Goal: Task Accomplishment & Management: Complete application form

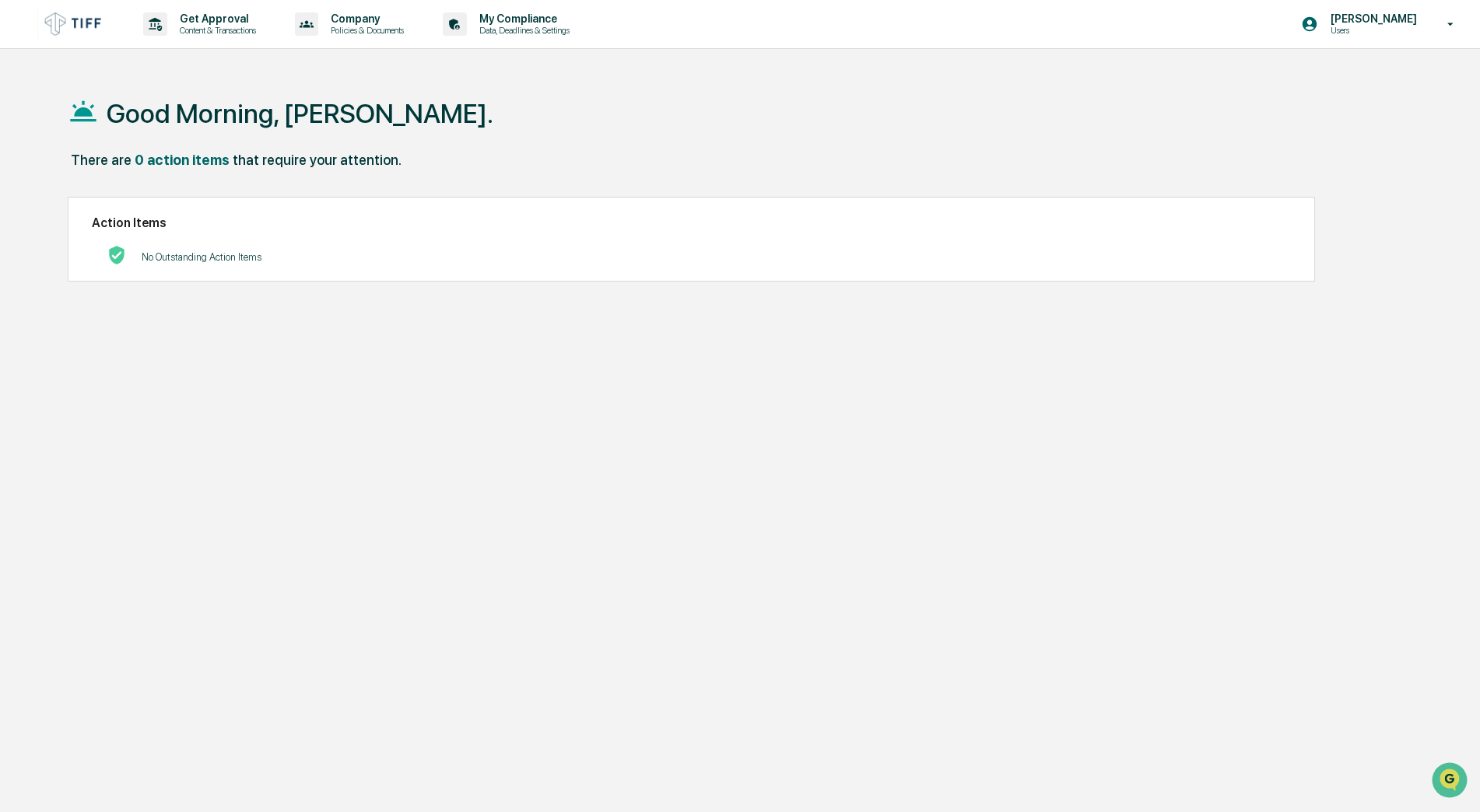
drag, startPoint x: 1464, startPoint y: 2, endPoint x: 851, endPoint y: 426, distance: 745.3
click at [851, 426] on div "Good Morning, [PERSON_NAME]. There are 0 action items that require your attenti…" at bounding box center [734, 480] width 1379 height 812
click at [211, 28] on p "Content & Transactions" at bounding box center [215, 31] width 97 height 11
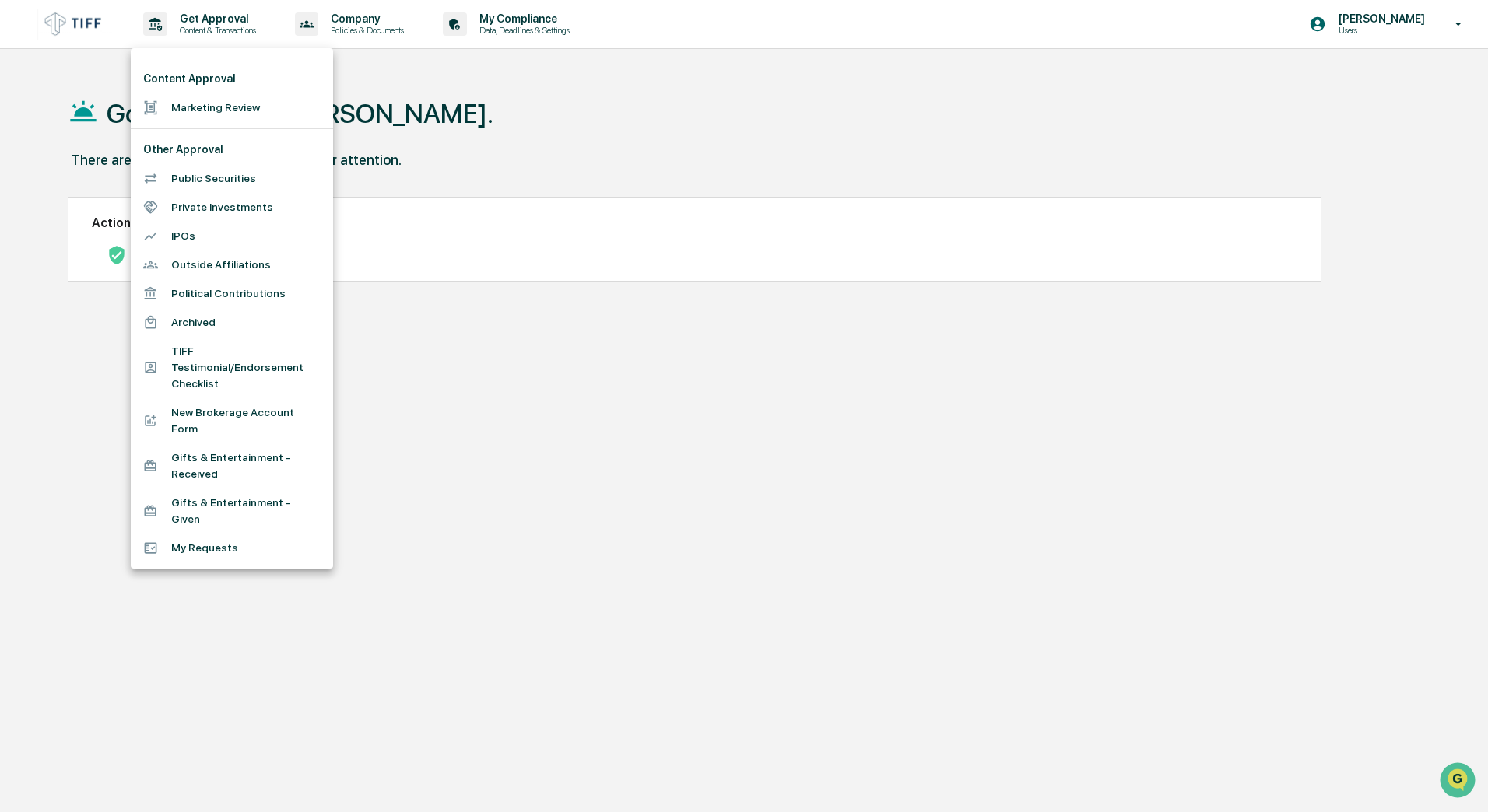
click at [198, 111] on li "Marketing Review" at bounding box center [232, 107] width 202 height 29
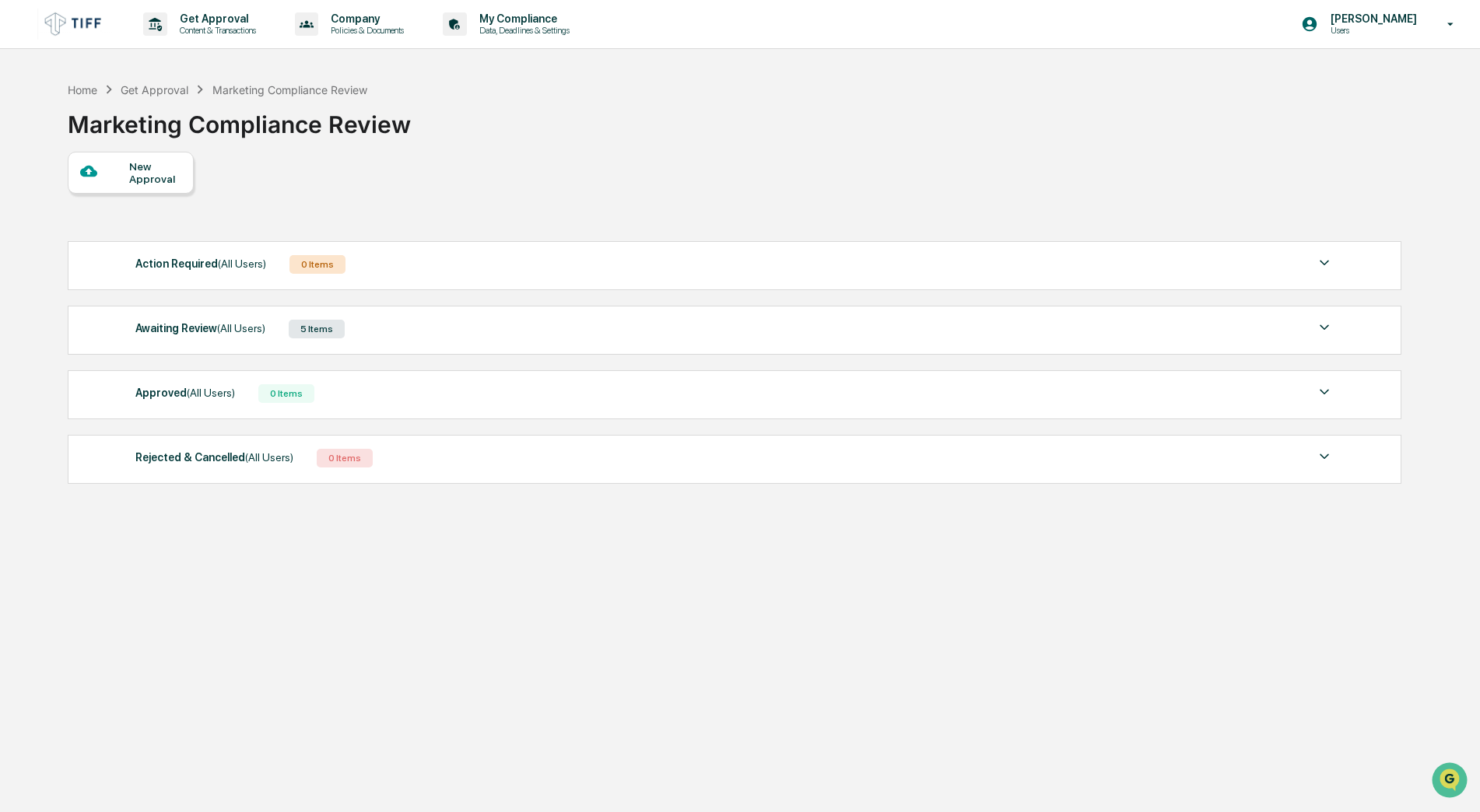
click at [159, 173] on div "New Approval" at bounding box center [155, 173] width 52 height 25
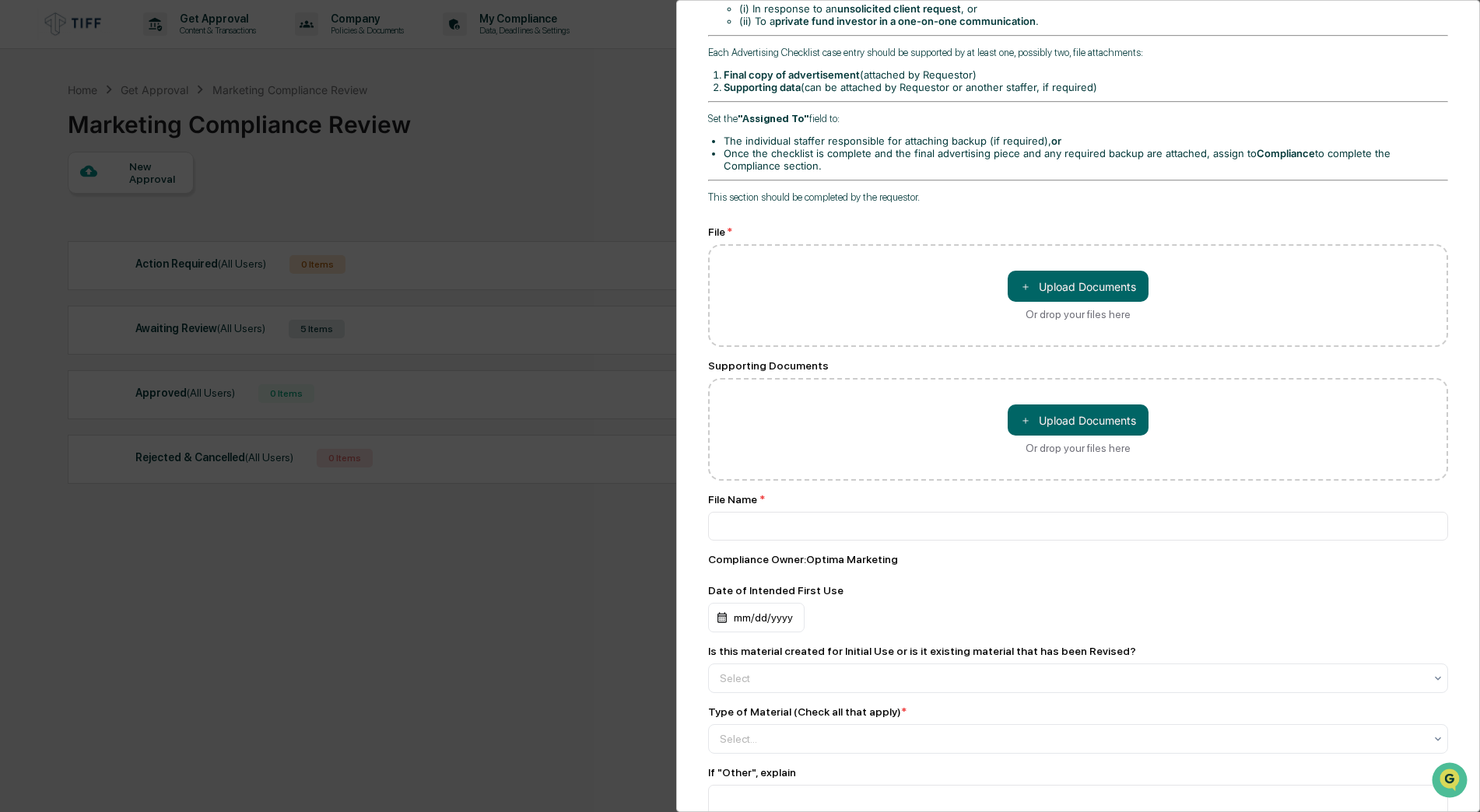
scroll to position [467, 0]
click at [1082, 288] on button "＋ Upload Documents" at bounding box center [1078, 284] width 141 height 31
click at [1078, 278] on button "＋ Upload Documents" at bounding box center [1078, 284] width 141 height 31
type input "**********"
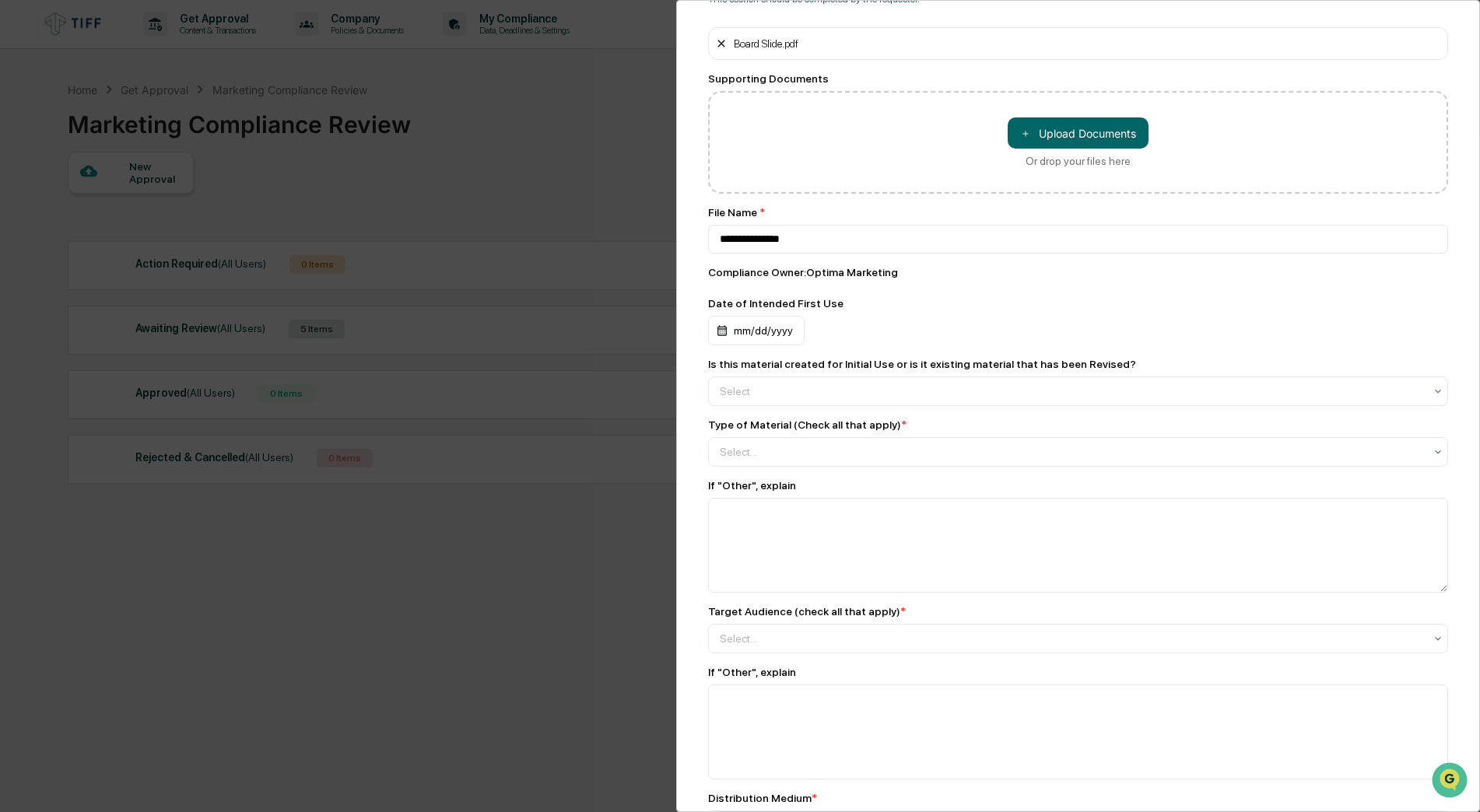
scroll to position [700, 0]
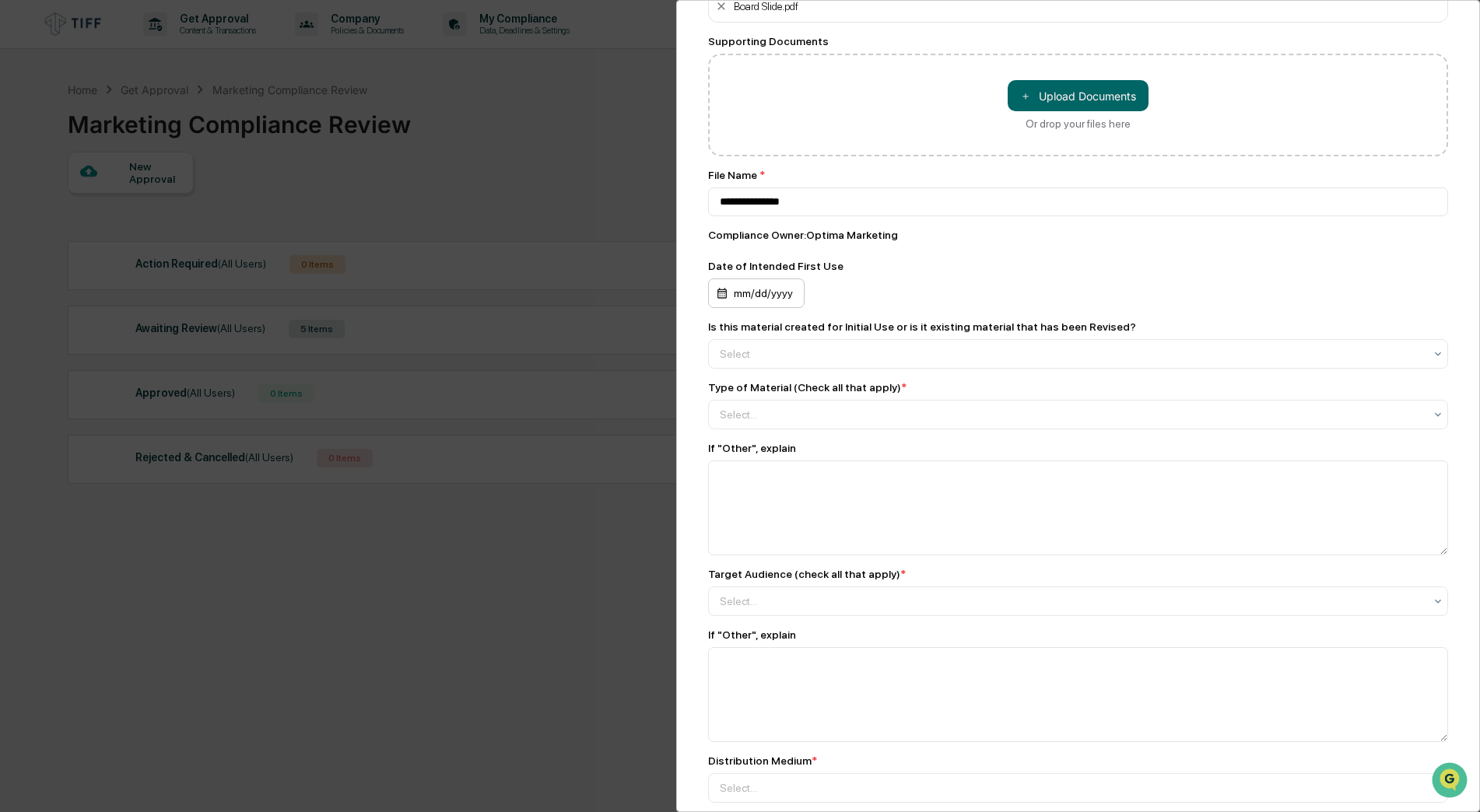
click at [752, 296] on div "mm/dd/yyyy" at bounding box center [756, 293] width 97 height 30
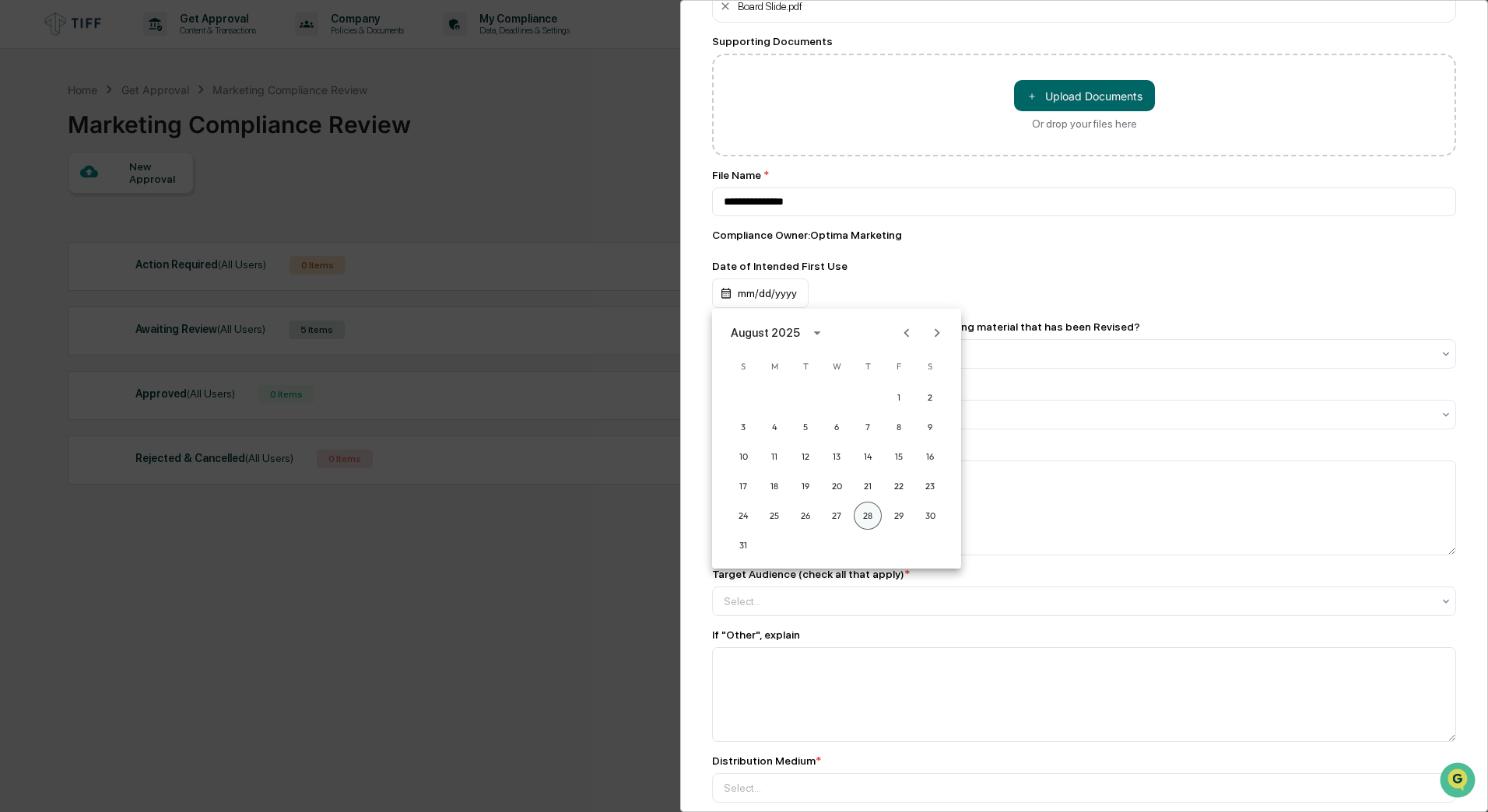
click at [869, 517] on button "28" at bounding box center [867, 515] width 28 height 28
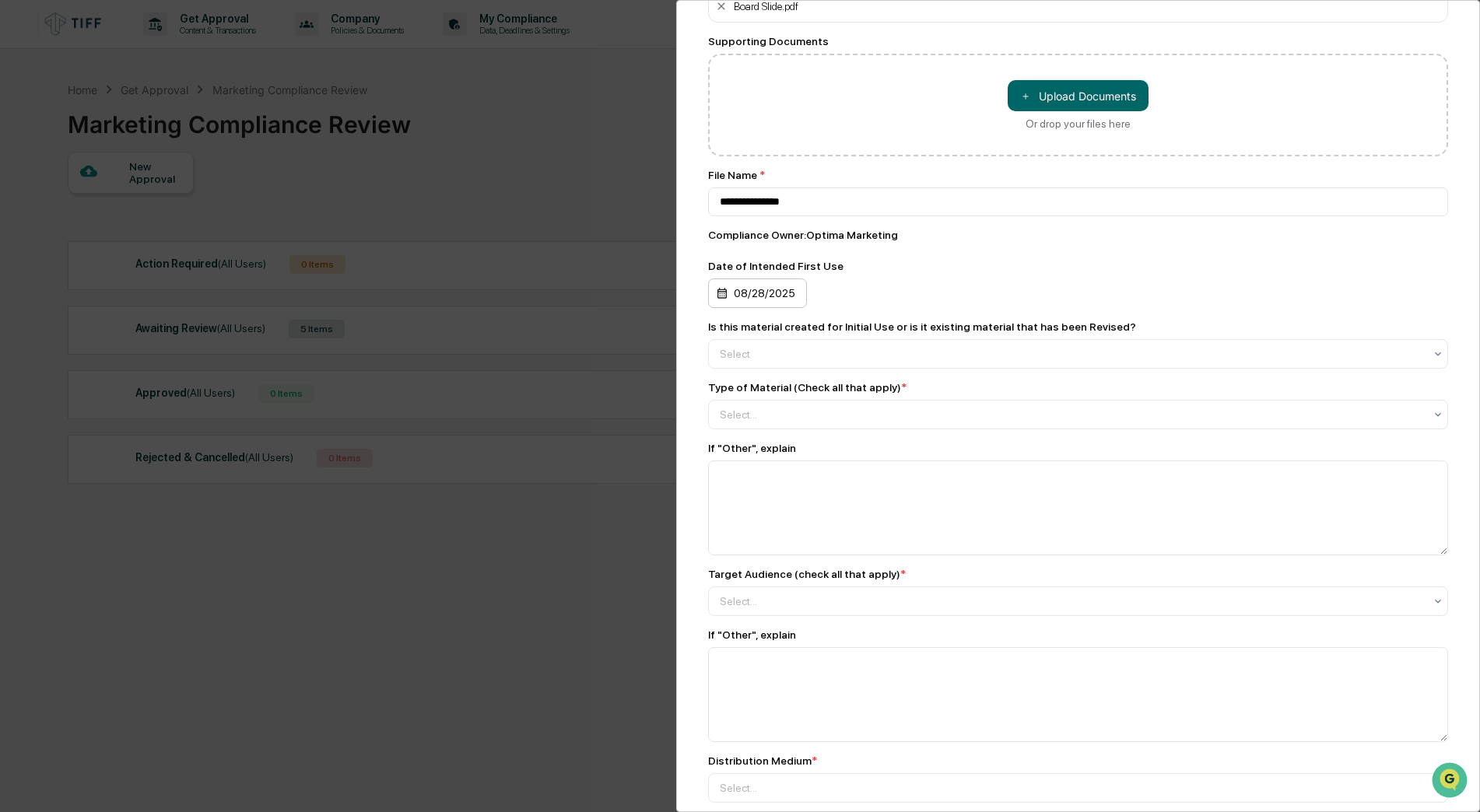
click at [755, 289] on div "08/28/2025" at bounding box center [757, 293] width 98 height 30
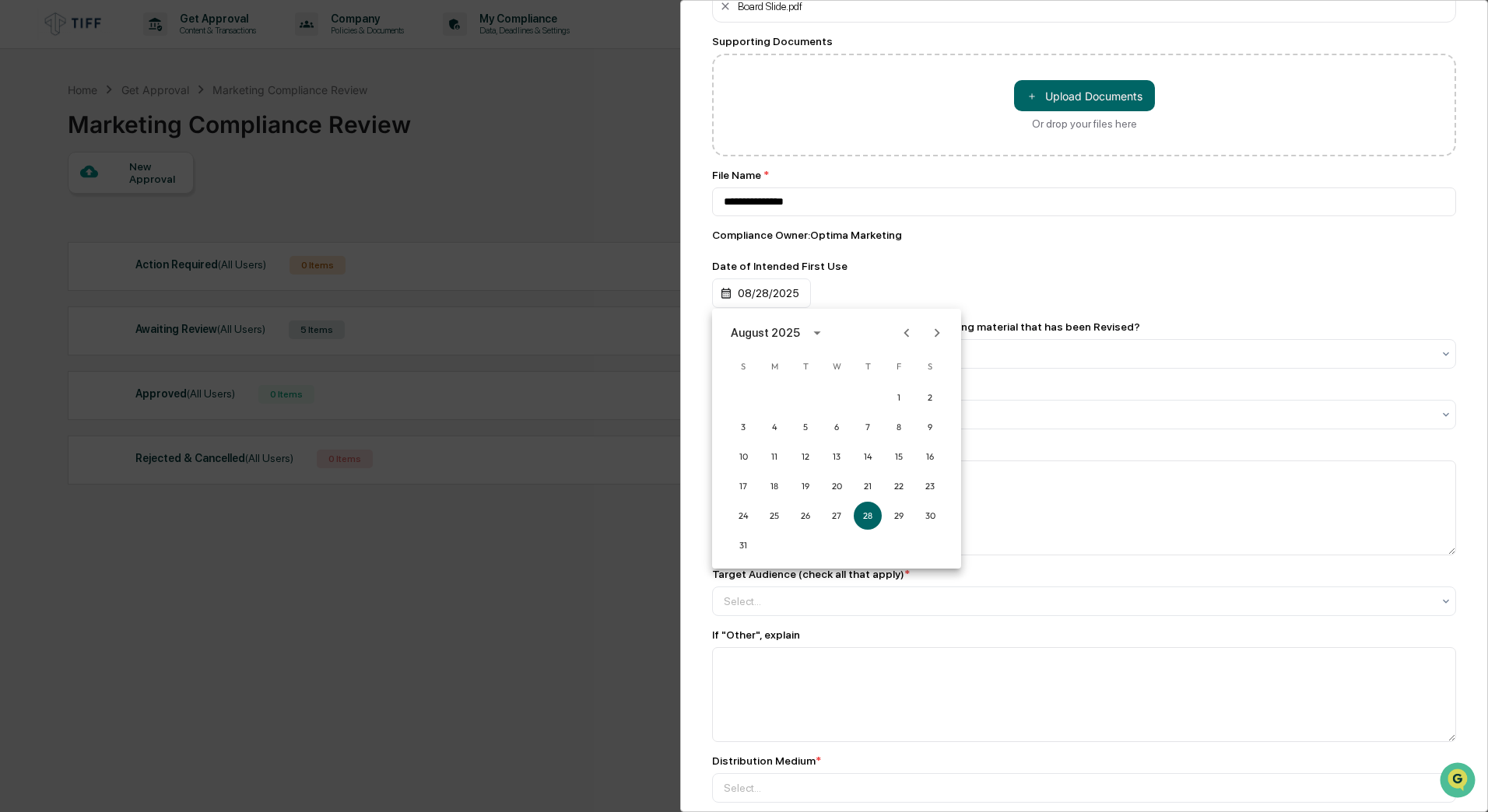
click at [932, 335] on icon "Next month" at bounding box center [936, 332] width 17 height 17
click at [774, 400] on button "1" at bounding box center [773, 397] width 28 height 28
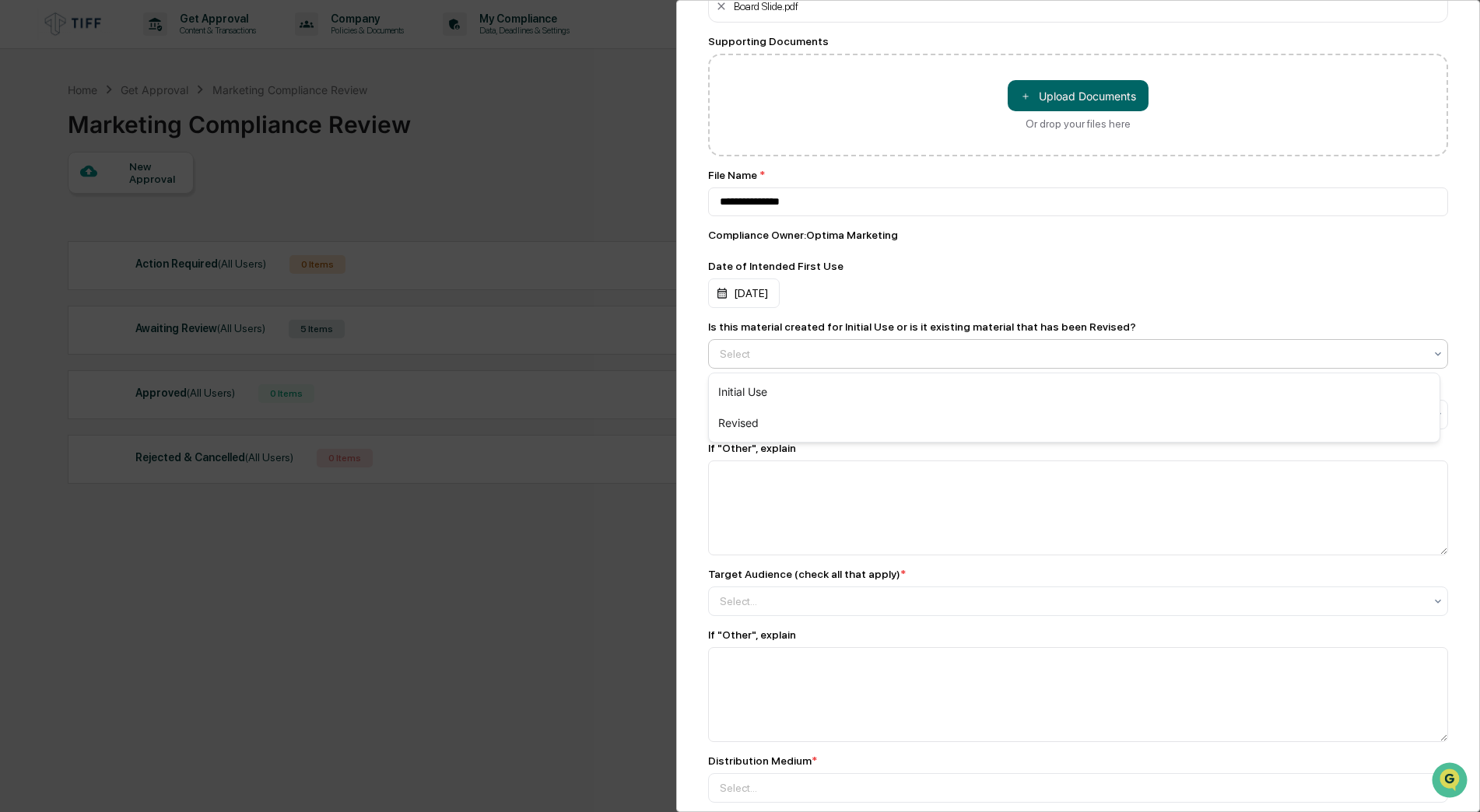
click at [748, 356] on div at bounding box center [1072, 353] width 704 height 15
click at [745, 428] on div "Revised" at bounding box center [1073, 423] width 731 height 31
click at [745, 422] on div at bounding box center [1072, 414] width 704 height 15
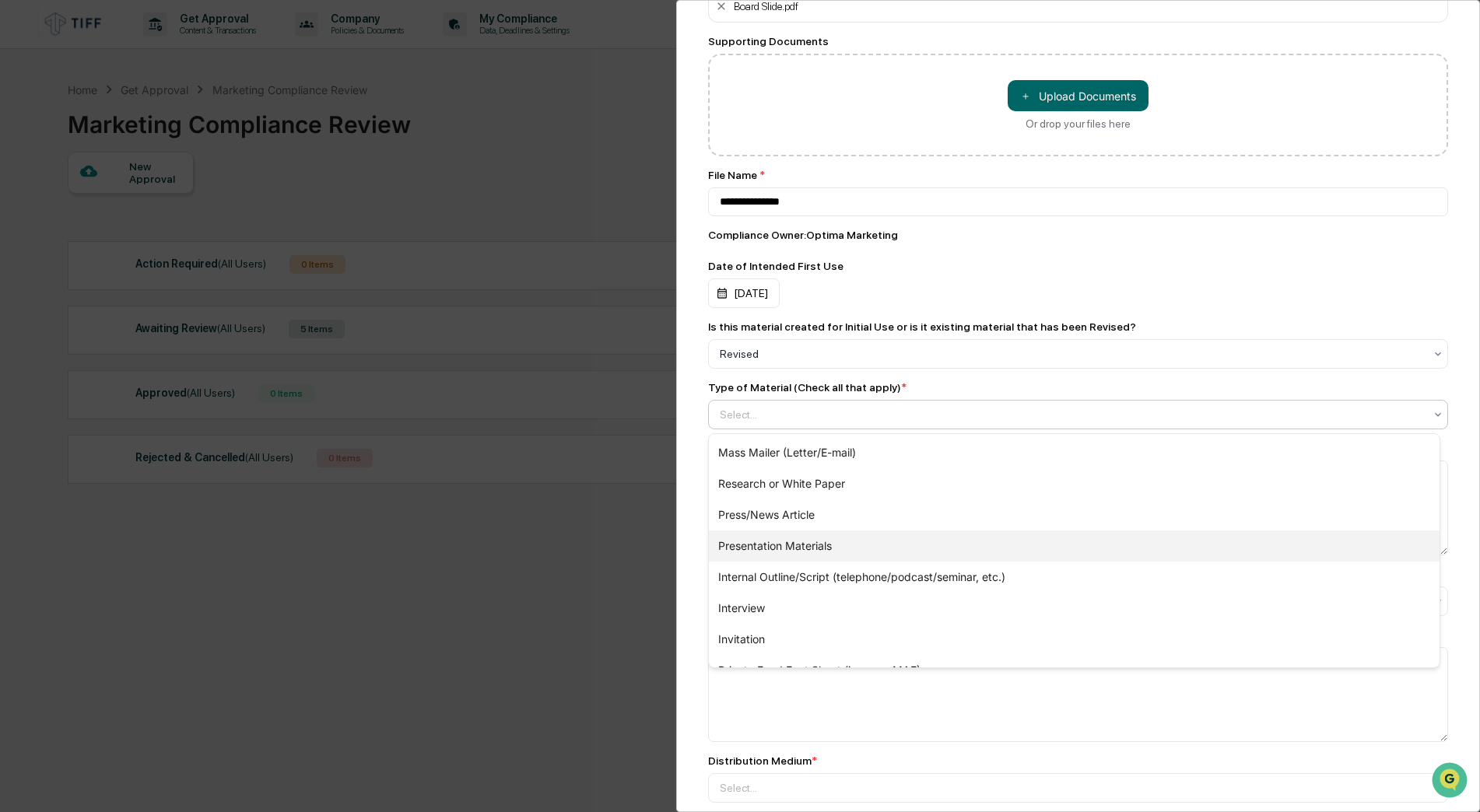
click at [767, 546] on div "Presentation Materials" at bounding box center [1073, 546] width 731 height 31
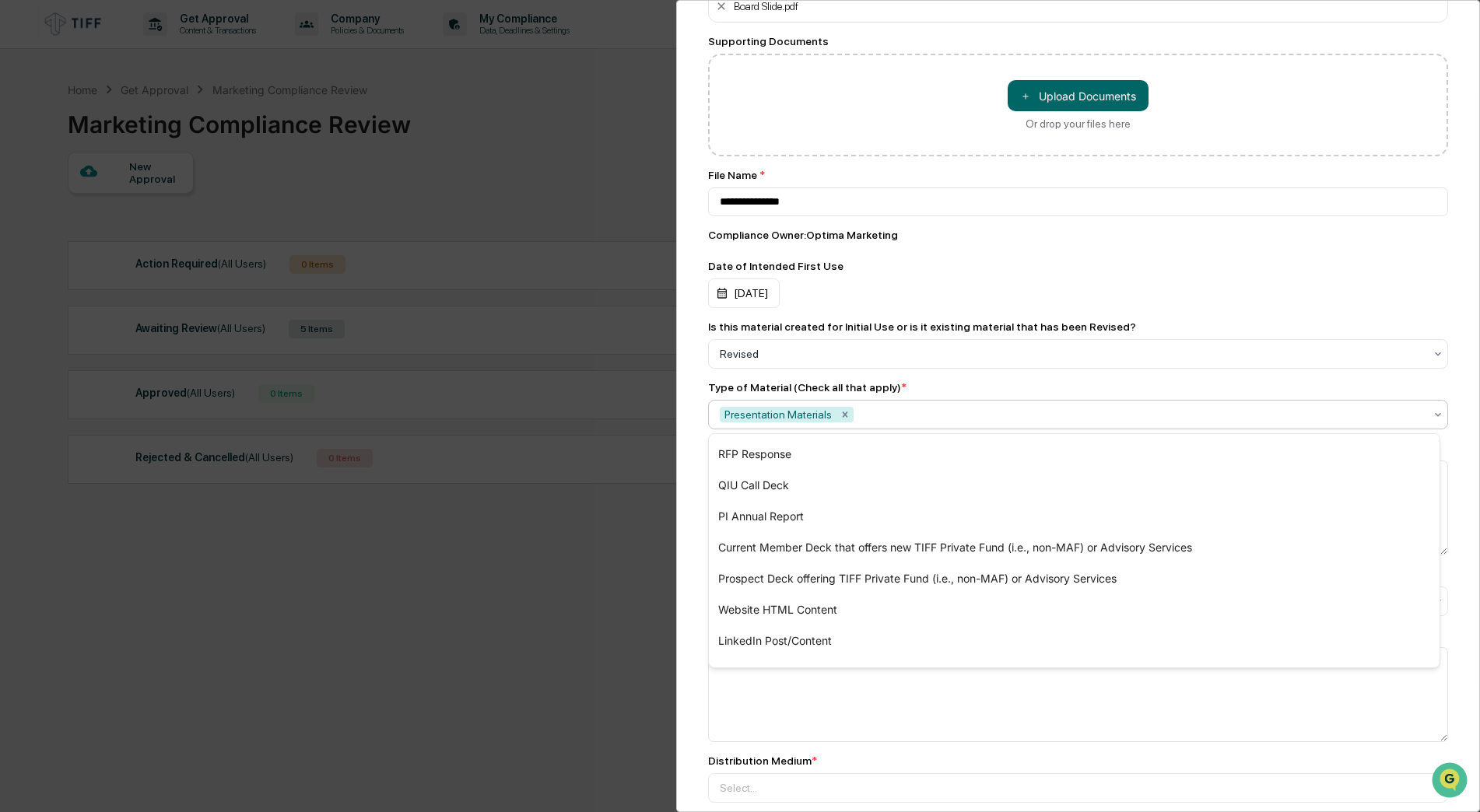
scroll to position [311, 0]
click at [773, 455] on div "RFP Response" at bounding box center [1073, 453] width 731 height 31
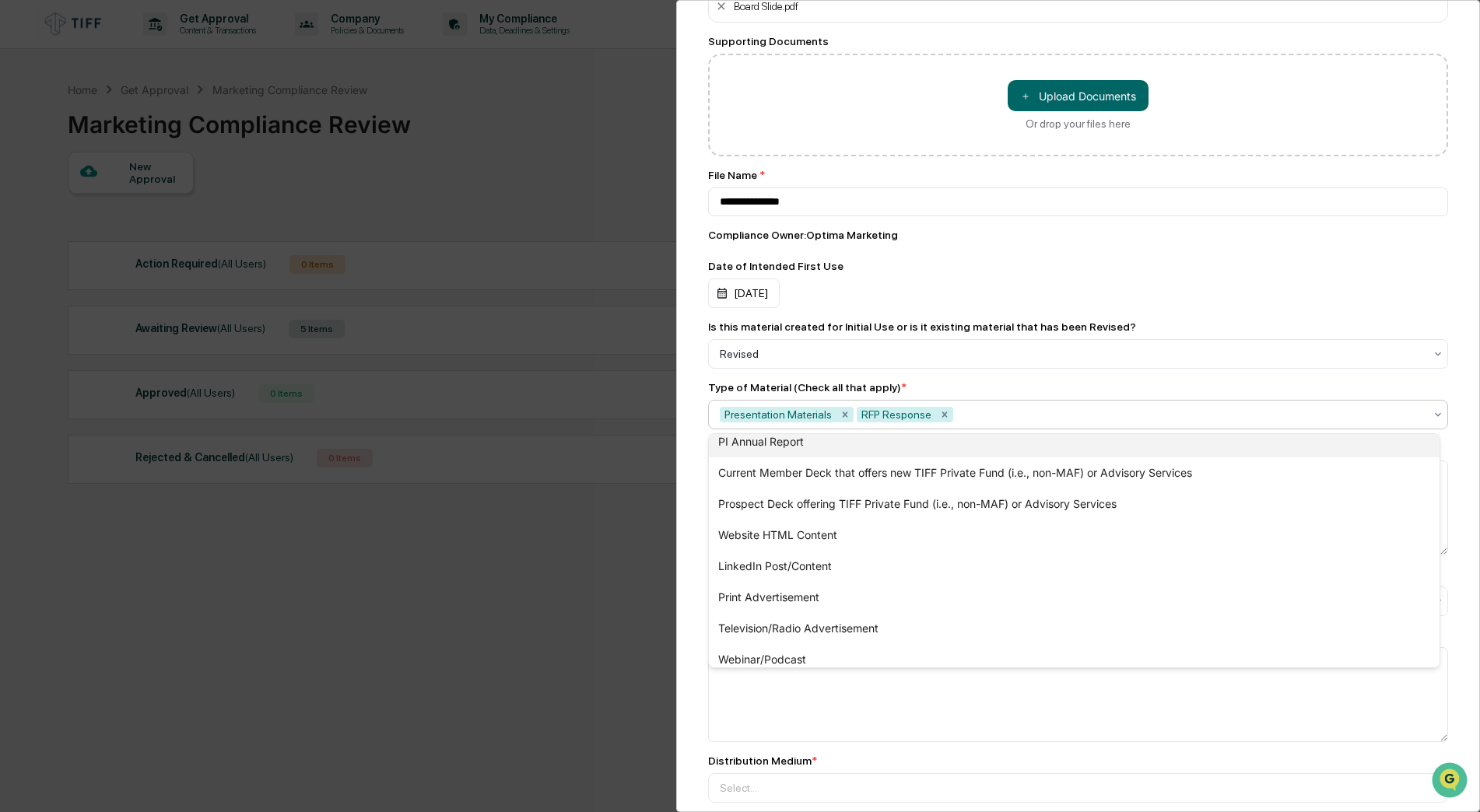
scroll to position [457, 0]
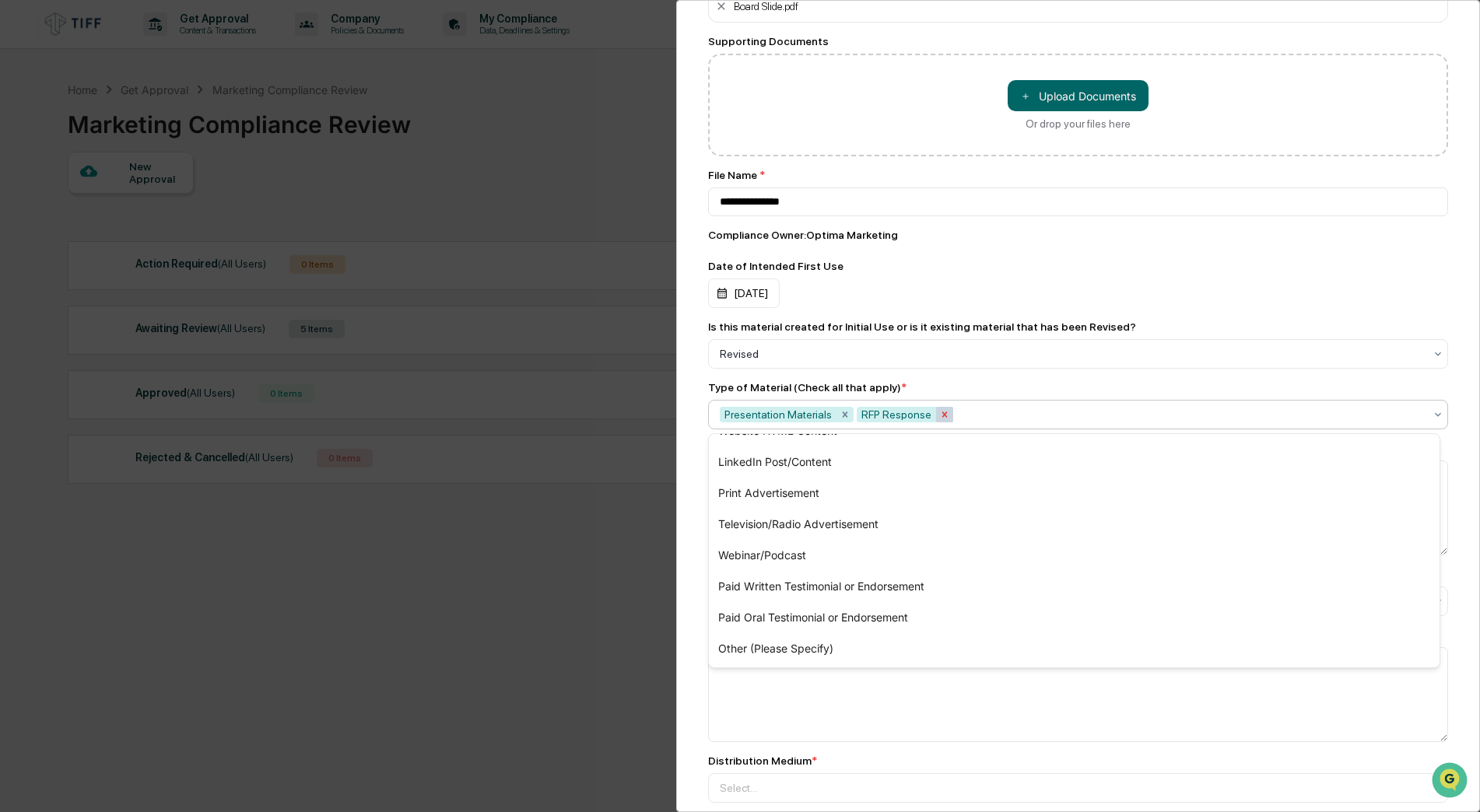
click at [939, 414] on icon "Remove RFP Response" at bounding box center [944, 415] width 11 height 11
click at [1007, 378] on div "To be completed for each newly created Advertisement. An "advertisement" includ…" at bounding box center [1078, 642] width 740 height 2501
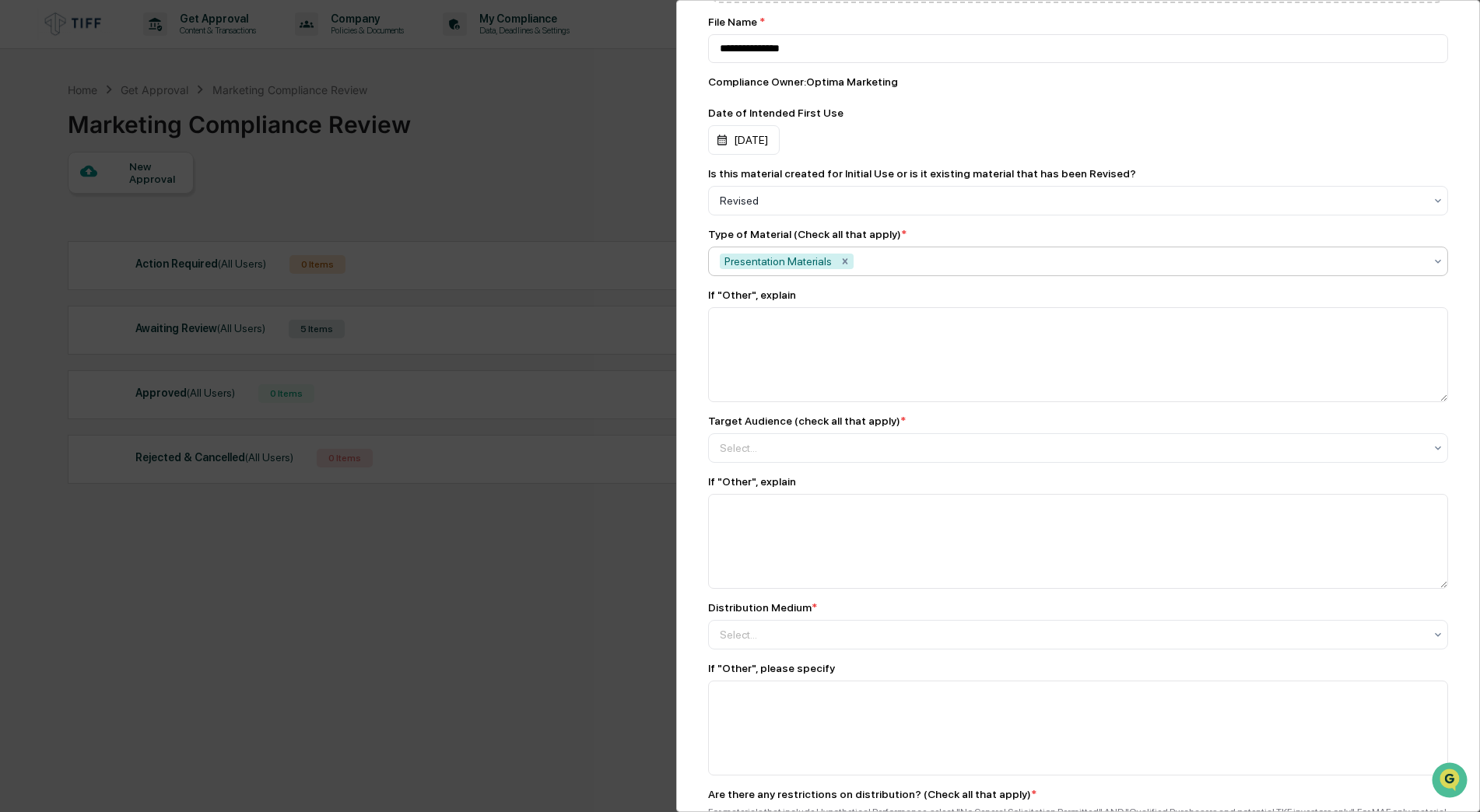
scroll to position [855, 0]
click at [811, 455] on div "Select..." at bounding box center [1072, 446] width 720 height 25
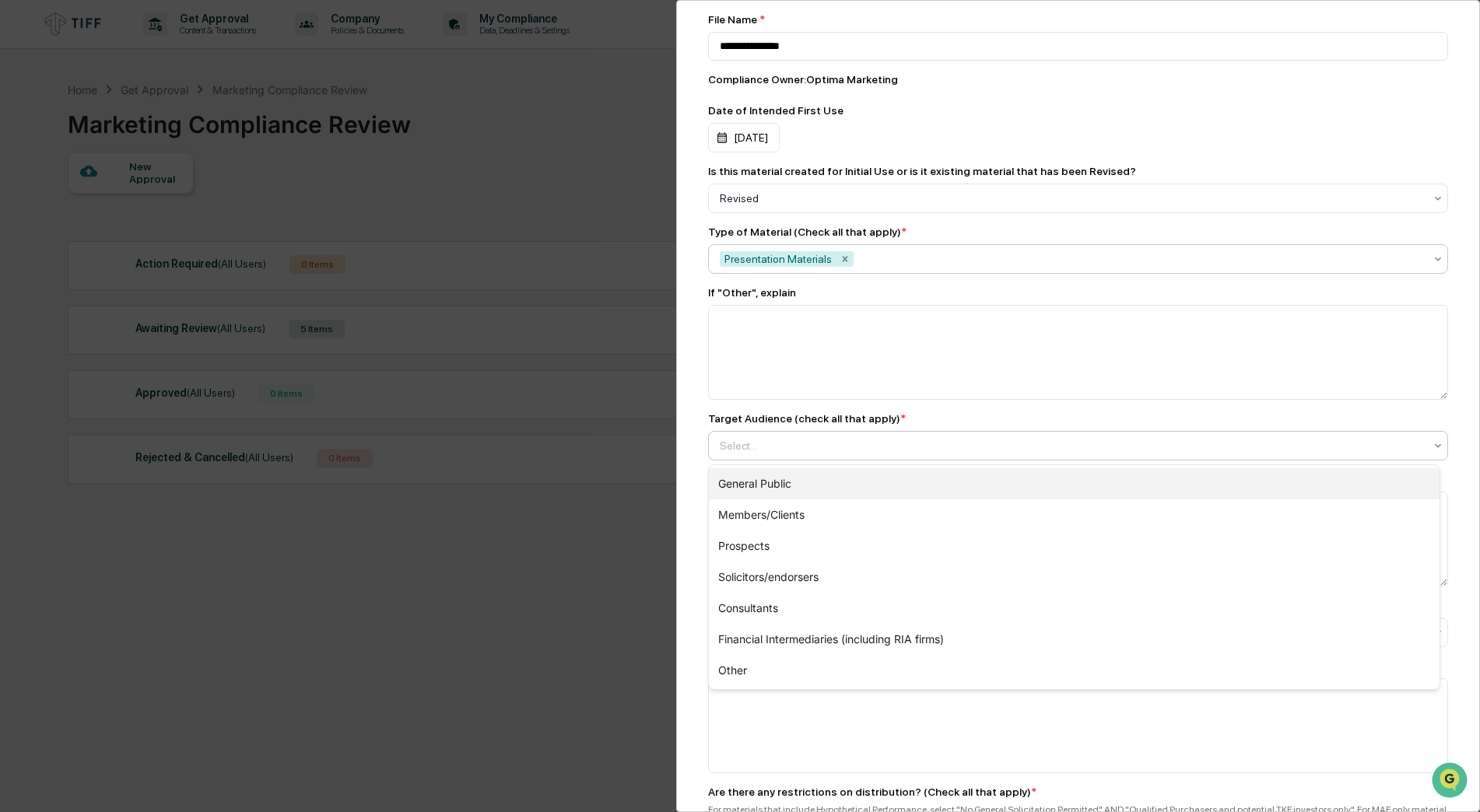
click at [788, 483] on div "General Public" at bounding box center [1073, 483] width 731 height 31
click at [780, 487] on div "Members/Clients" at bounding box center [1073, 483] width 731 height 31
click at [778, 484] on div "Prospects" at bounding box center [1073, 483] width 731 height 31
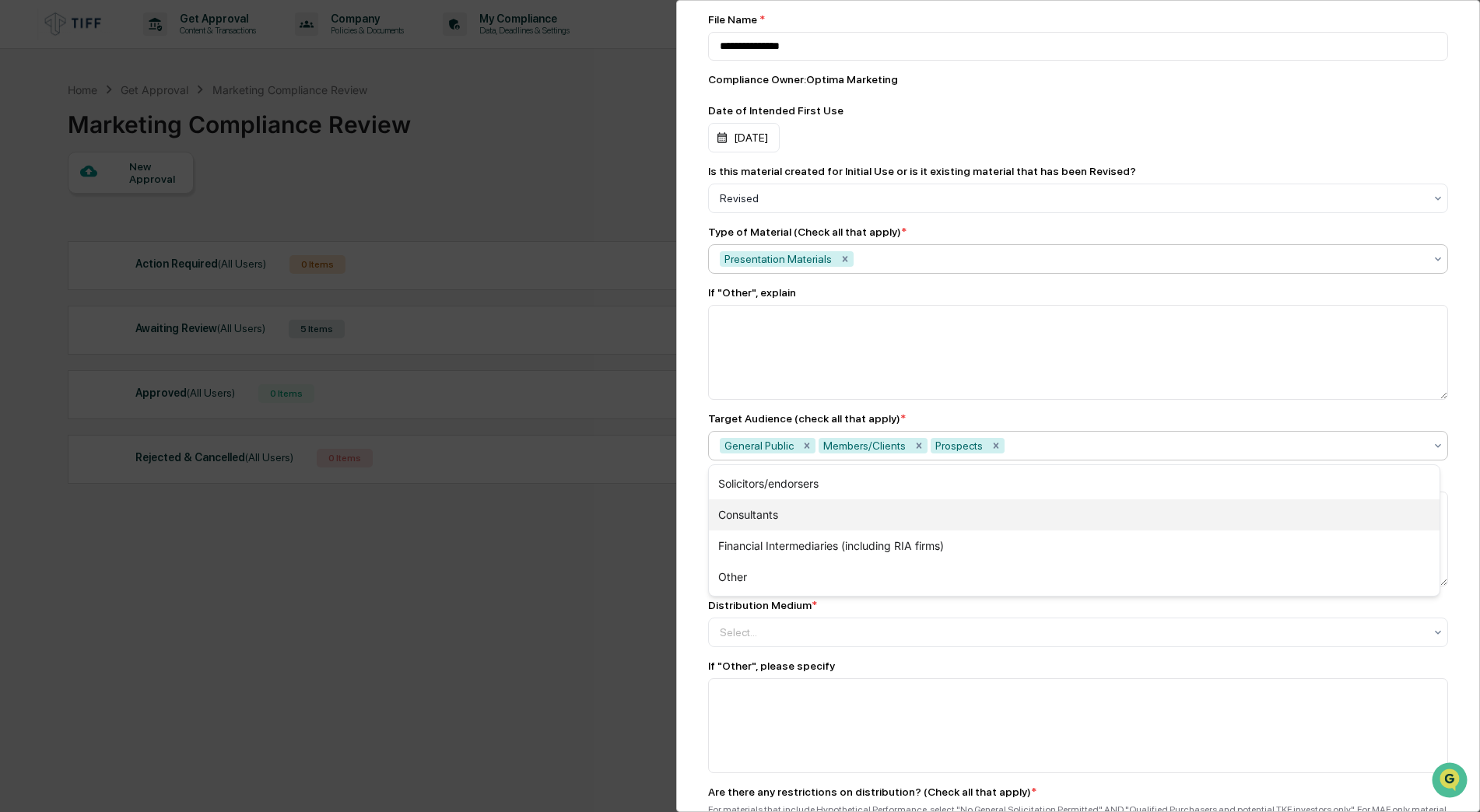
click at [782, 511] on div "Consultants" at bounding box center [1073, 515] width 731 height 31
click at [690, 565] on div "Marketing Review Submit New Approval Submit New Approval To be completed for ea…" at bounding box center [1078, 406] width 804 height 812
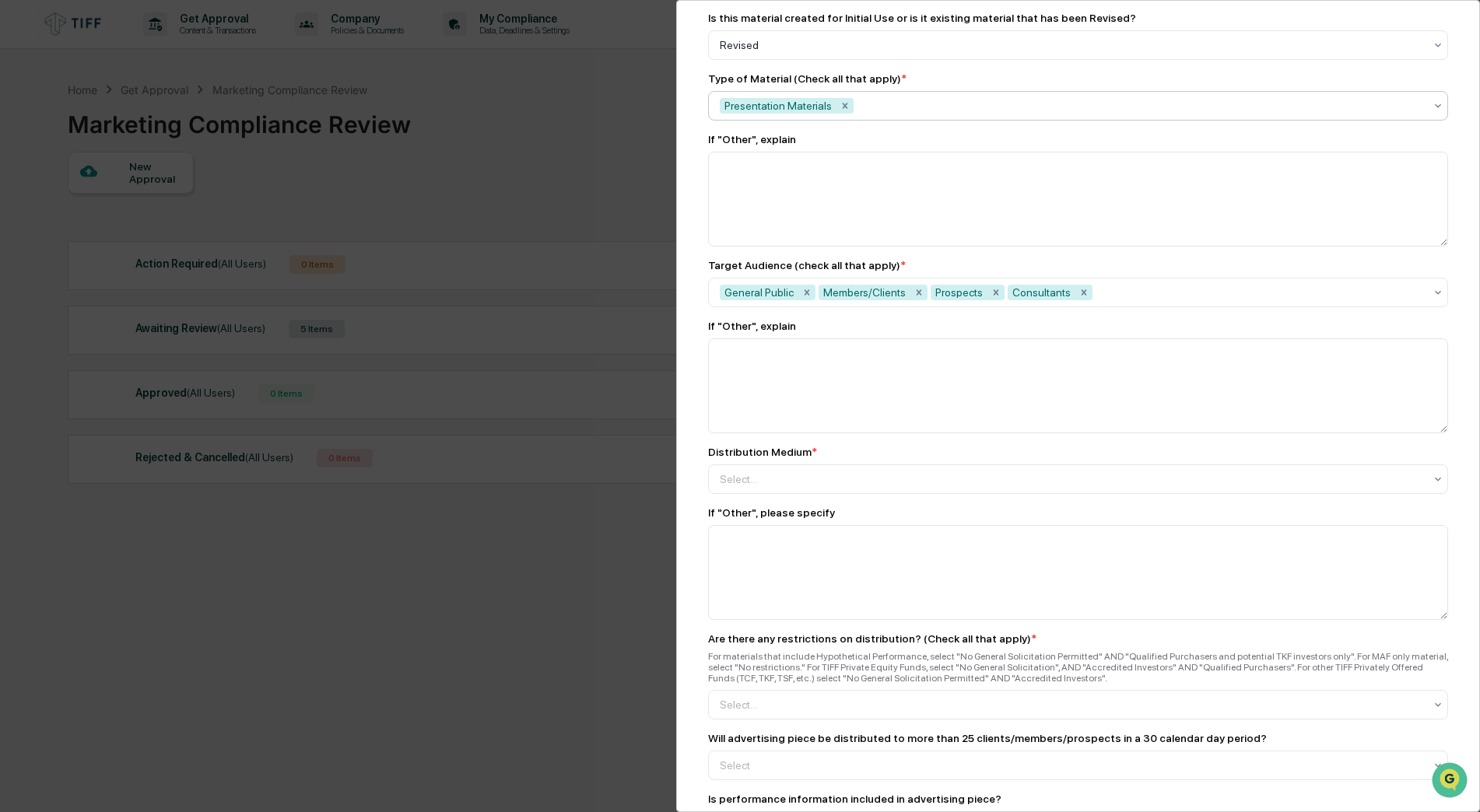
scroll to position [1011, 0]
click at [762, 479] on div at bounding box center [1072, 476] width 704 height 15
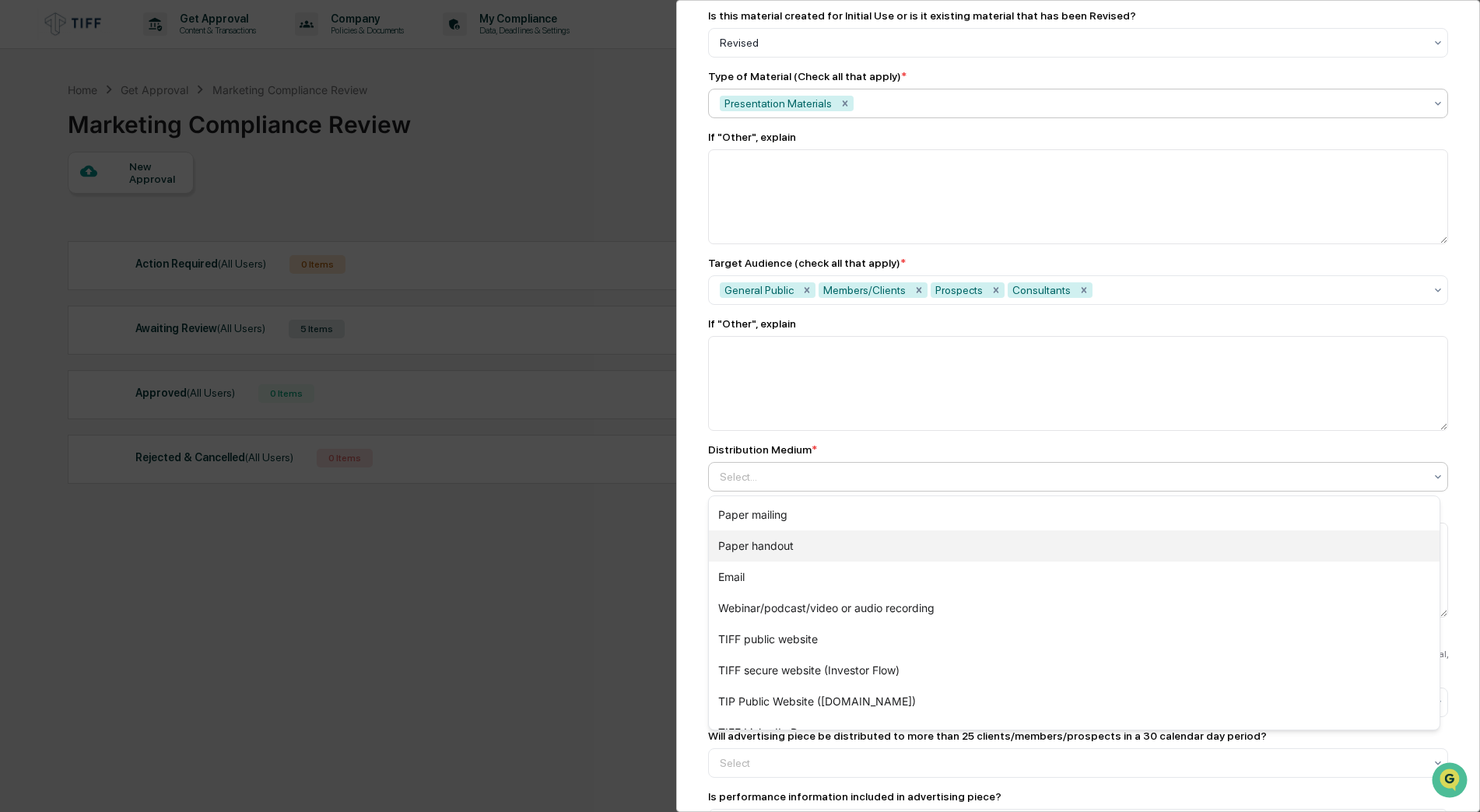
click at [754, 552] on div "Paper handout" at bounding box center [1073, 546] width 731 height 31
click at [743, 546] on div "Email" at bounding box center [1073, 546] width 731 height 31
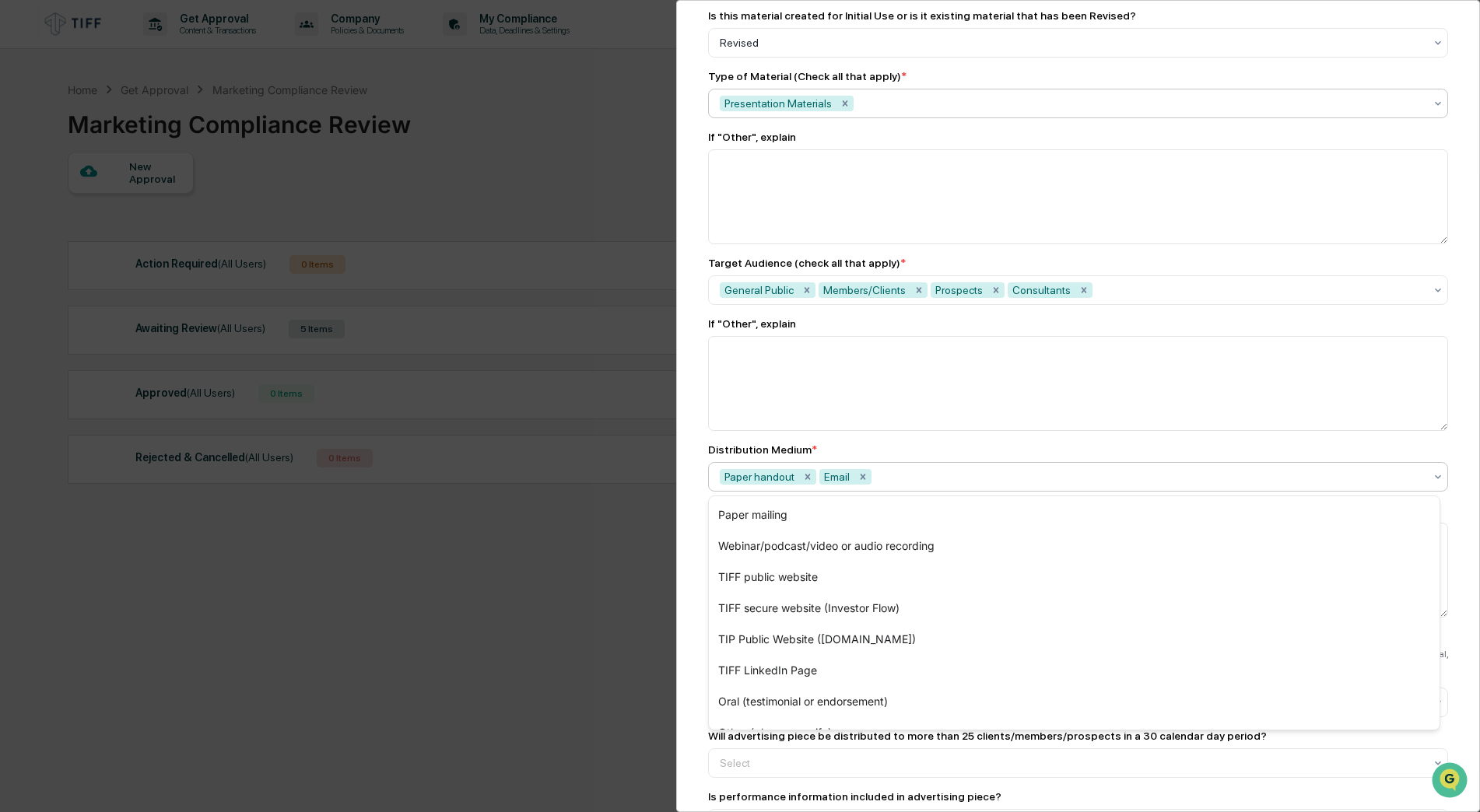
click at [686, 552] on div "Marketing Review Submit New Approval Submit New Approval To be completed for ea…" at bounding box center [1078, 406] width 804 height 812
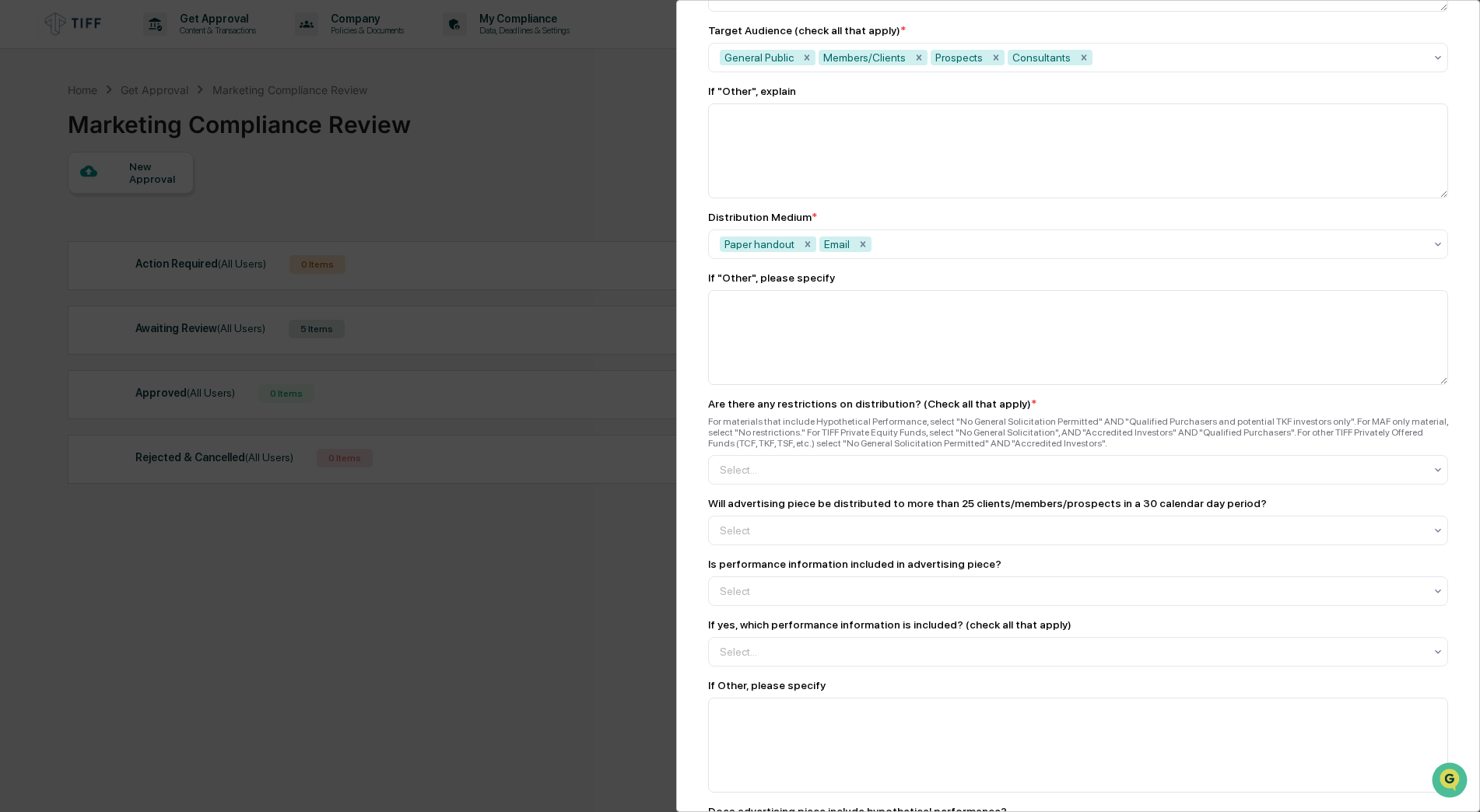
scroll to position [1245, 0]
click at [797, 479] on div "Select..." at bounding box center [1072, 469] width 720 height 25
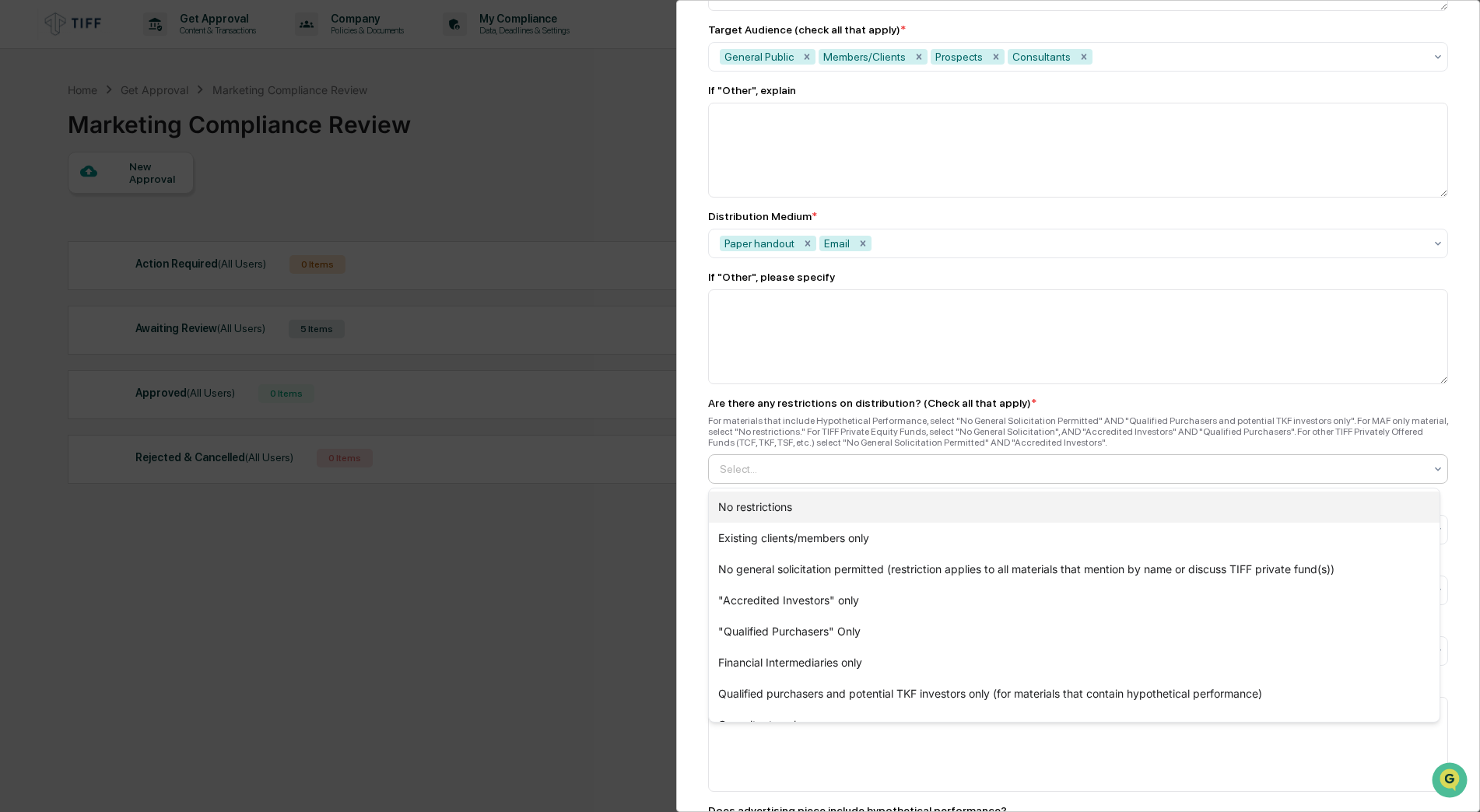
click at [780, 508] on div "No restrictions" at bounding box center [1073, 507] width 731 height 31
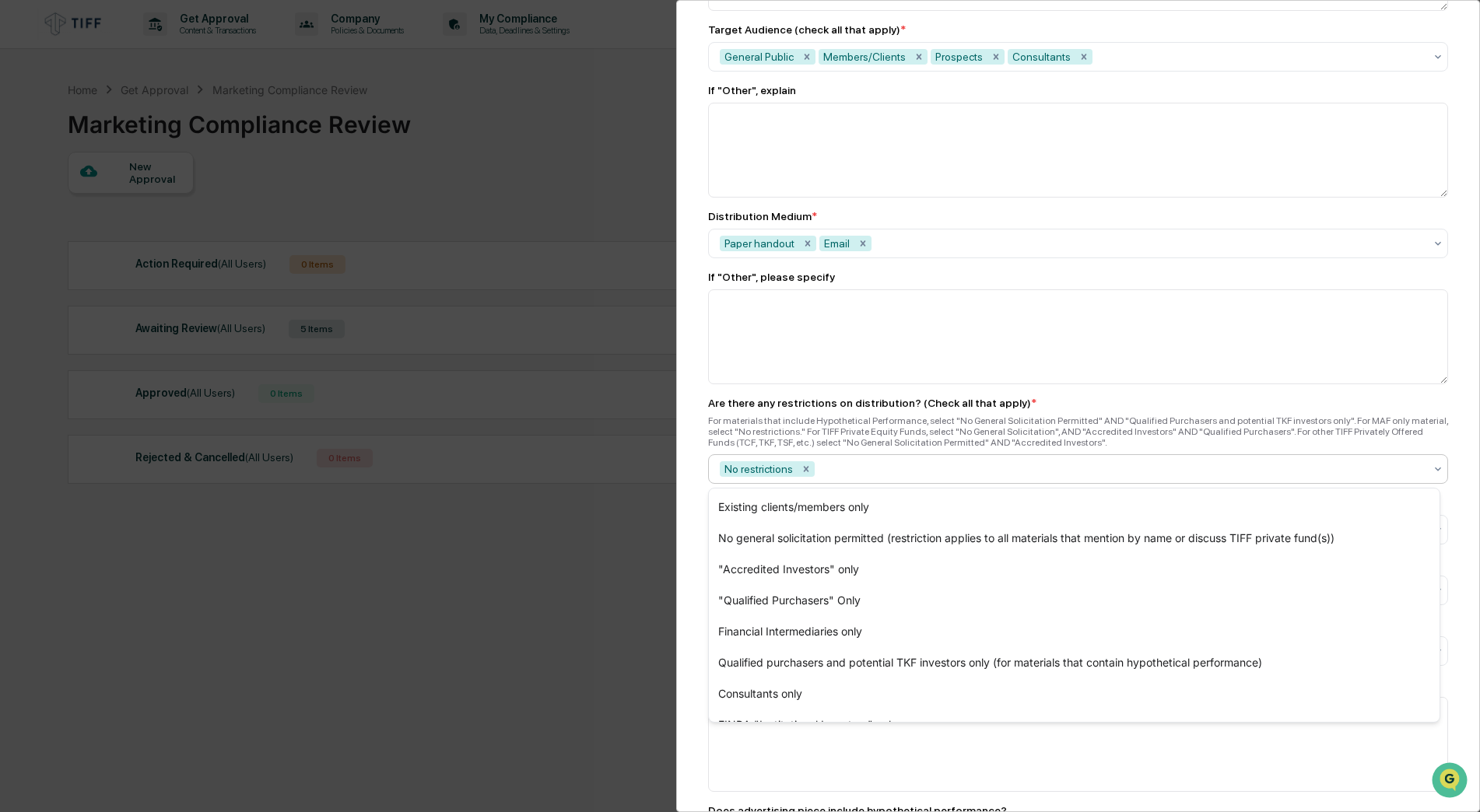
click at [691, 504] on div "Marketing Review Submit New Approval Submit New Approval To be completed for ea…" at bounding box center [1078, 406] width 804 height 812
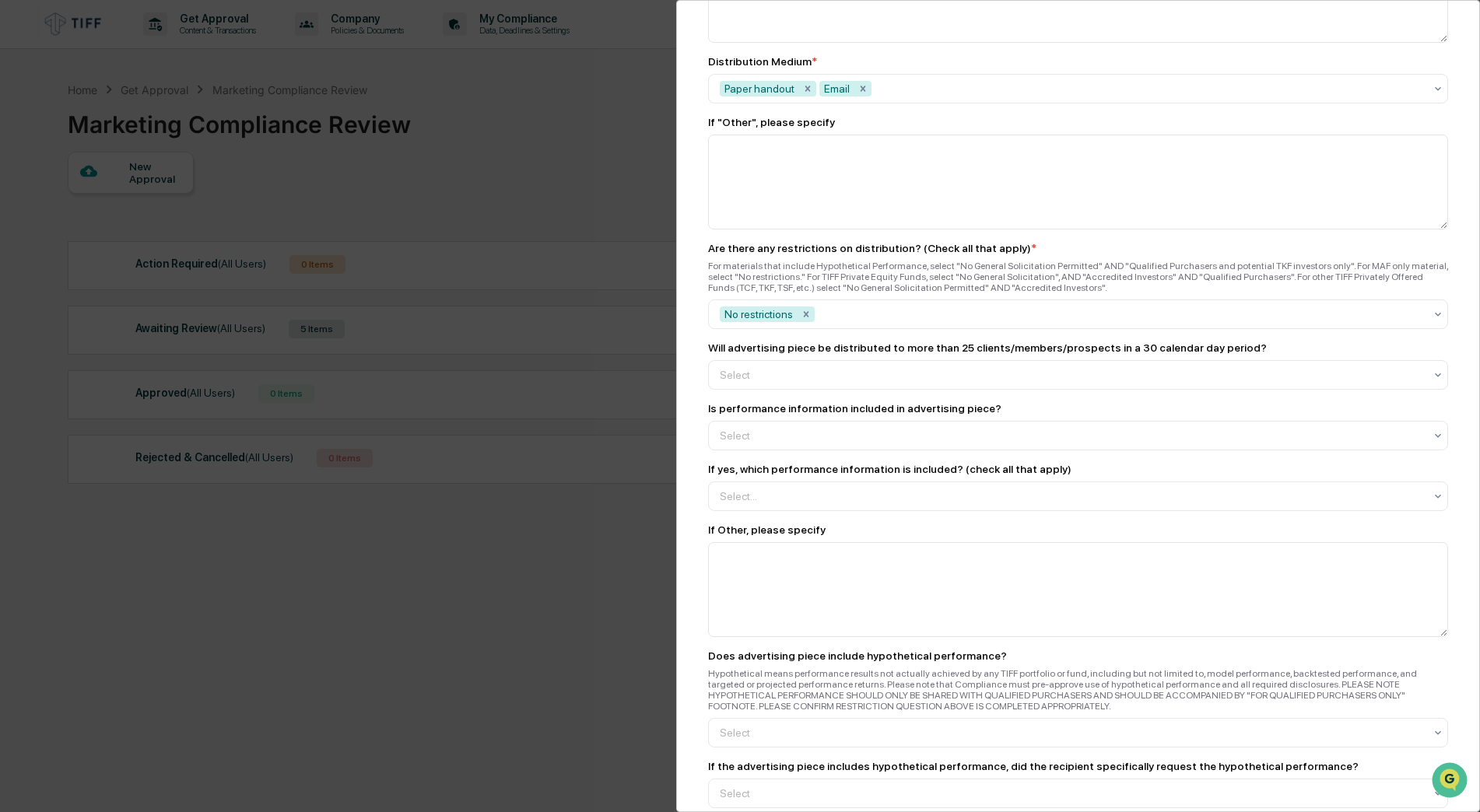
scroll to position [1400, 0]
click at [807, 414] on div "Yes (If yes, it will require ACA Foreside review and approval prior to use if i…" at bounding box center [1073, 412] width 731 height 31
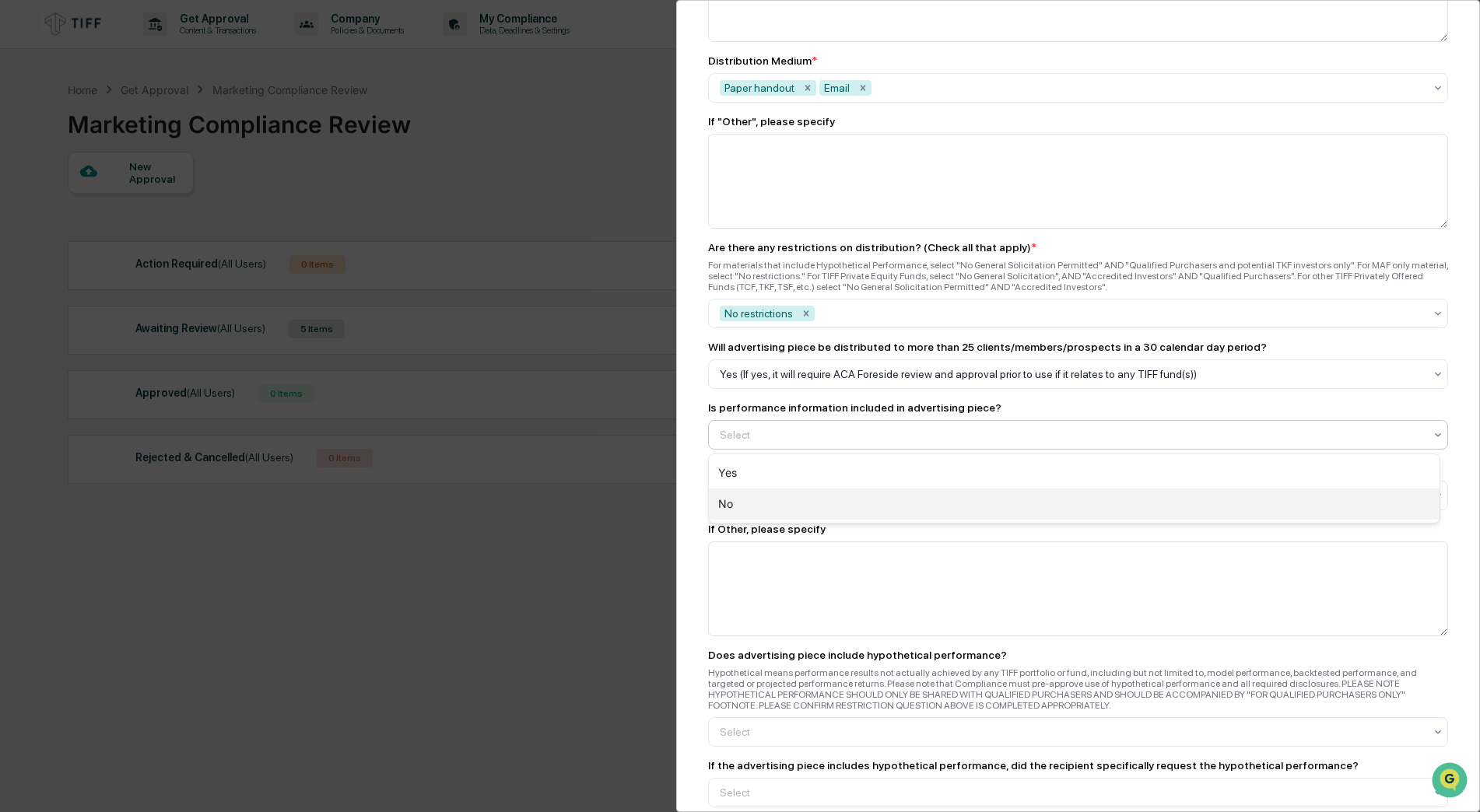
click at [749, 505] on div "No" at bounding box center [1073, 504] width 731 height 31
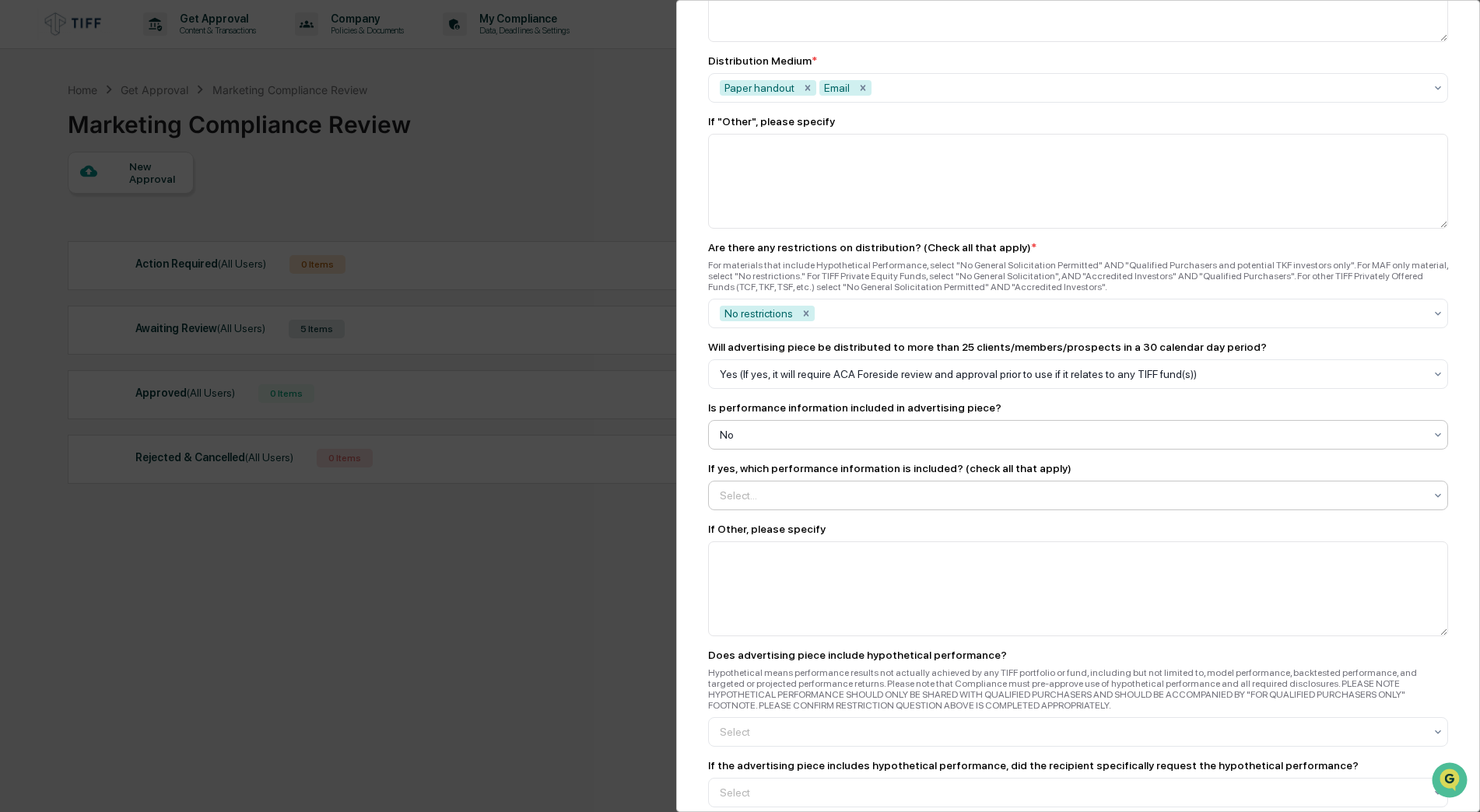
click at [745, 501] on div at bounding box center [1072, 495] width 704 height 15
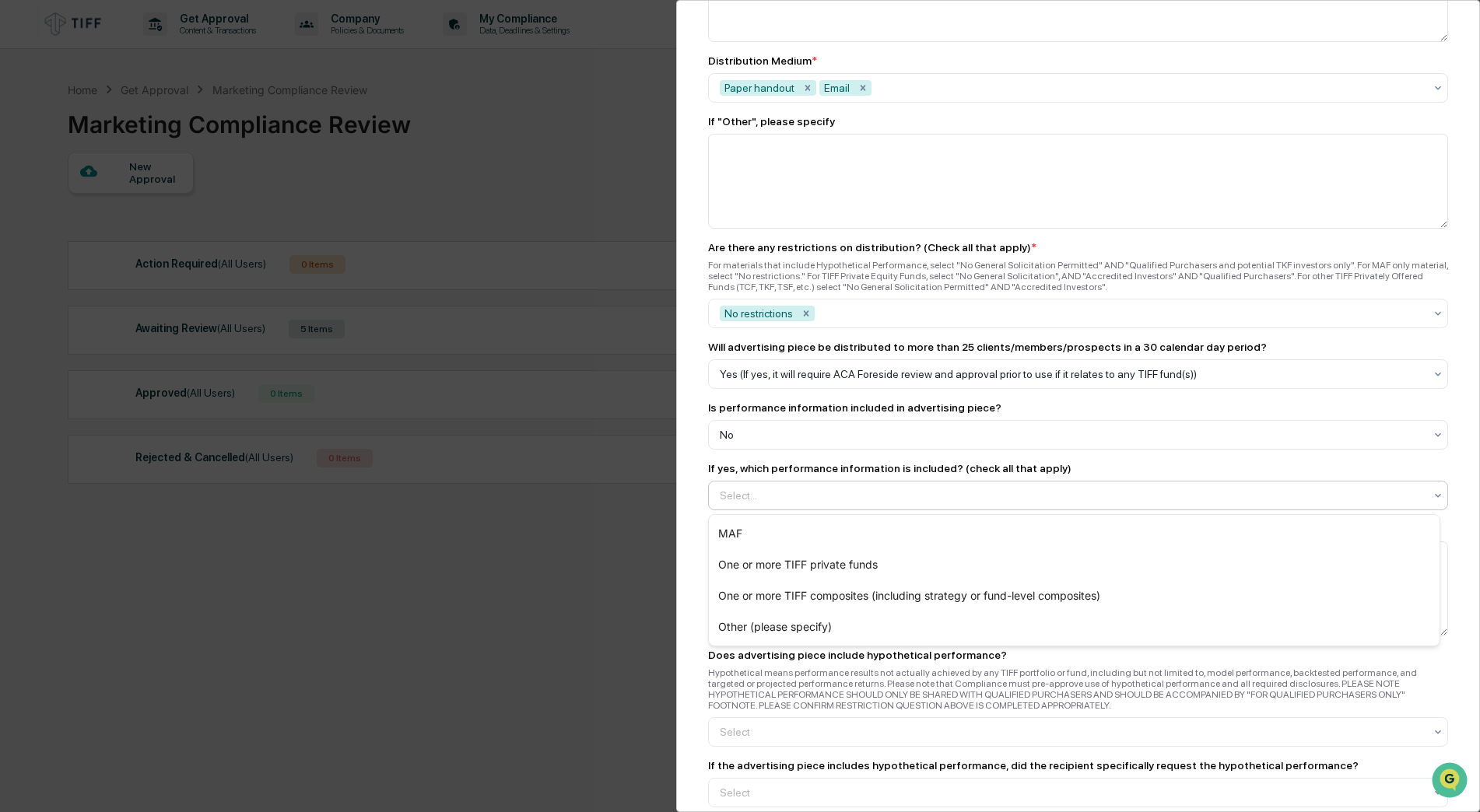
click at [676, 513] on div "Marketing Review Submit New Approval Submit New Approval To be completed for ea…" at bounding box center [1078, 406] width 804 height 812
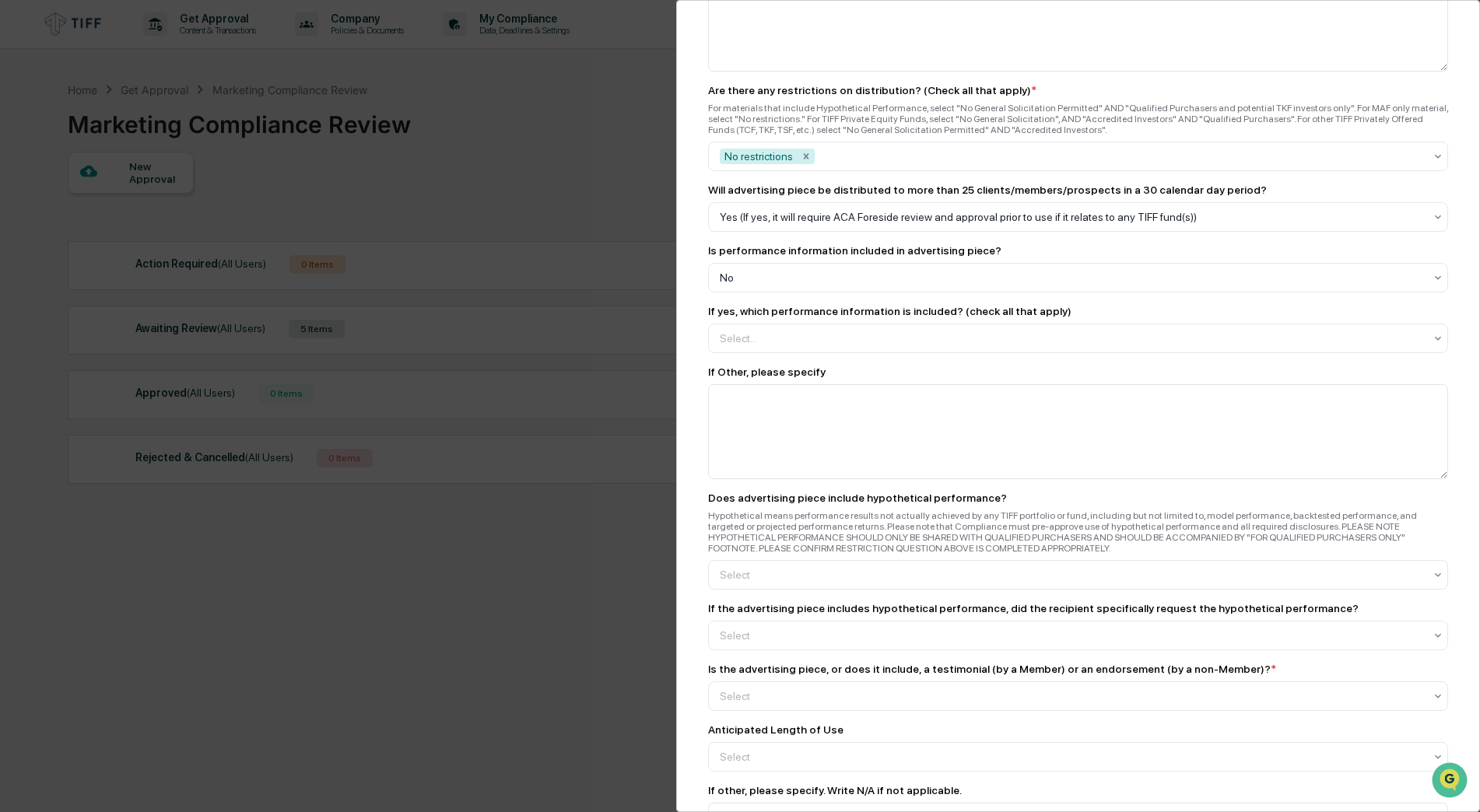
scroll to position [1633, 0]
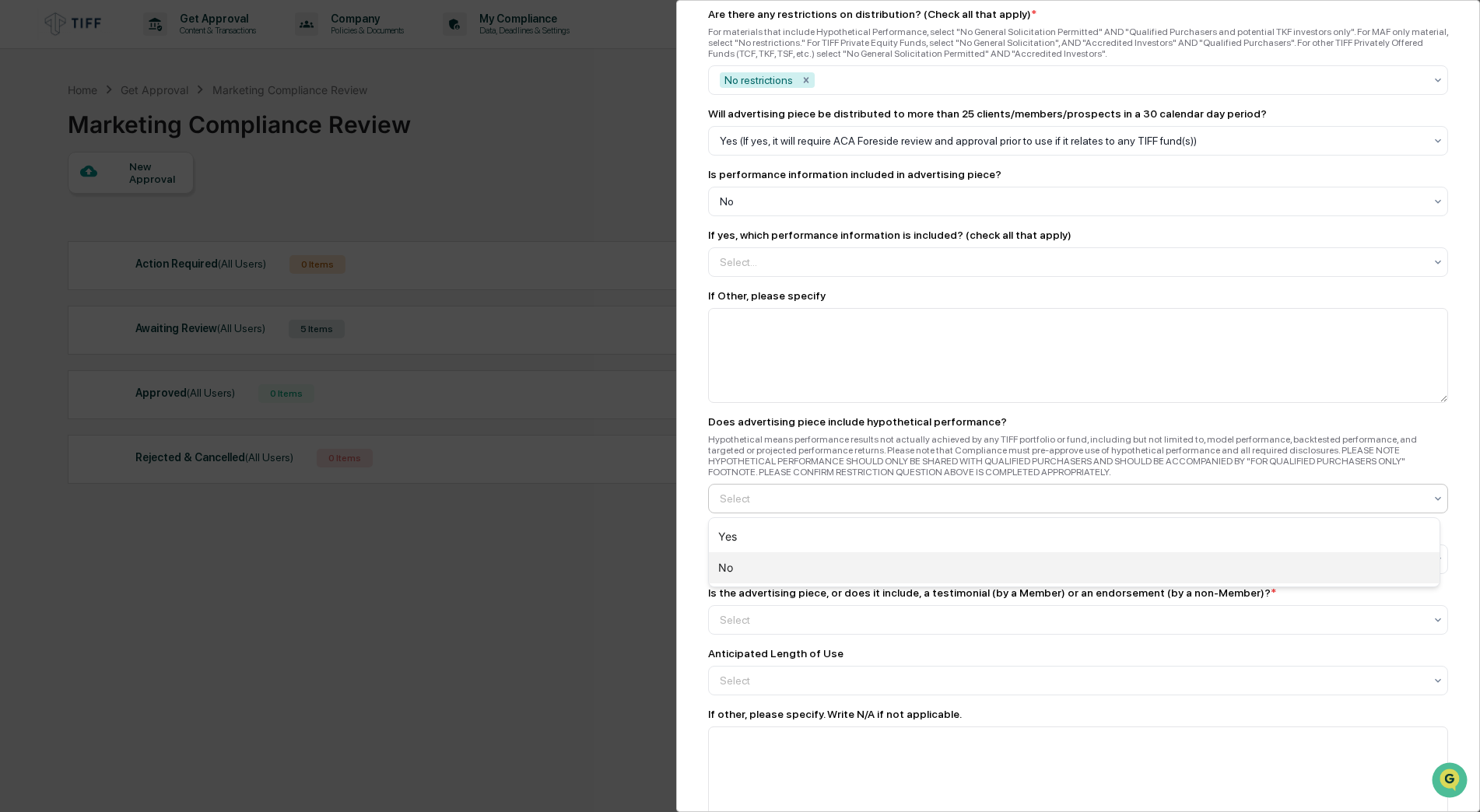
click at [756, 568] on div "No" at bounding box center [1073, 567] width 731 height 31
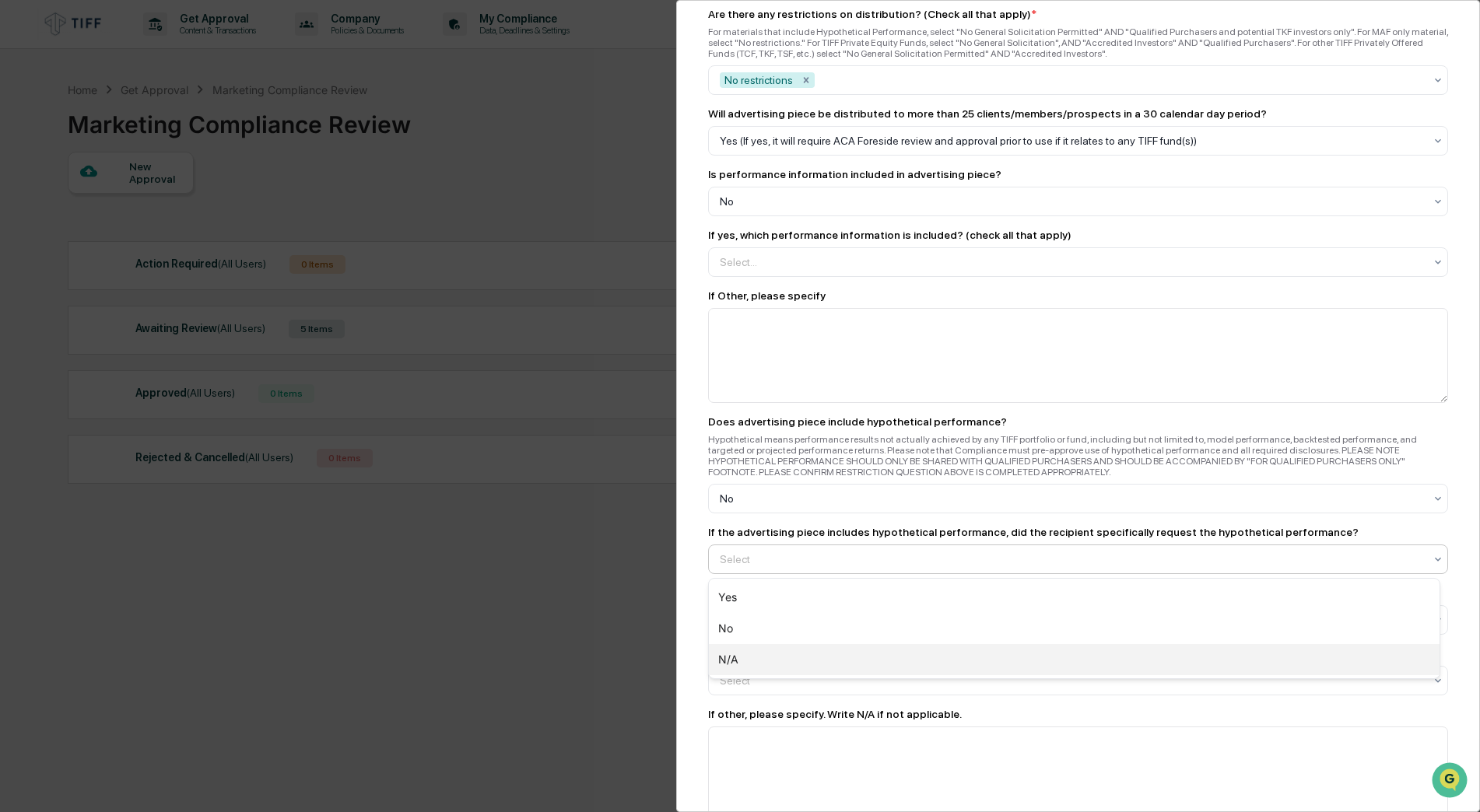
click at [736, 658] on div "N/A" at bounding box center [1073, 659] width 731 height 31
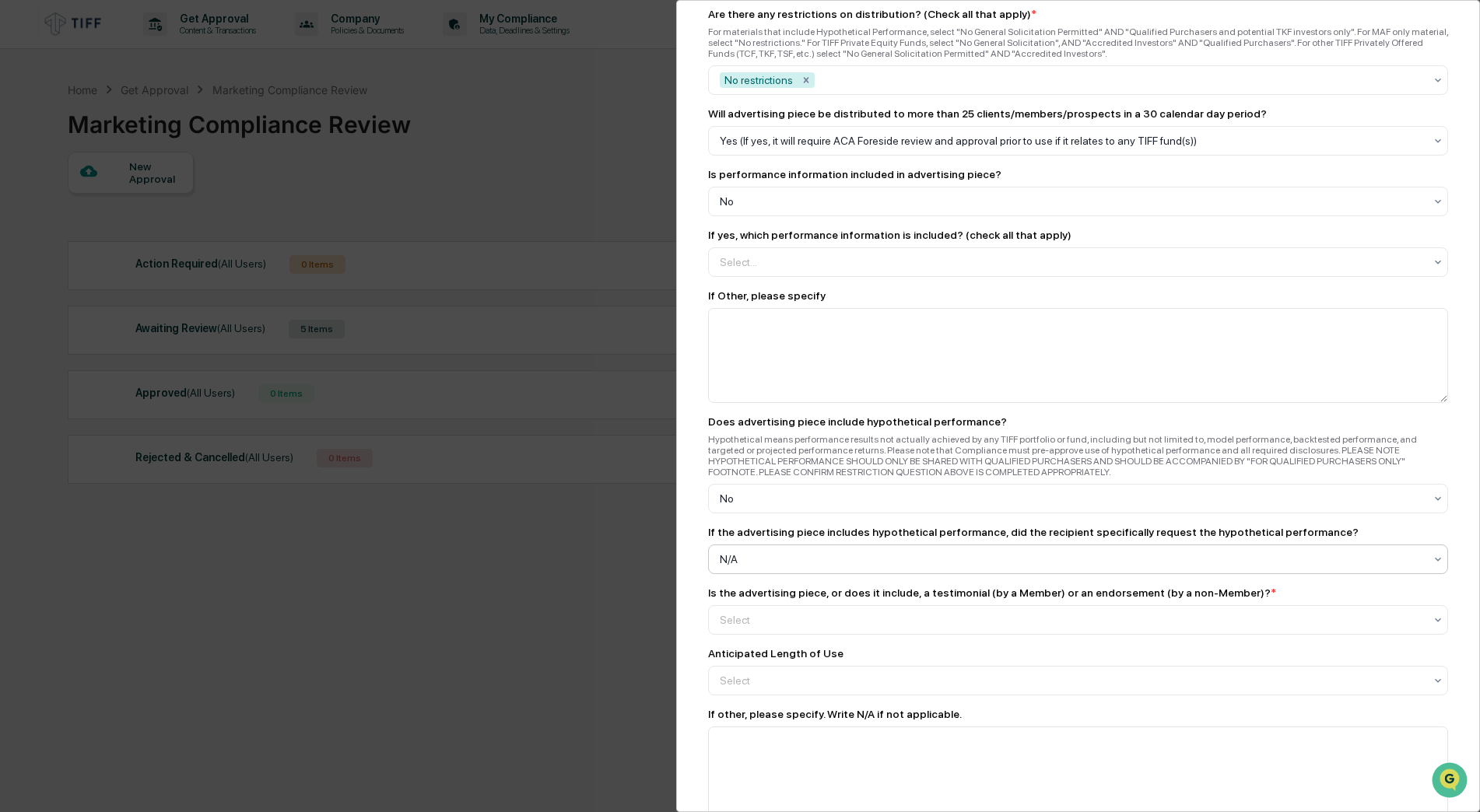
click at [689, 626] on div "Marketing Review Submit New Approval Submit New Approval To be completed for ea…" at bounding box center [1078, 406] width 804 height 812
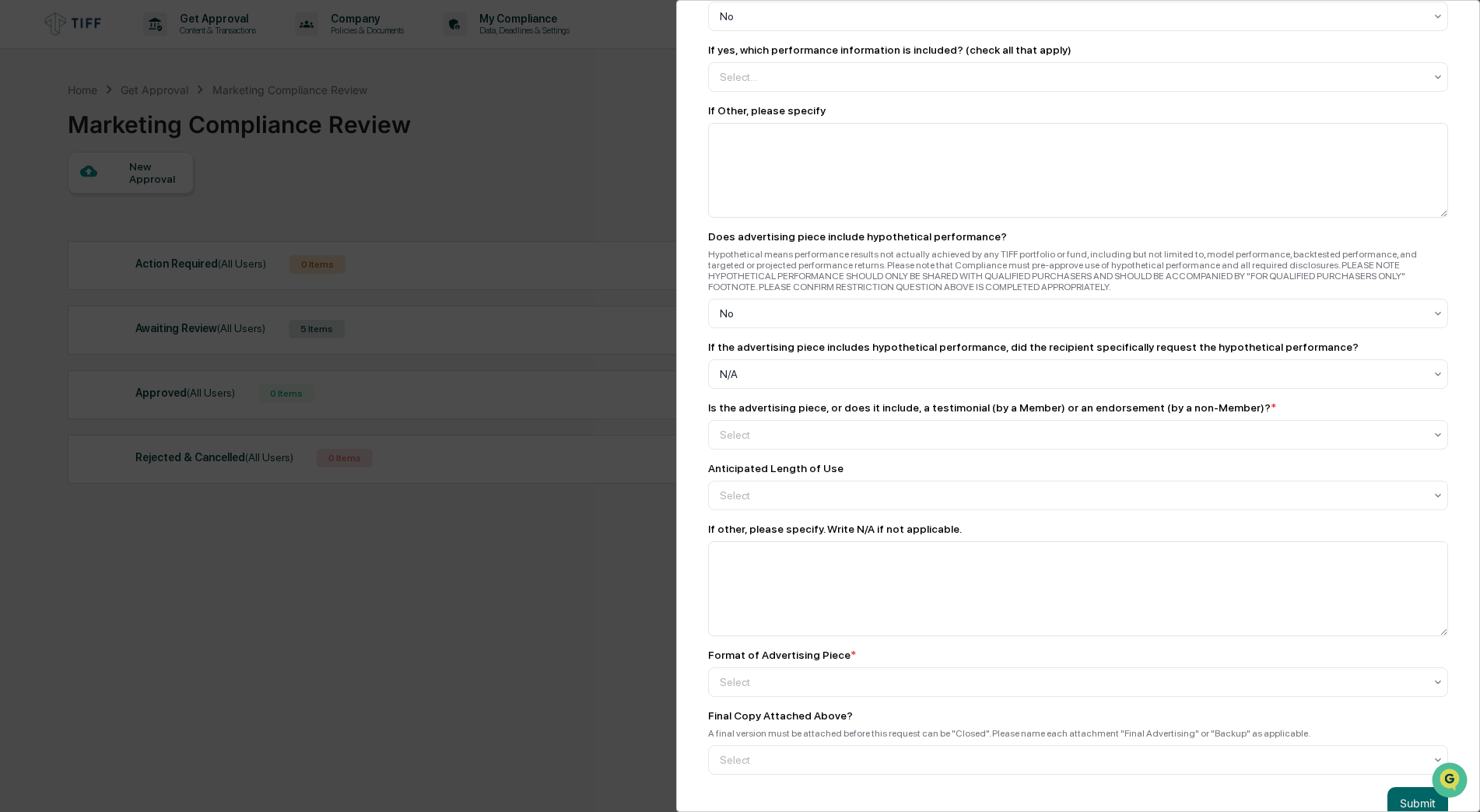
scroll to position [1857, 0]
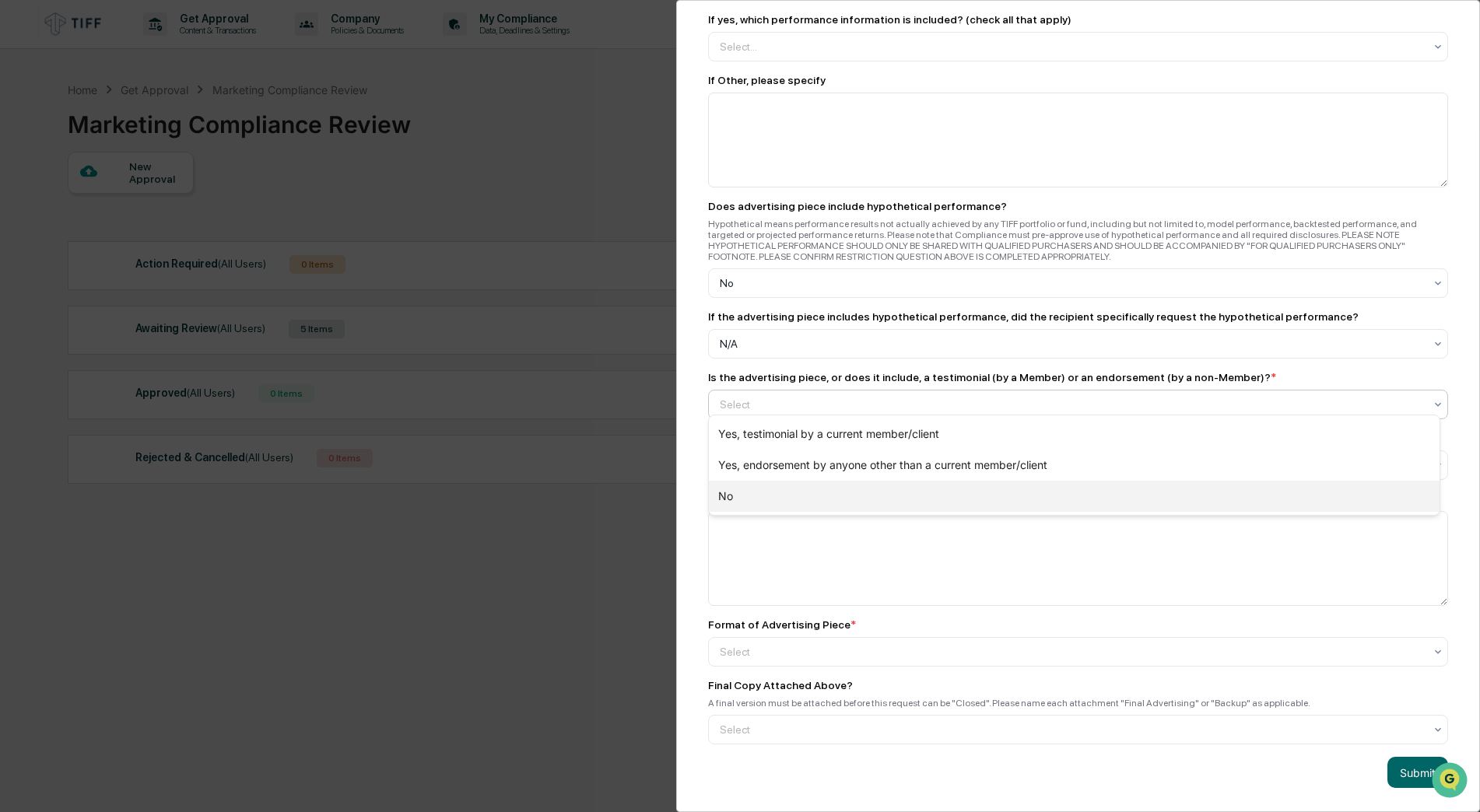
click at [757, 490] on div "No" at bounding box center [1073, 496] width 731 height 31
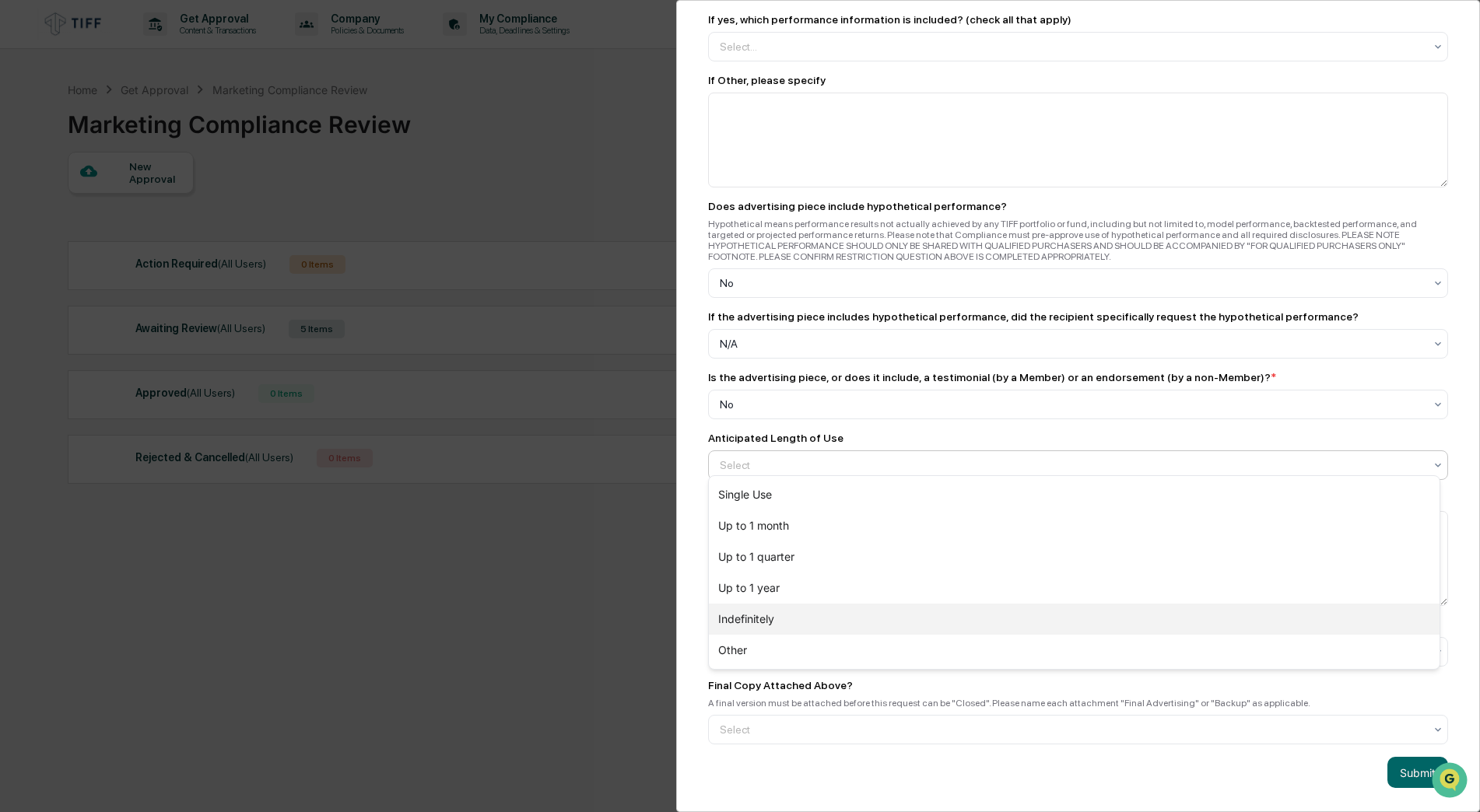
click at [743, 623] on div "Indefinitely" at bounding box center [1073, 619] width 731 height 31
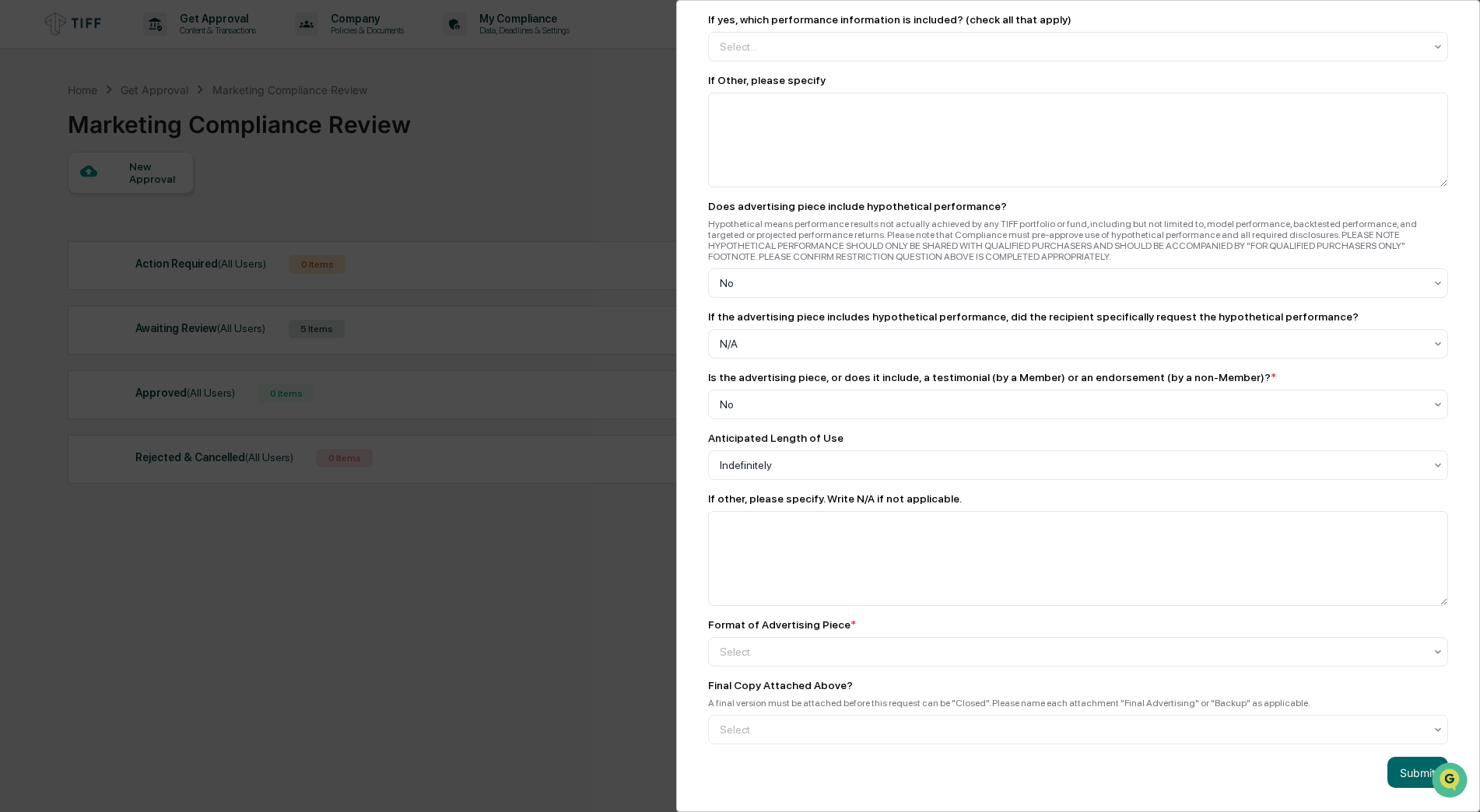
click at [687, 590] on div "Marketing Review Submit New Approval Submit New Approval To be completed for ea…" at bounding box center [1078, 406] width 804 height 812
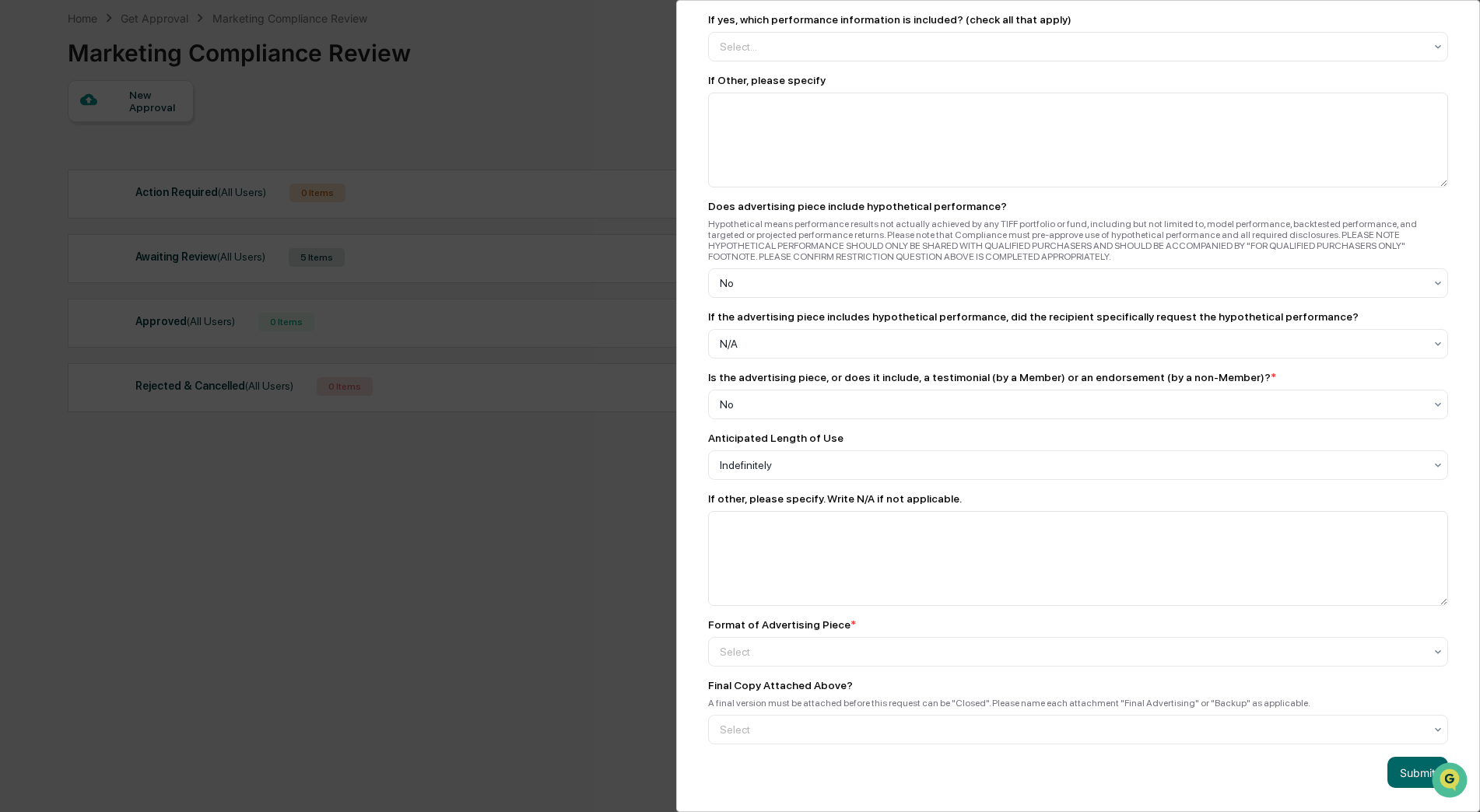
scroll to position [74, 0]
click at [805, 712] on div "Power Point document" at bounding box center [1073, 713] width 731 height 31
click at [772, 650] on div at bounding box center [1072, 651] width 704 height 15
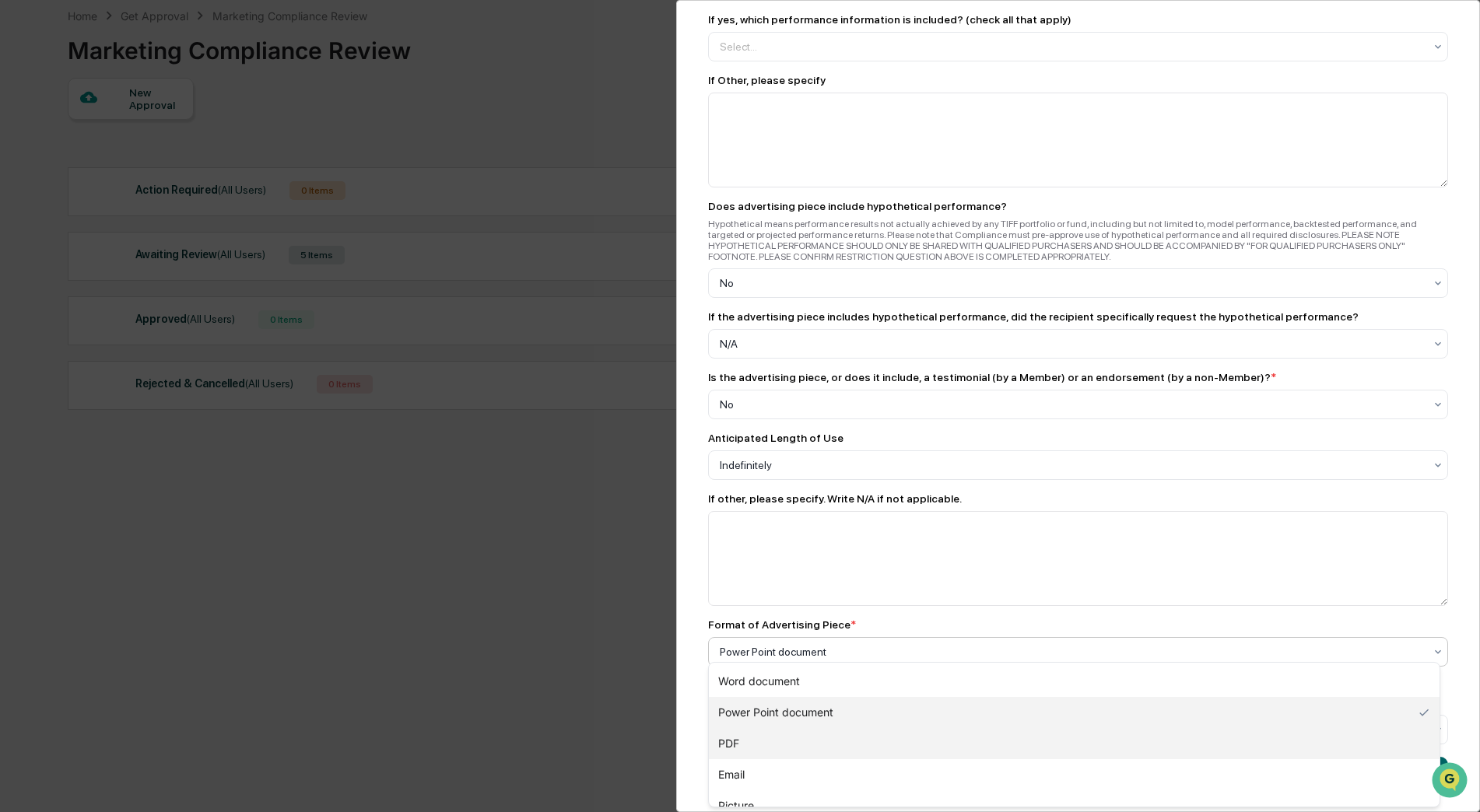
click at [741, 742] on div "PDF" at bounding box center [1073, 743] width 731 height 31
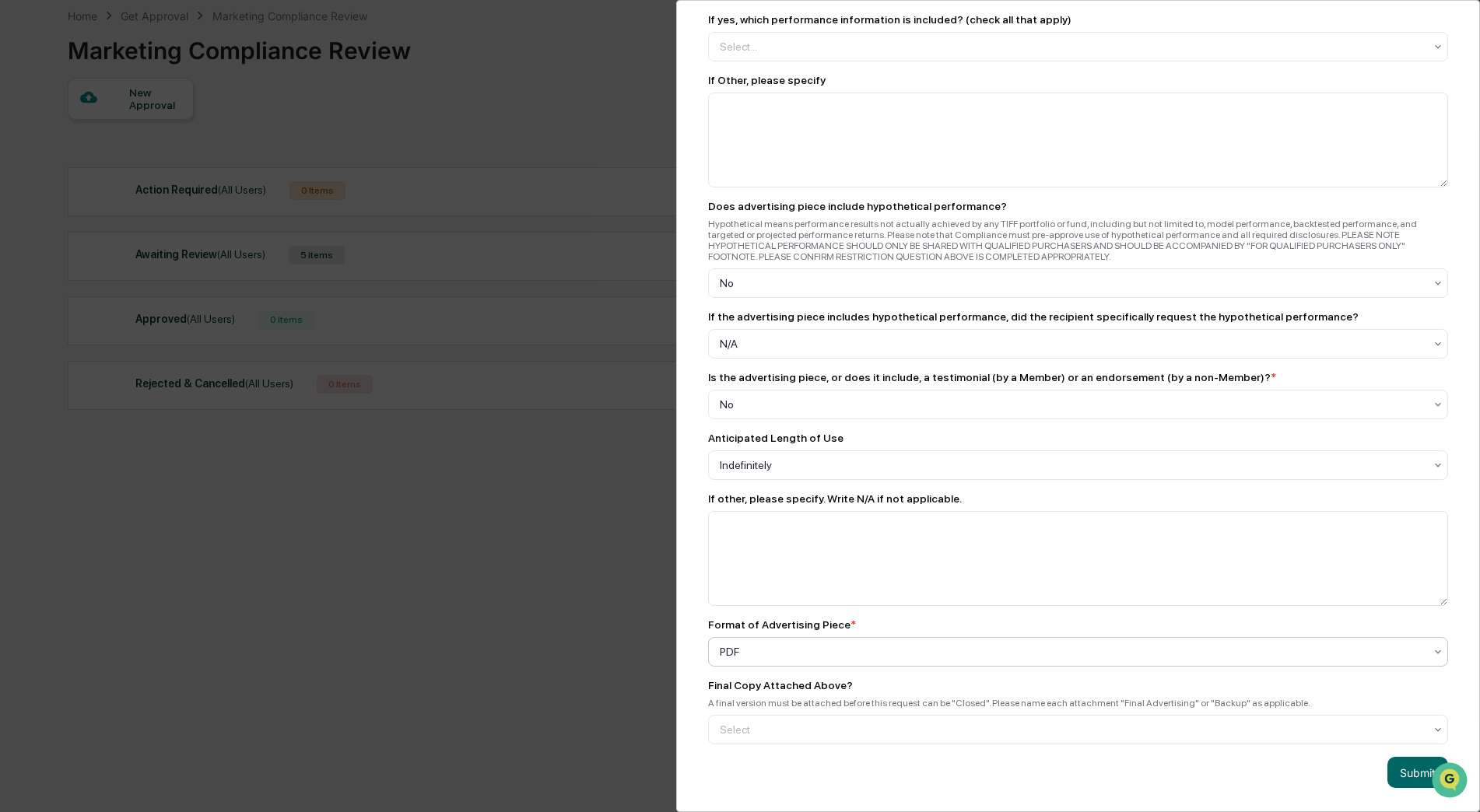
click at [804, 647] on div at bounding box center [1072, 651] width 704 height 15
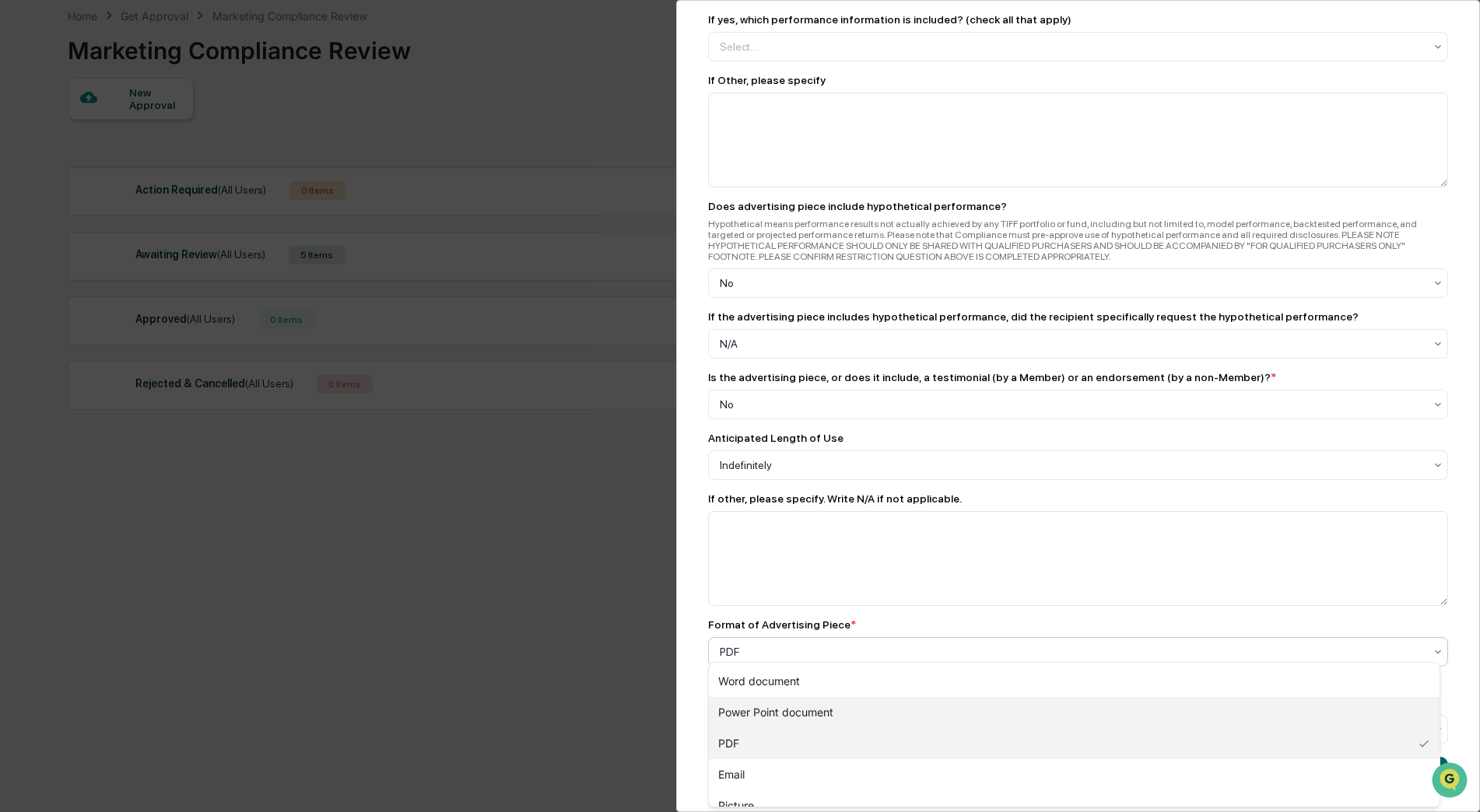
click at [782, 714] on div "Power Point document" at bounding box center [1073, 713] width 731 height 31
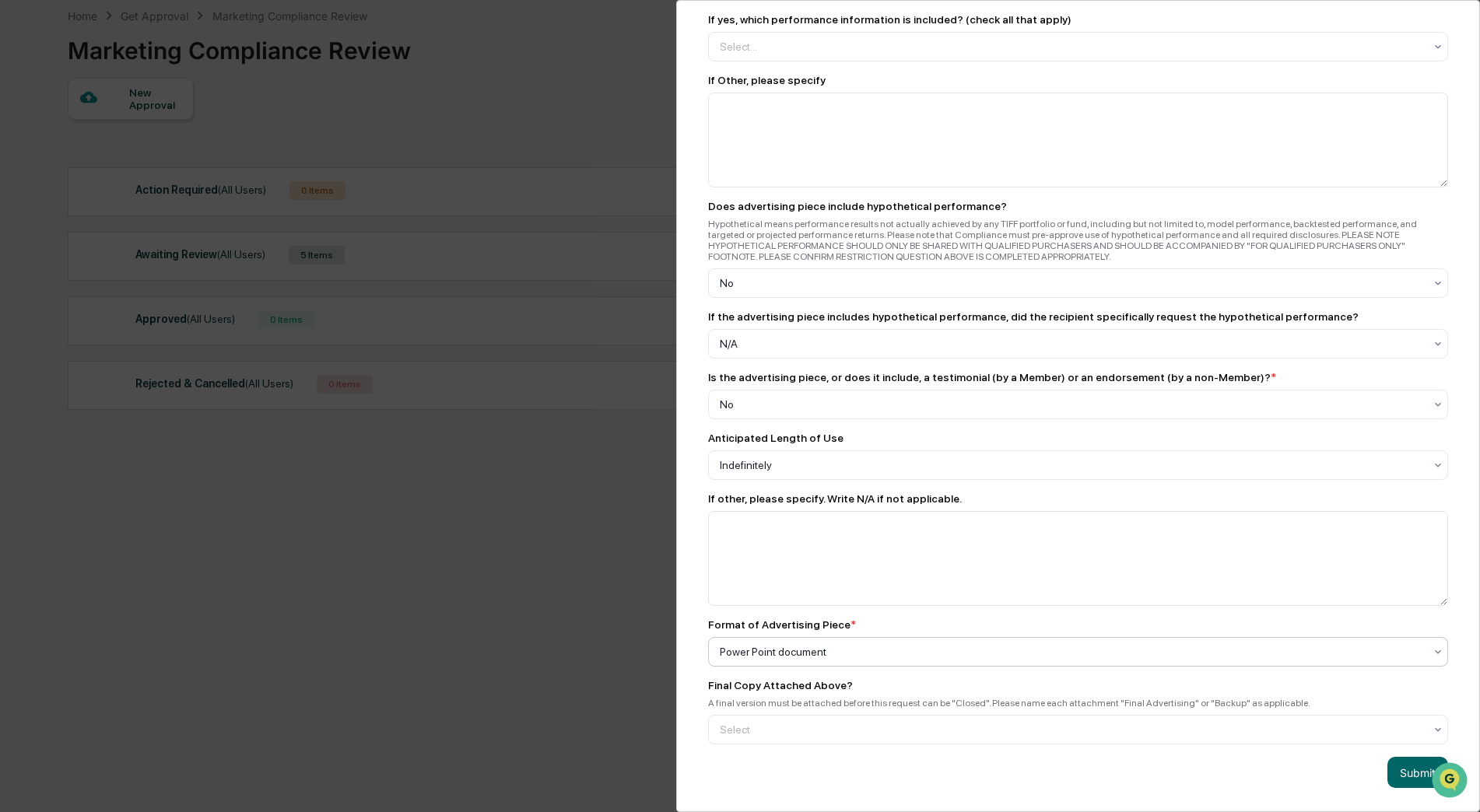
click at [693, 668] on div "Marketing Review Submit New Approval Submit New Approval To be completed for ea…" at bounding box center [1078, 406] width 804 height 812
click at [736, 762] on div "Yes" at bounding box center [1073, 759] width 731 height 31
click at [1407, 770] on button "Submit" at bounding box center [1417, 772] width 61 height 31
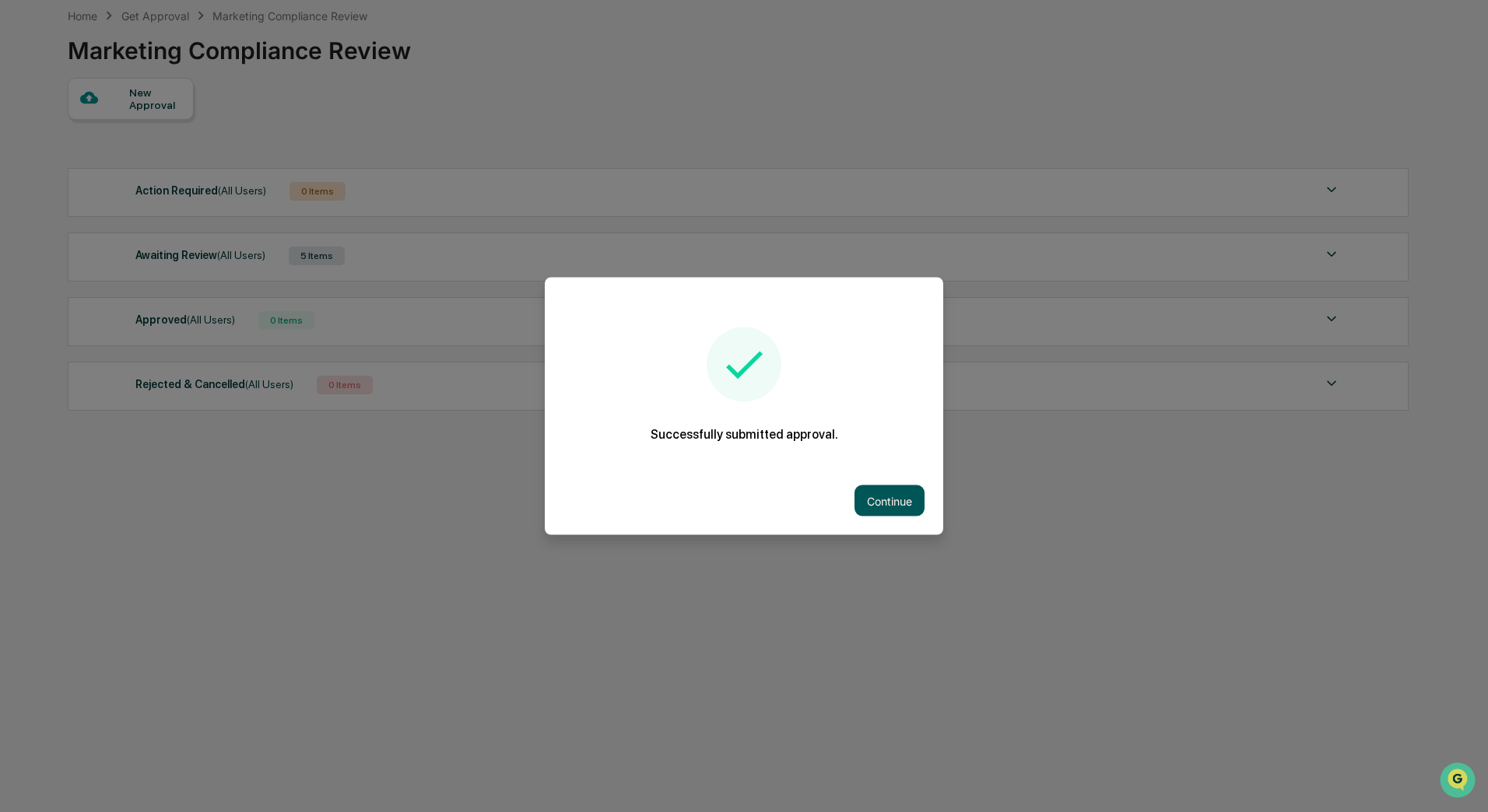
click at [899, 494] on button "Continue" at bounding box center [890, 500] width 70 height 31
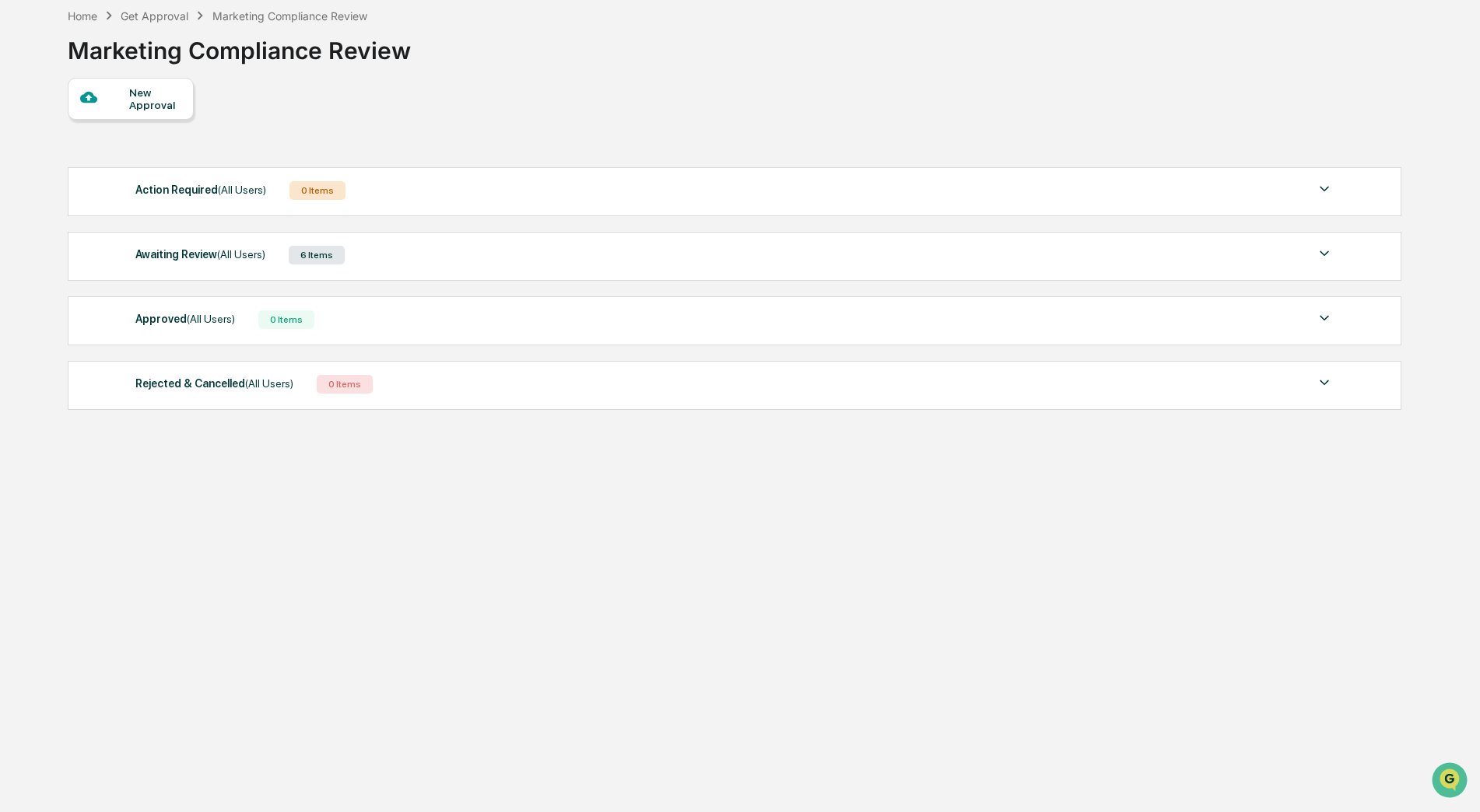
click at [300, 255] on div "6 Items" at bounding box center [316, 255] width 56 height 19
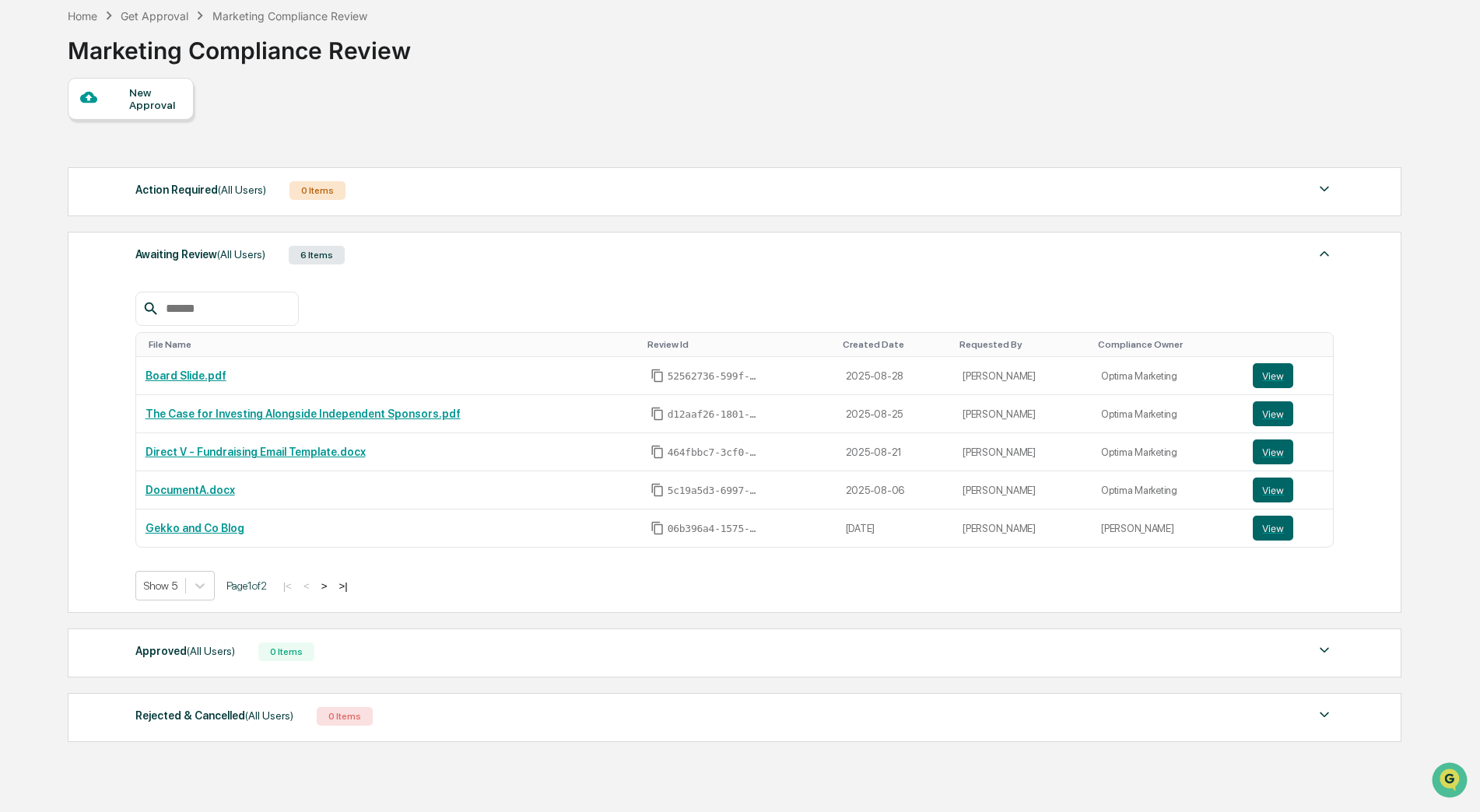
click at [134, 98] on div "New Approval" at bounding box center [155, 99] width 52 height 25
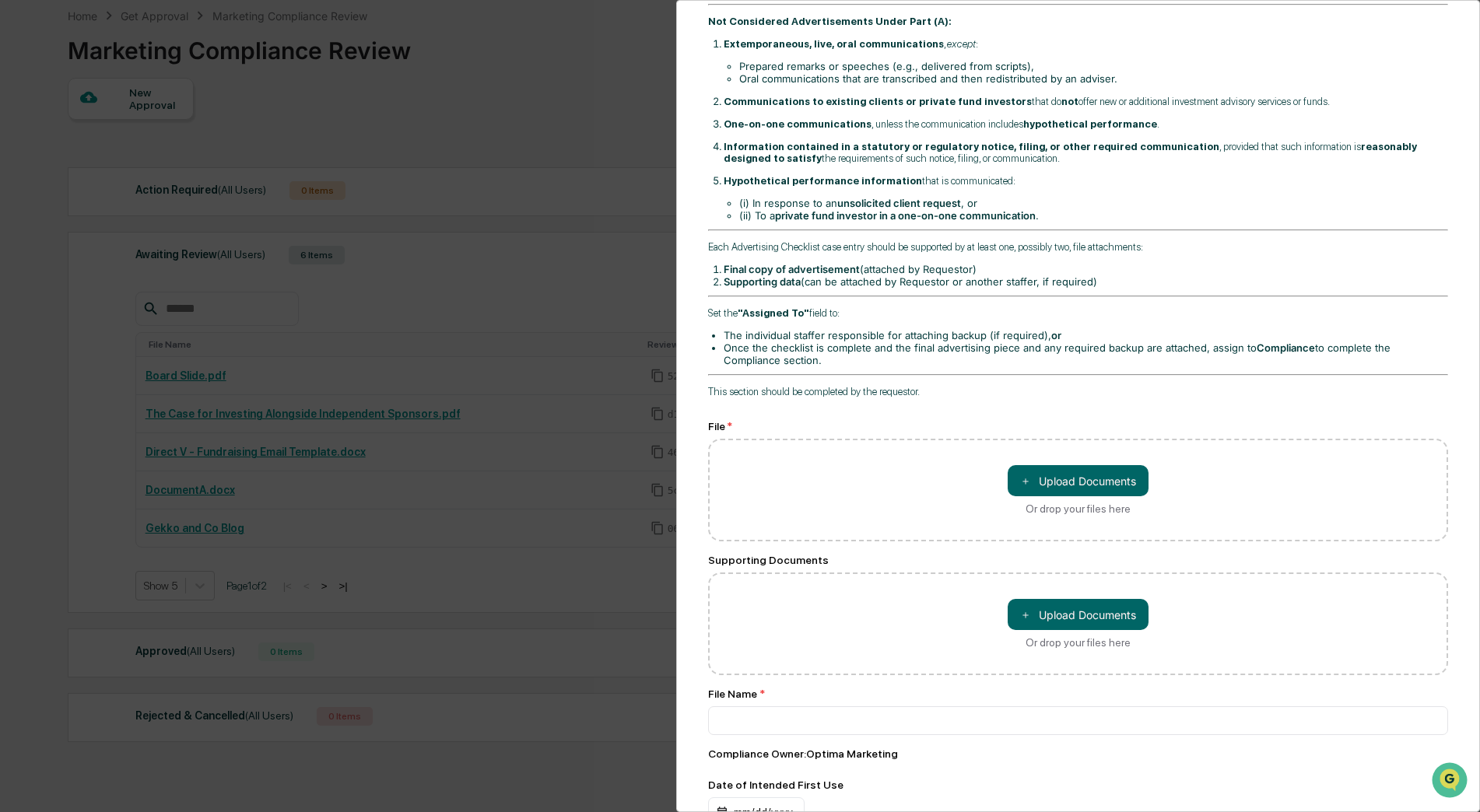
scroll to position [311, 0]
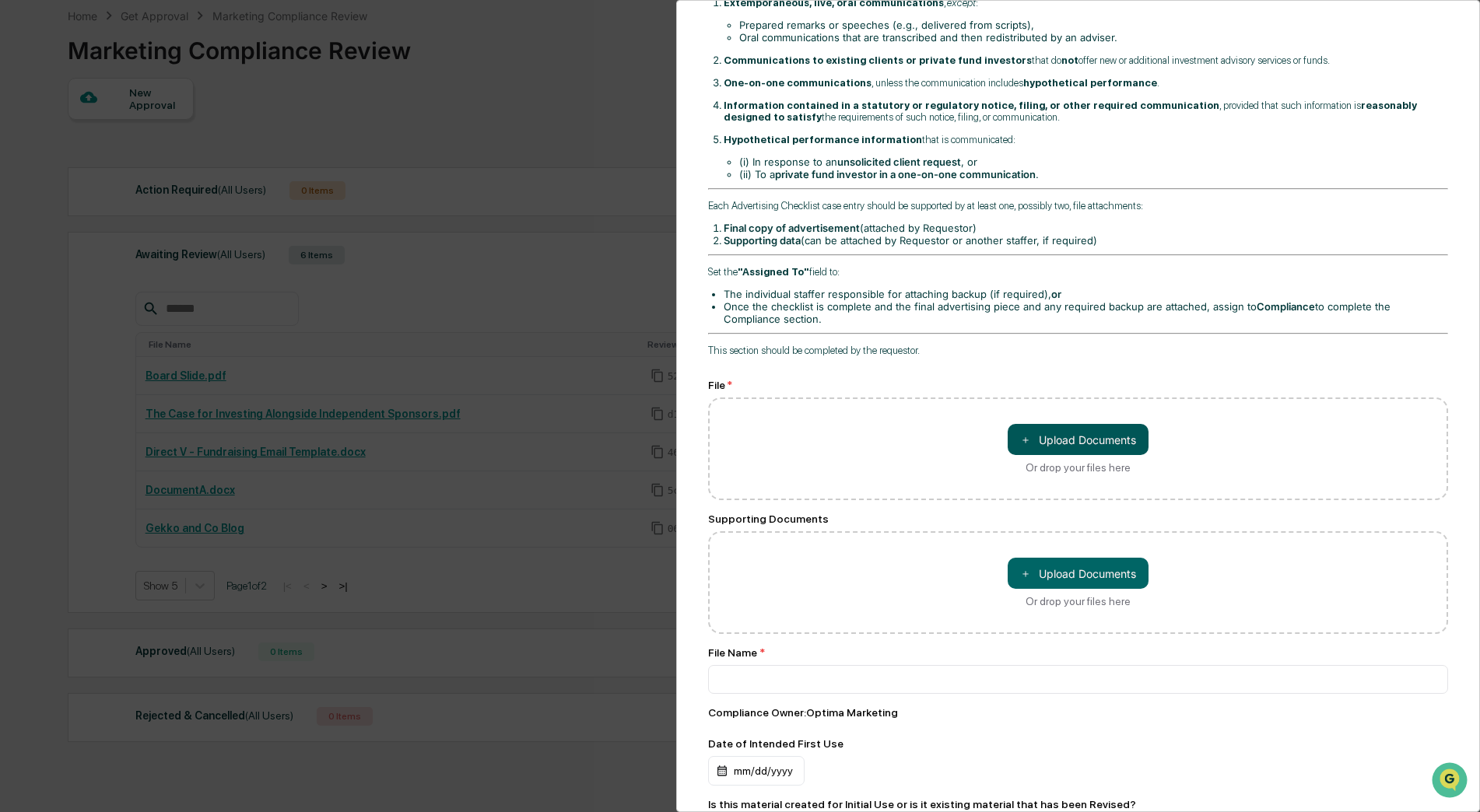
click at [1091, 435] on button "＋ Upload Documents" at bounding box center [1078, 439] width 141 height 31
type input "**********"
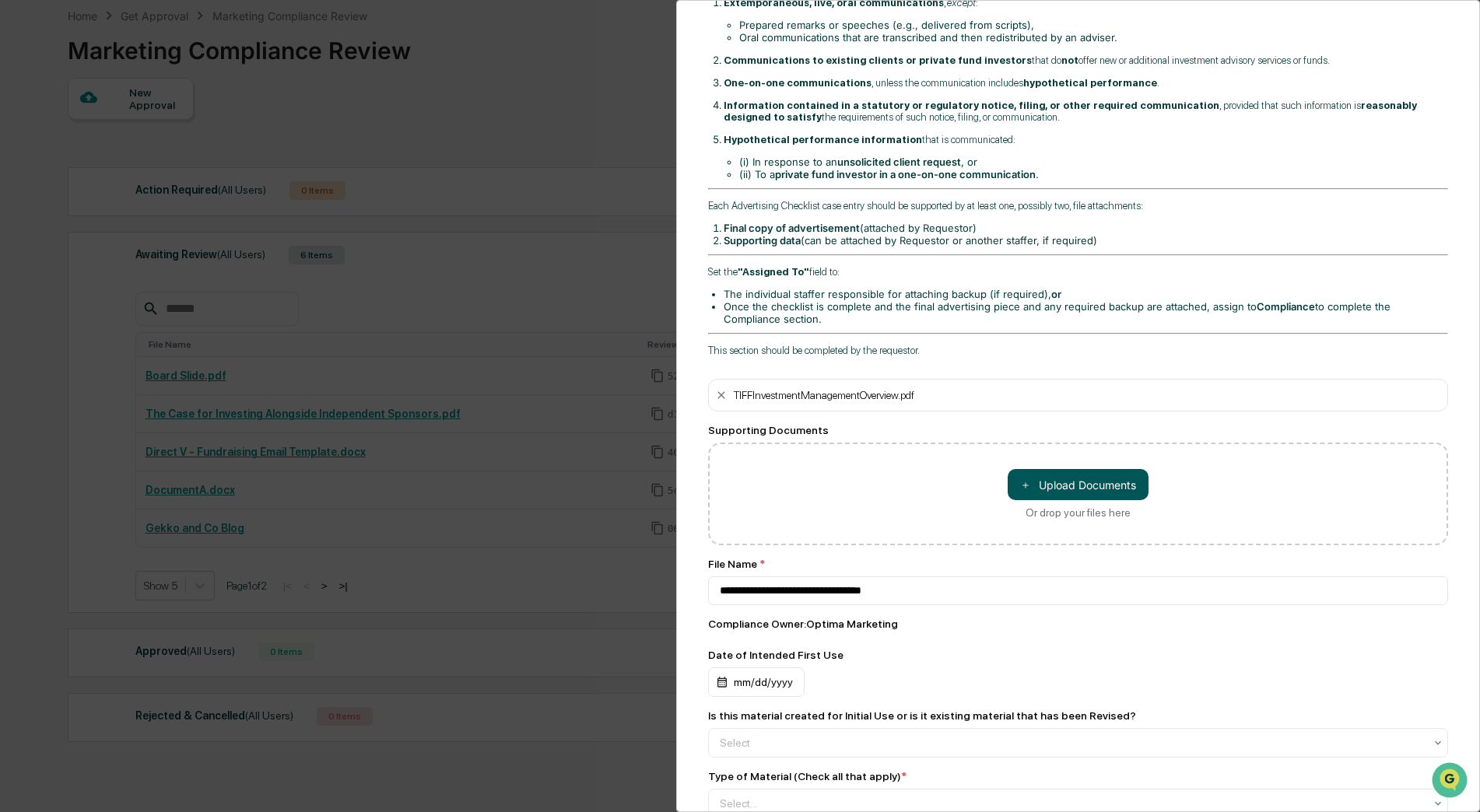
click at [1067, 475] on button "＋ Upload Documents" at bounding box center [1078, 484] width 141 height 31
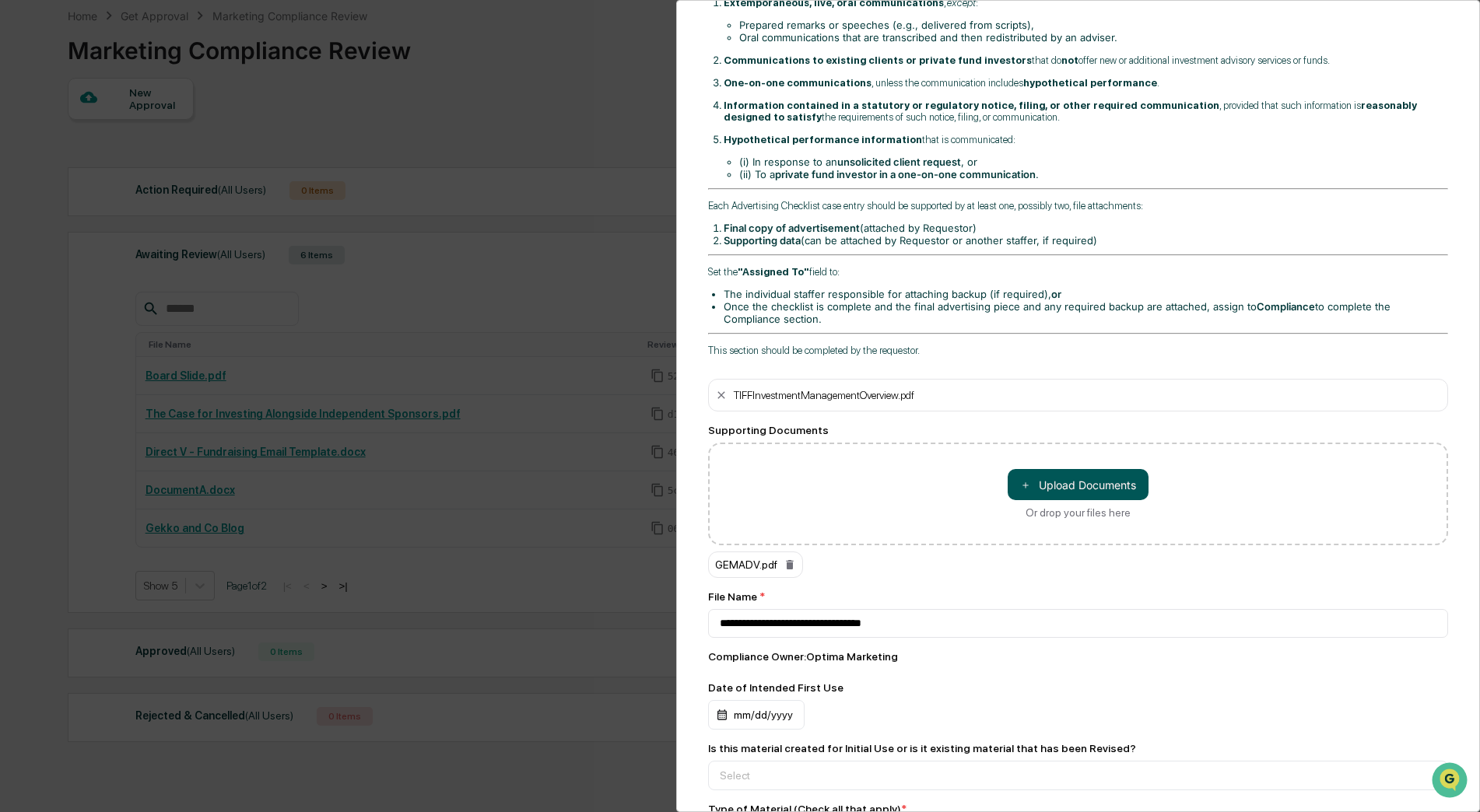
click at [1063, 483] on button "＋ Upload Documents" at bounding box center [1078, 484] width 141 height 31
click at [1044, 484] on button "＋ Upload Documents" at bounding box center [1078, 484] width 141 height 31
click at [1069, 486] on button "＋ Upload Documents" at bounding box center [1078, 484] width 141 height 31
click at [1036, 490] on button "＋ Upload Documents" at bounding box center [1078, 484] width 141 height 31
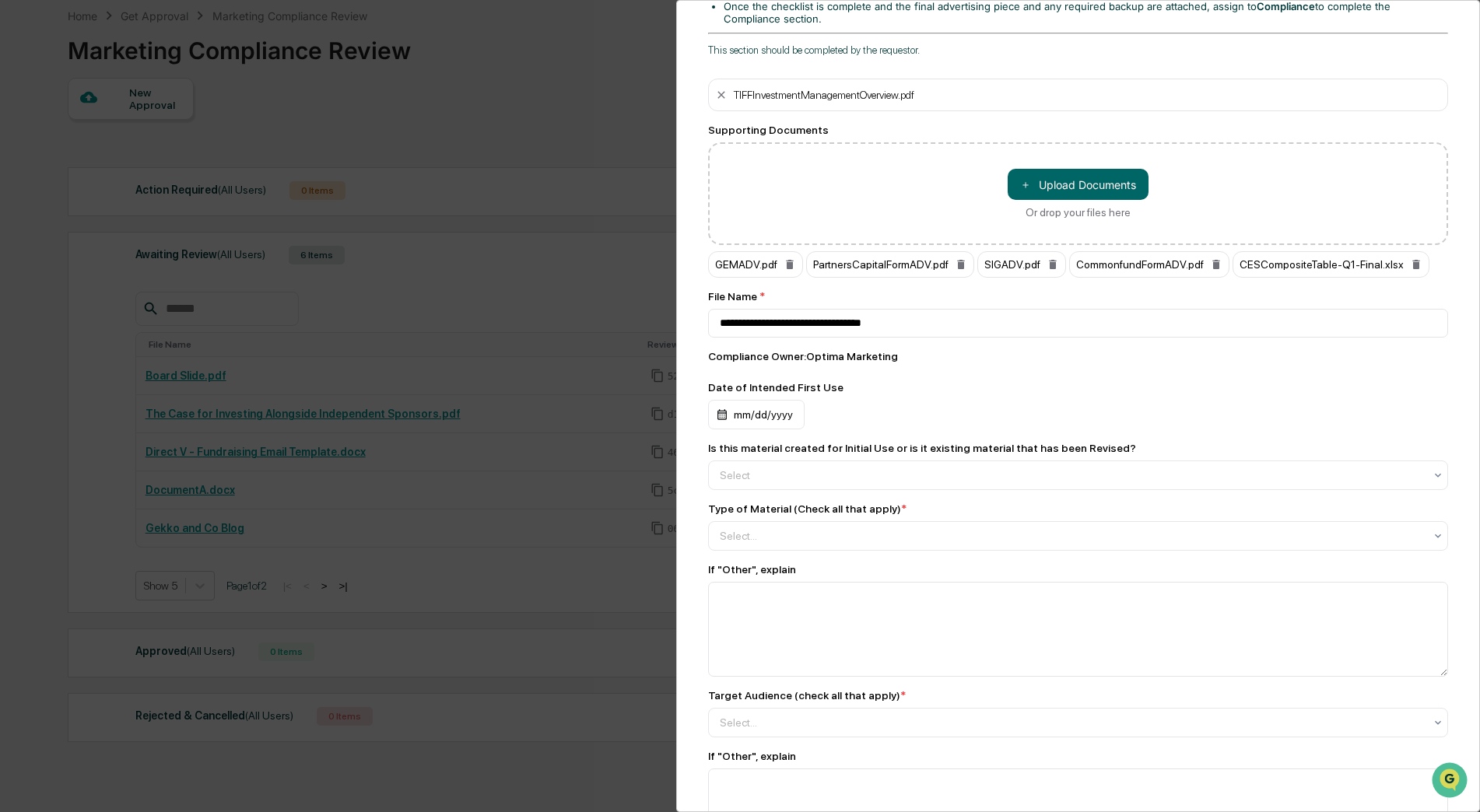
scroll to position [622, 0]
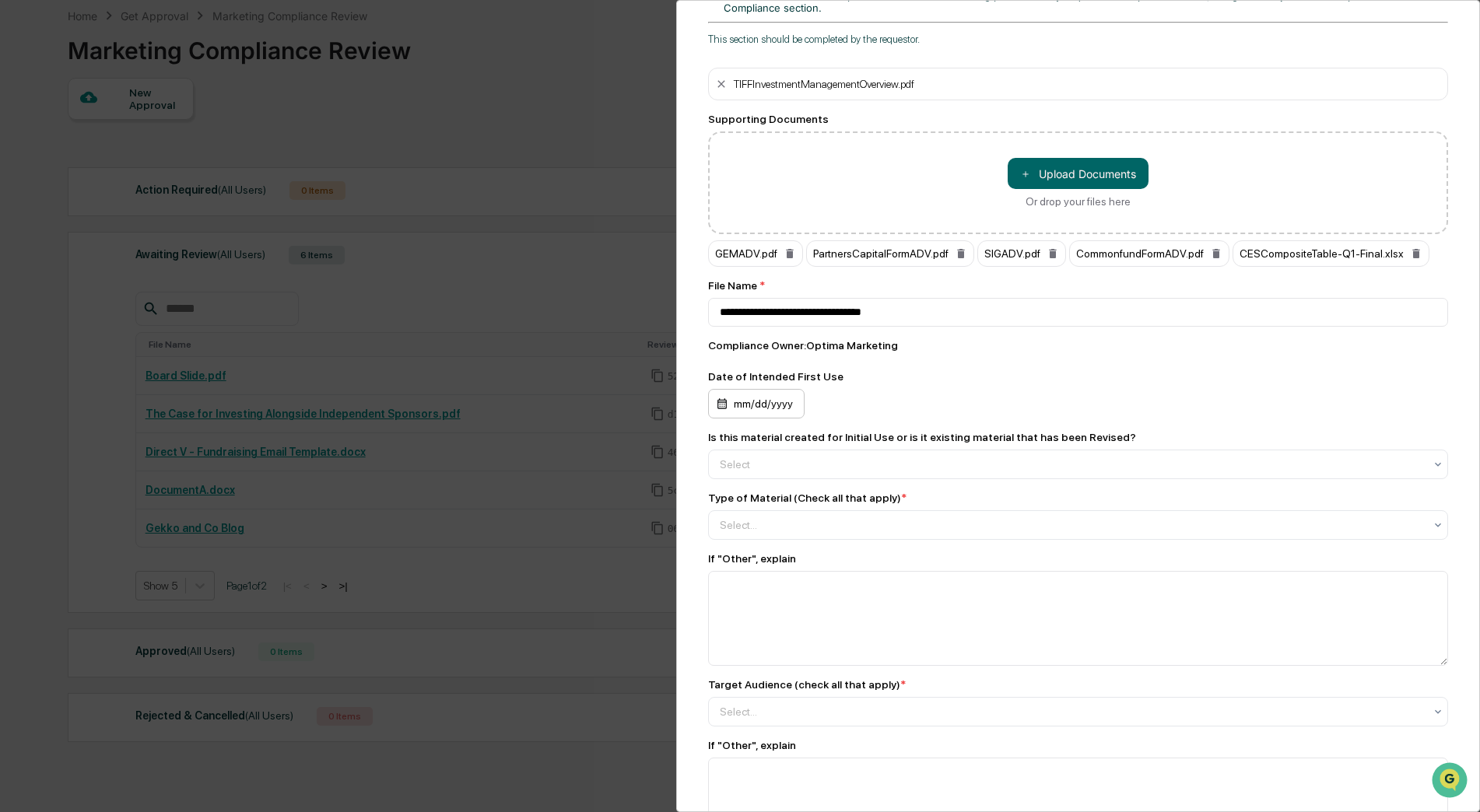
click at [760, 399] on div "mm/dd/yyyy" at bounding box center [756, 404] width 97 height 30
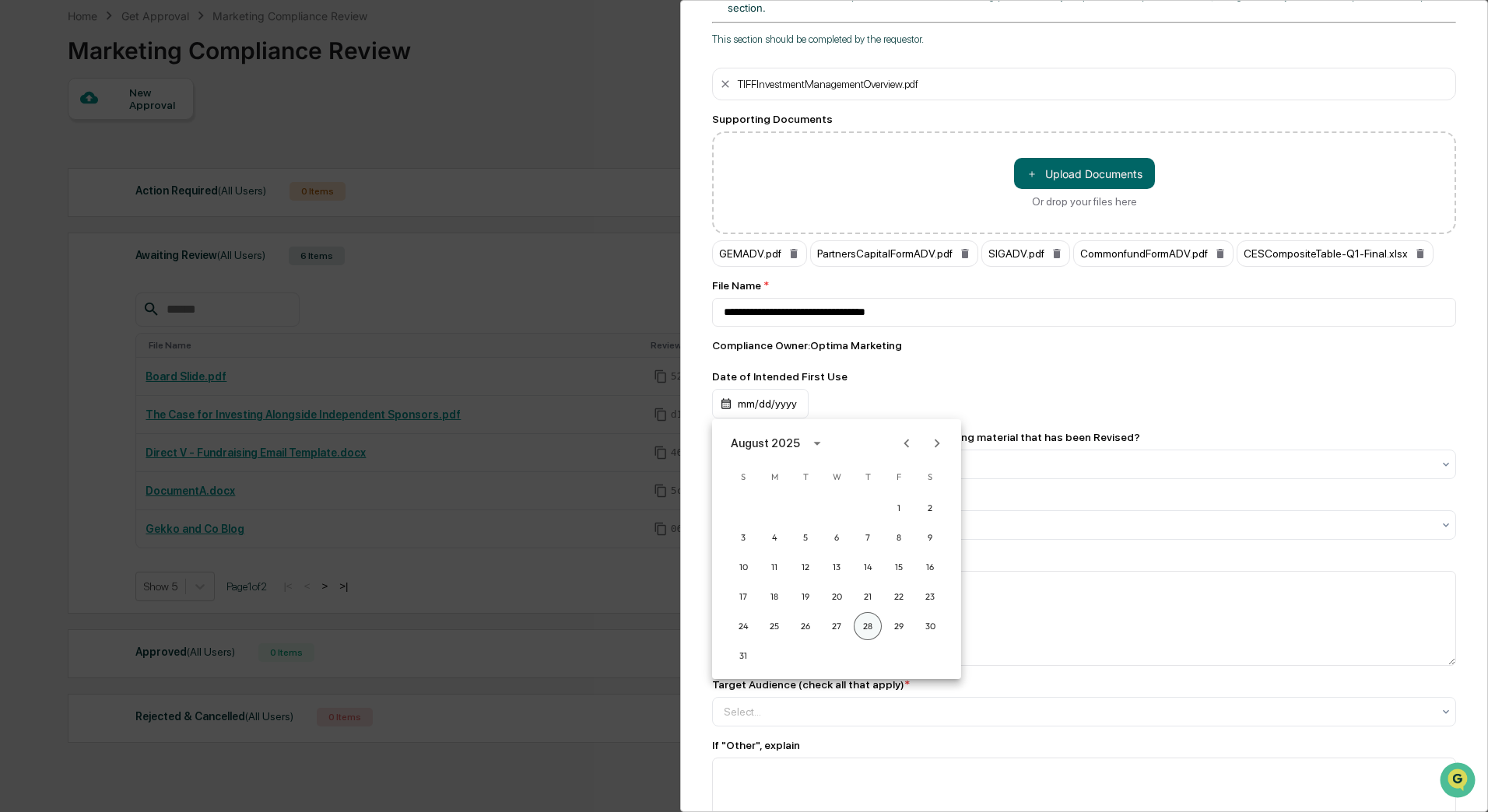
click at [863, 630] on button "28" at bounding box center [867, 626] width 28 height 28
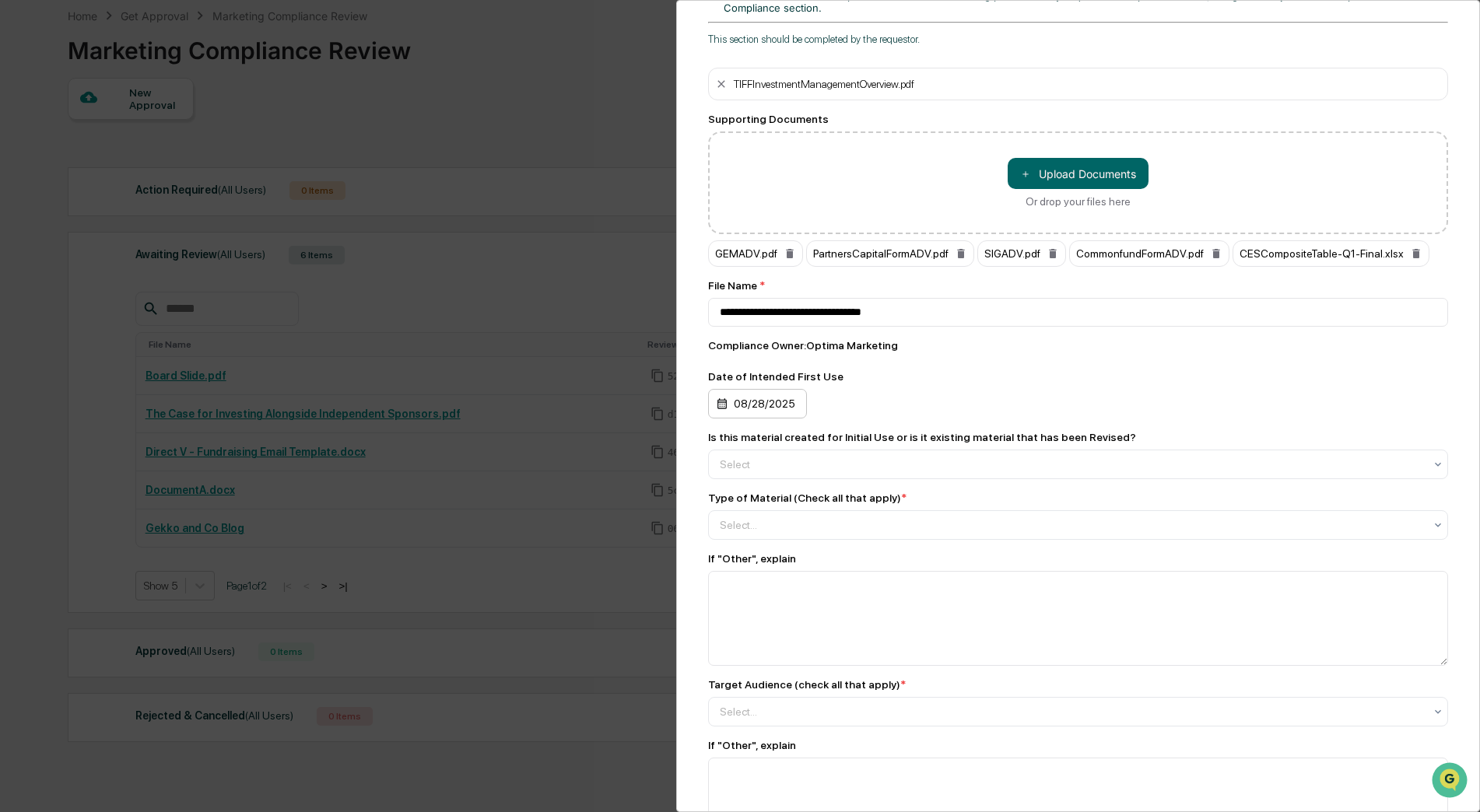
click at [749, 400] on div "08/28/2025" at bounding box center [757, 404] width 98 height 30
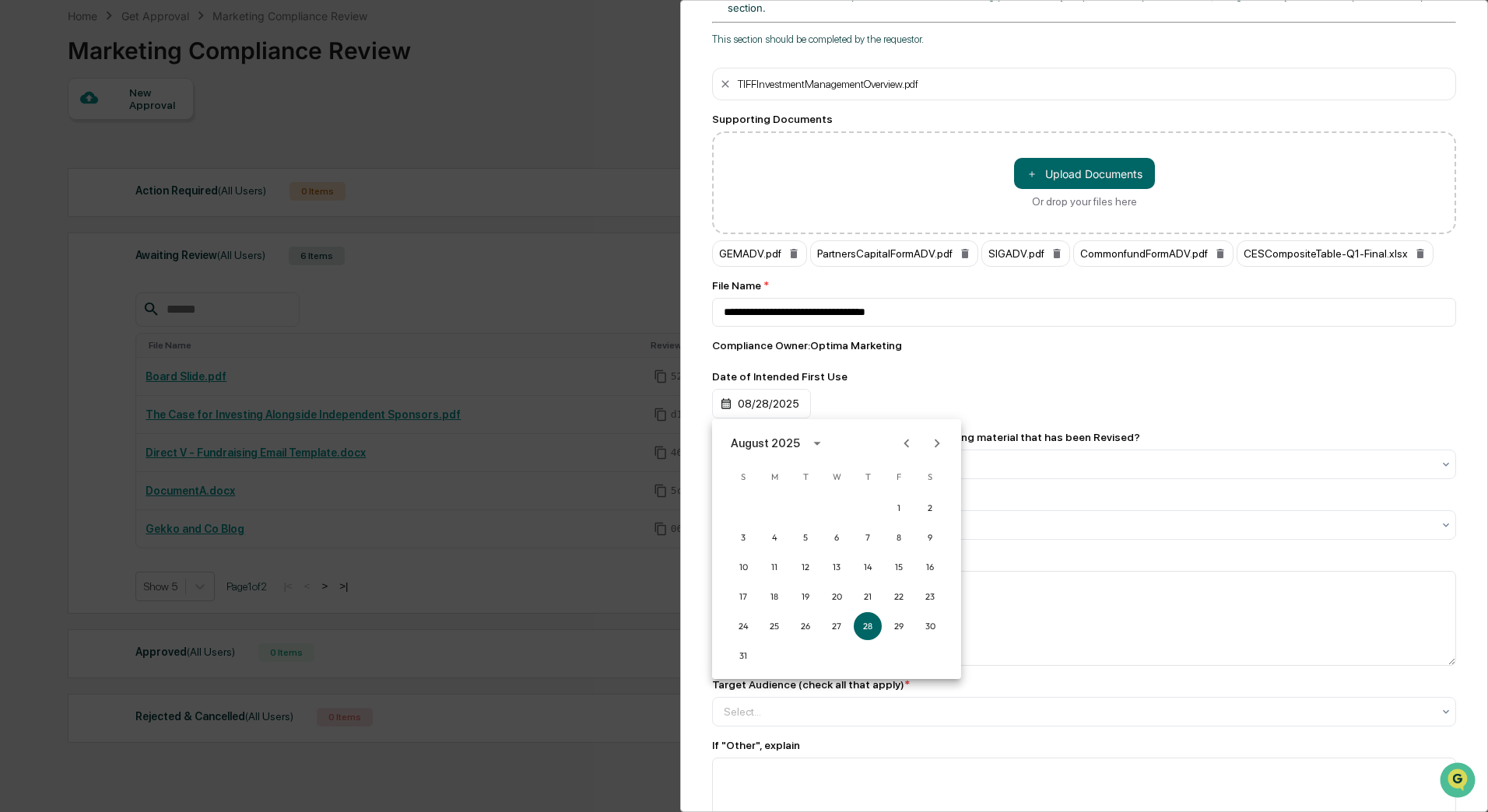
click at [933, 449] on icon "Next month" at bounding box center [936, 443] width 17 height 17
click at [777, 508] on button "1" at bounding box center [773, 508] width 28 height 28
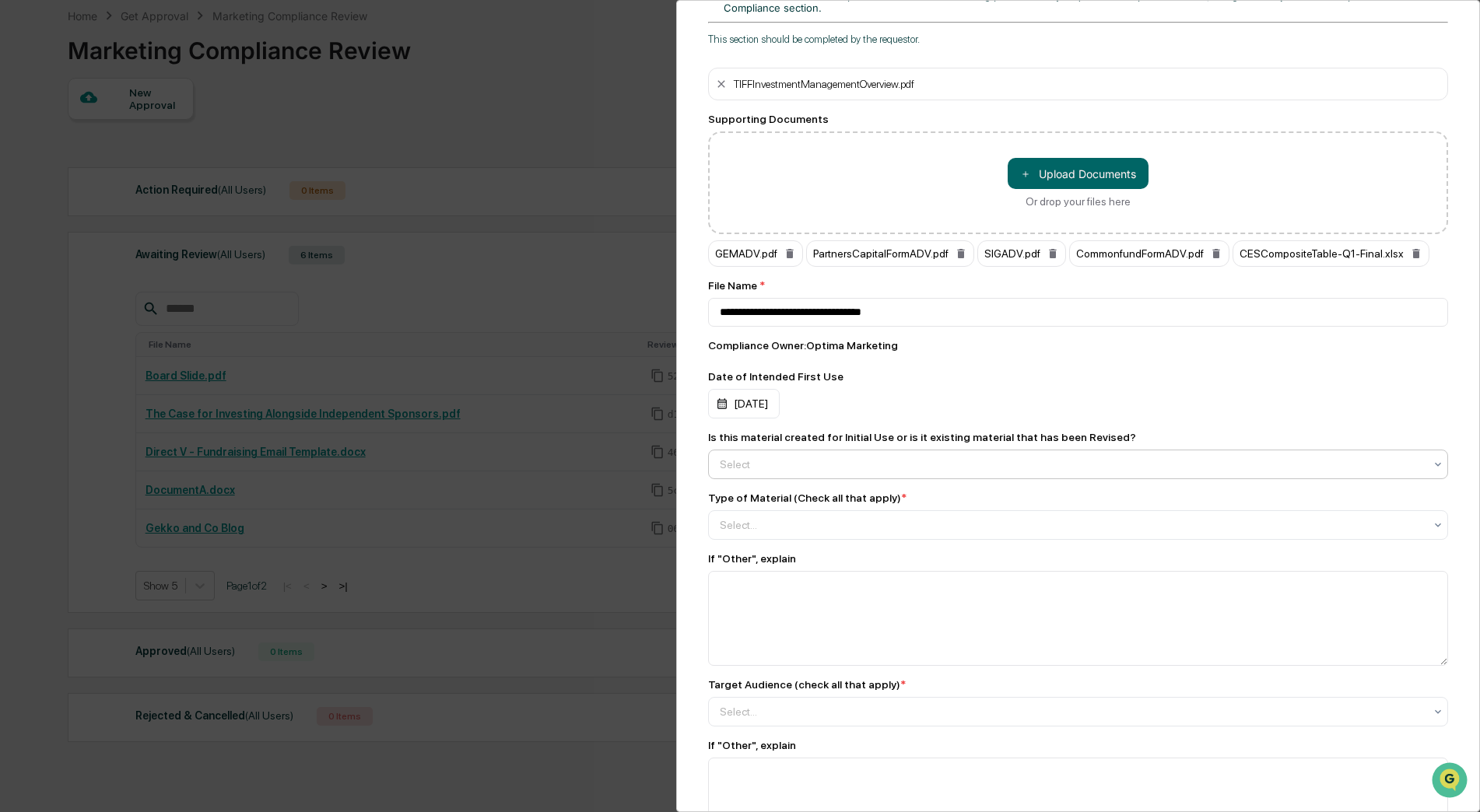
click at [897, 460] on div at bounding box center [1072, 463] width 704 height 15
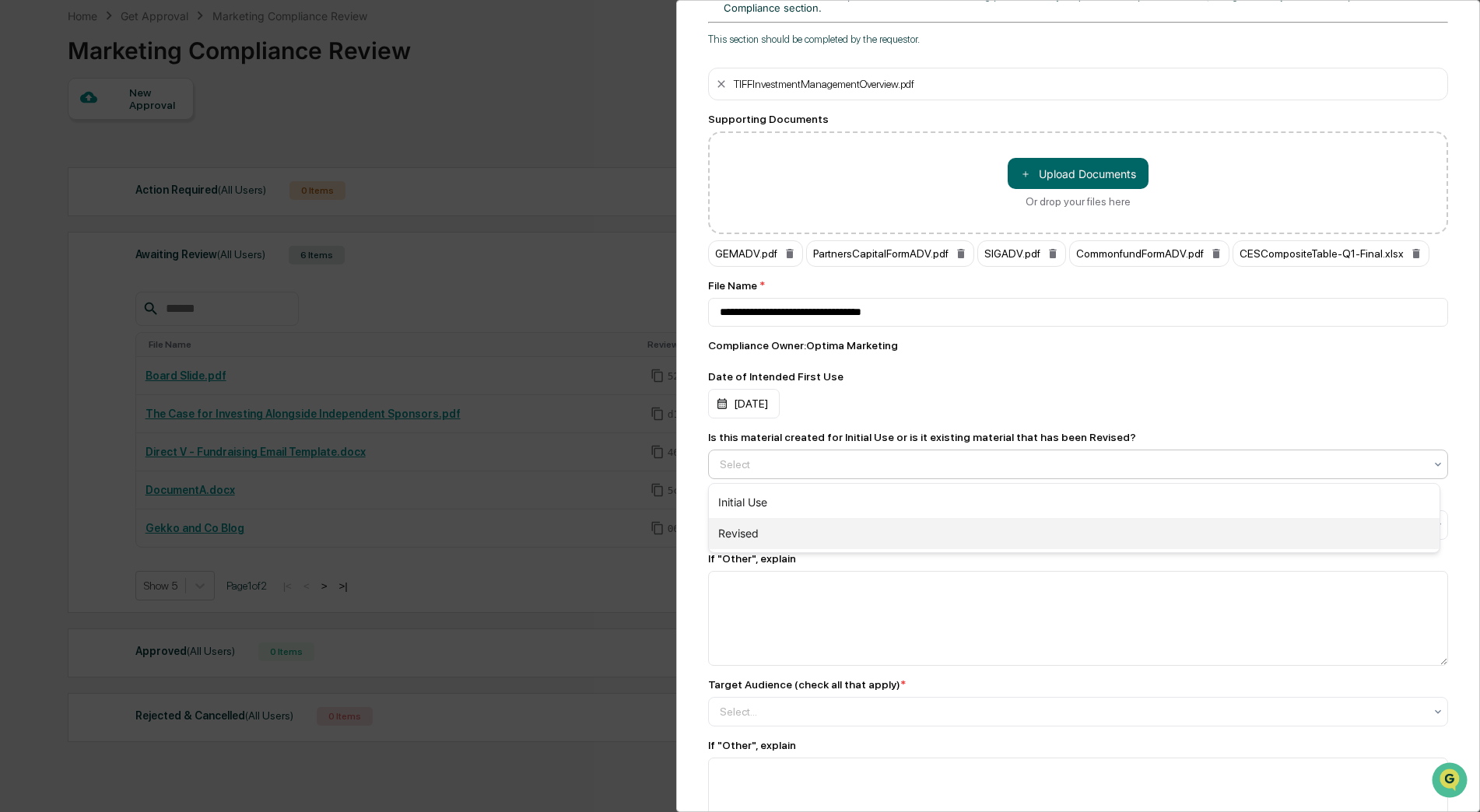
click at [837, 536] on div "Revised" at bounding box center [1073, 534] width 731 height 31
click at [824, 531] on div at bounding box center [1072, 525] width 704 height 15
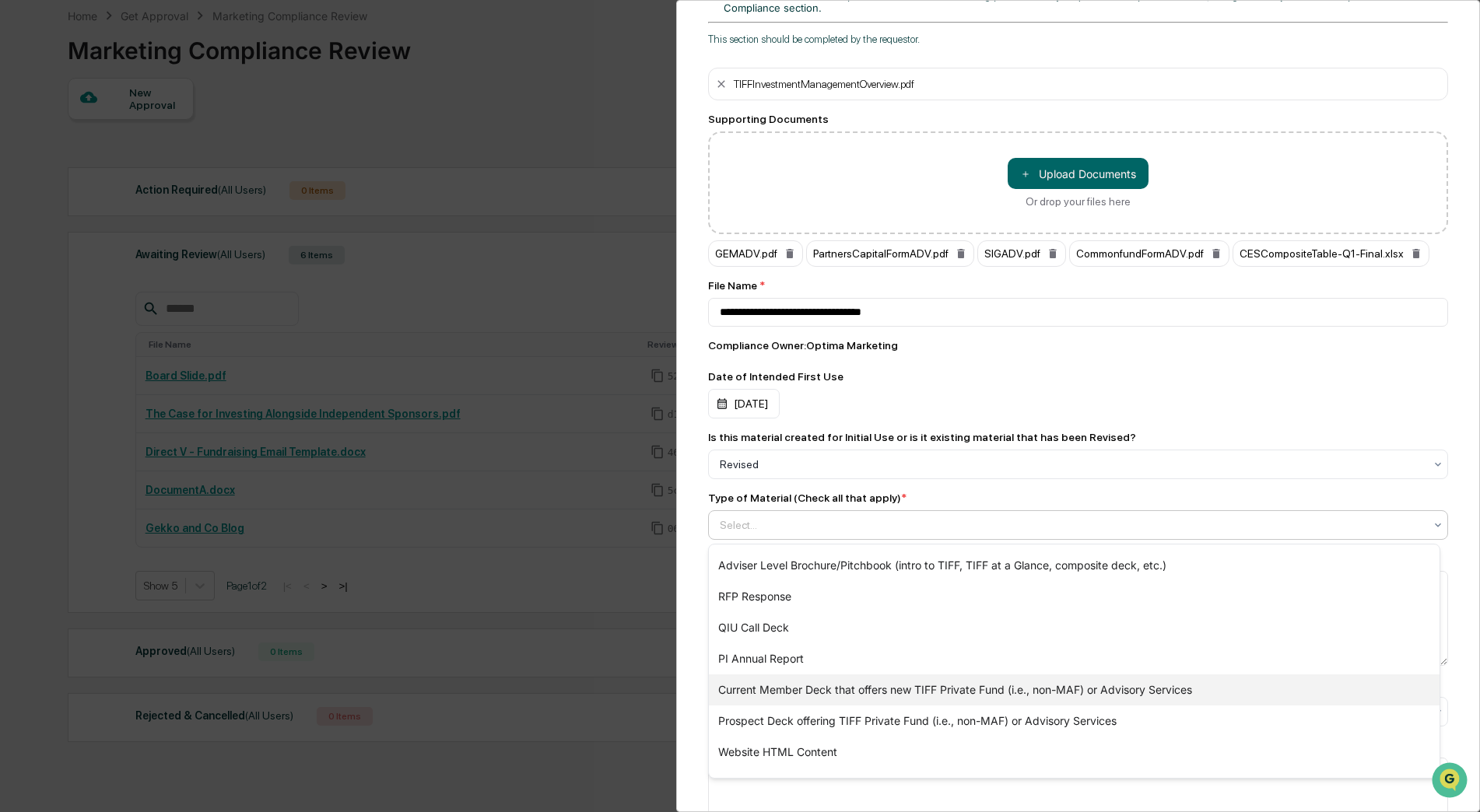
scroll to position [311, 0]
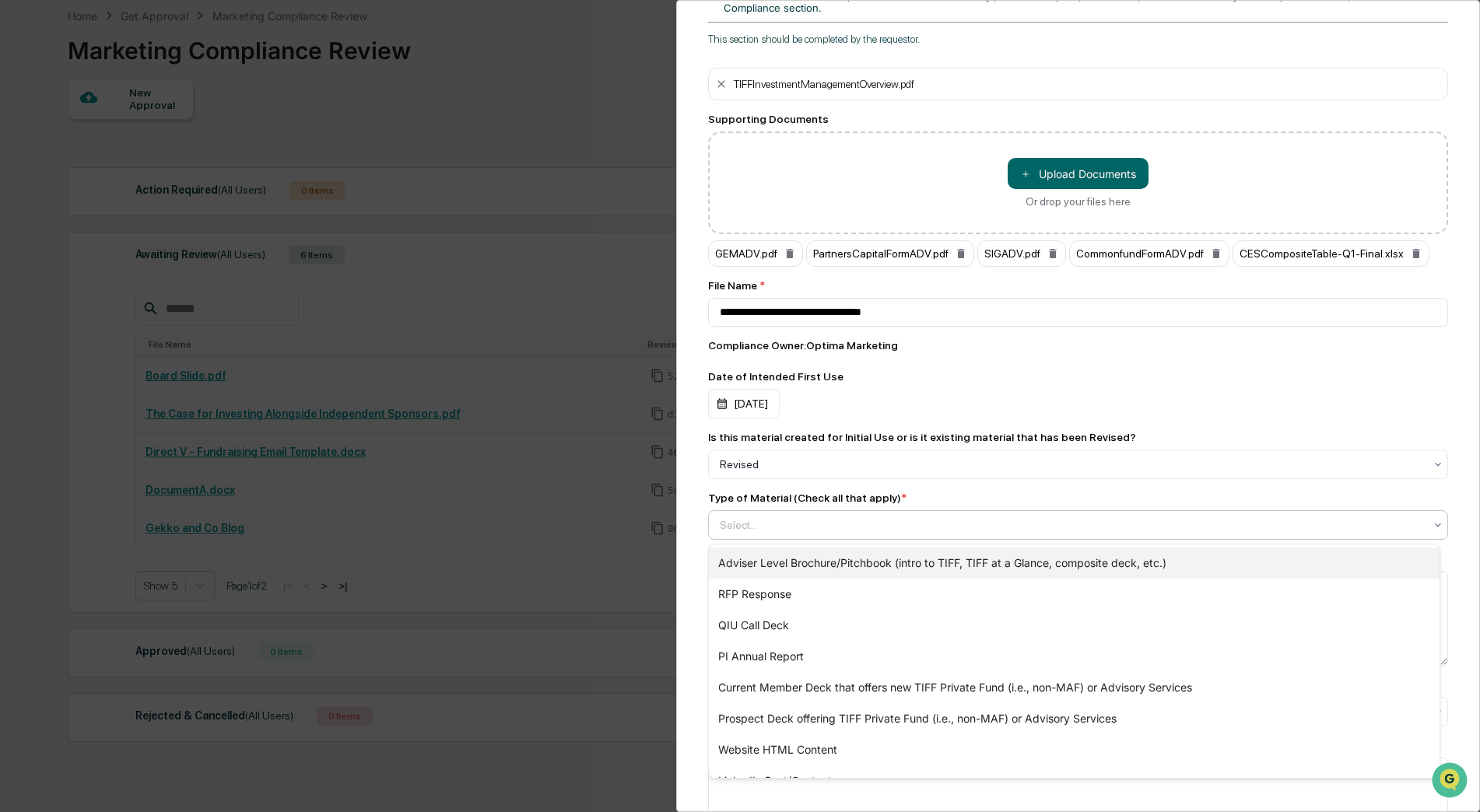
click at [827, 567] on div "Adviser Level Brochure/Pitchbook (intro to TIFF, TIFF at a Glance, composite de…" at bounding box center [1073, 563] width 731 height 31
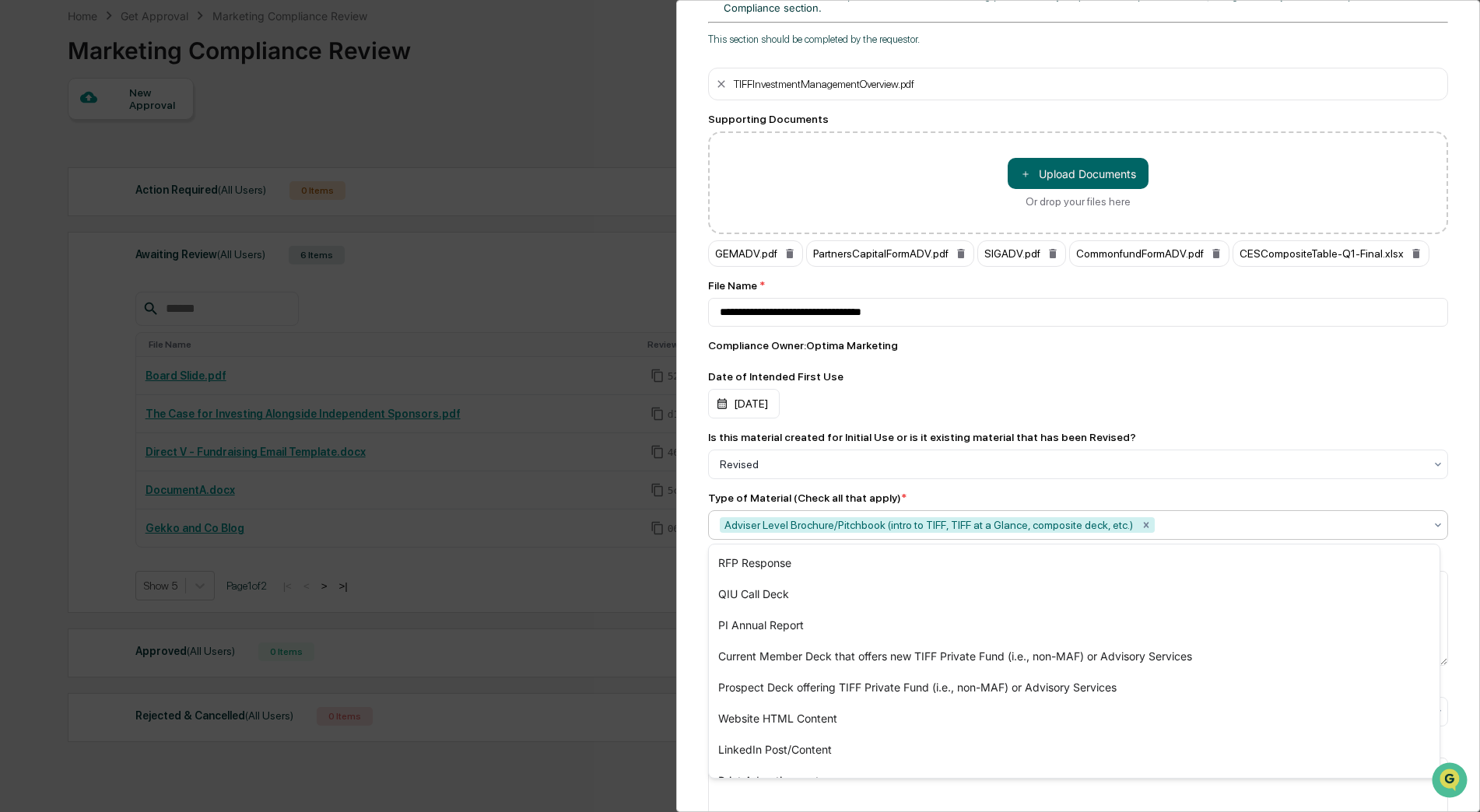
click at [688, 573] on div "Marketing Review Submit New Approval Submit New Approval To be completed for ea…" at bounding box center [1078, 406] width 804 height 812
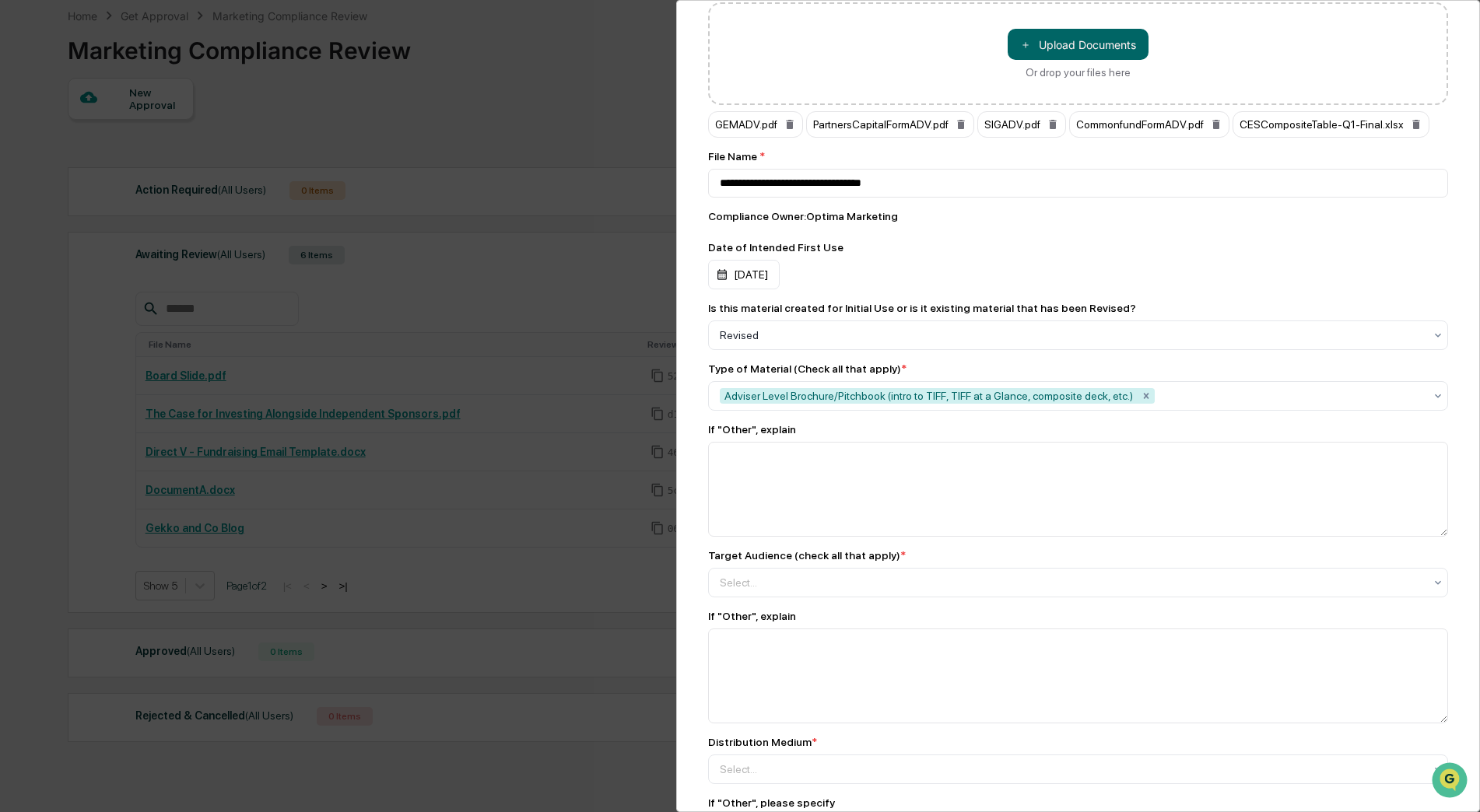
scroll to position [778, 0]
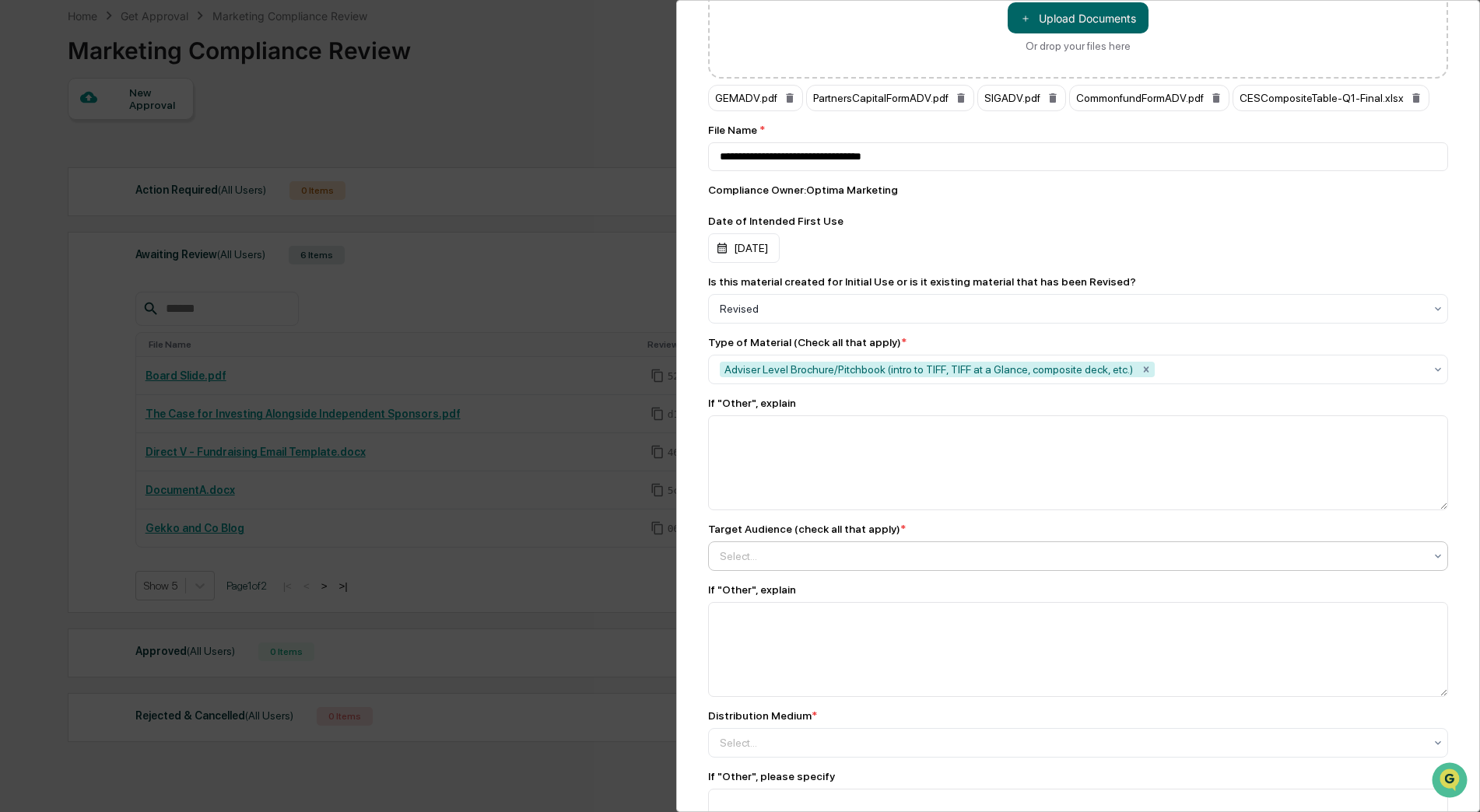
click at [765, 562] on div at bounding box center [1072, 555] width 704 height 15
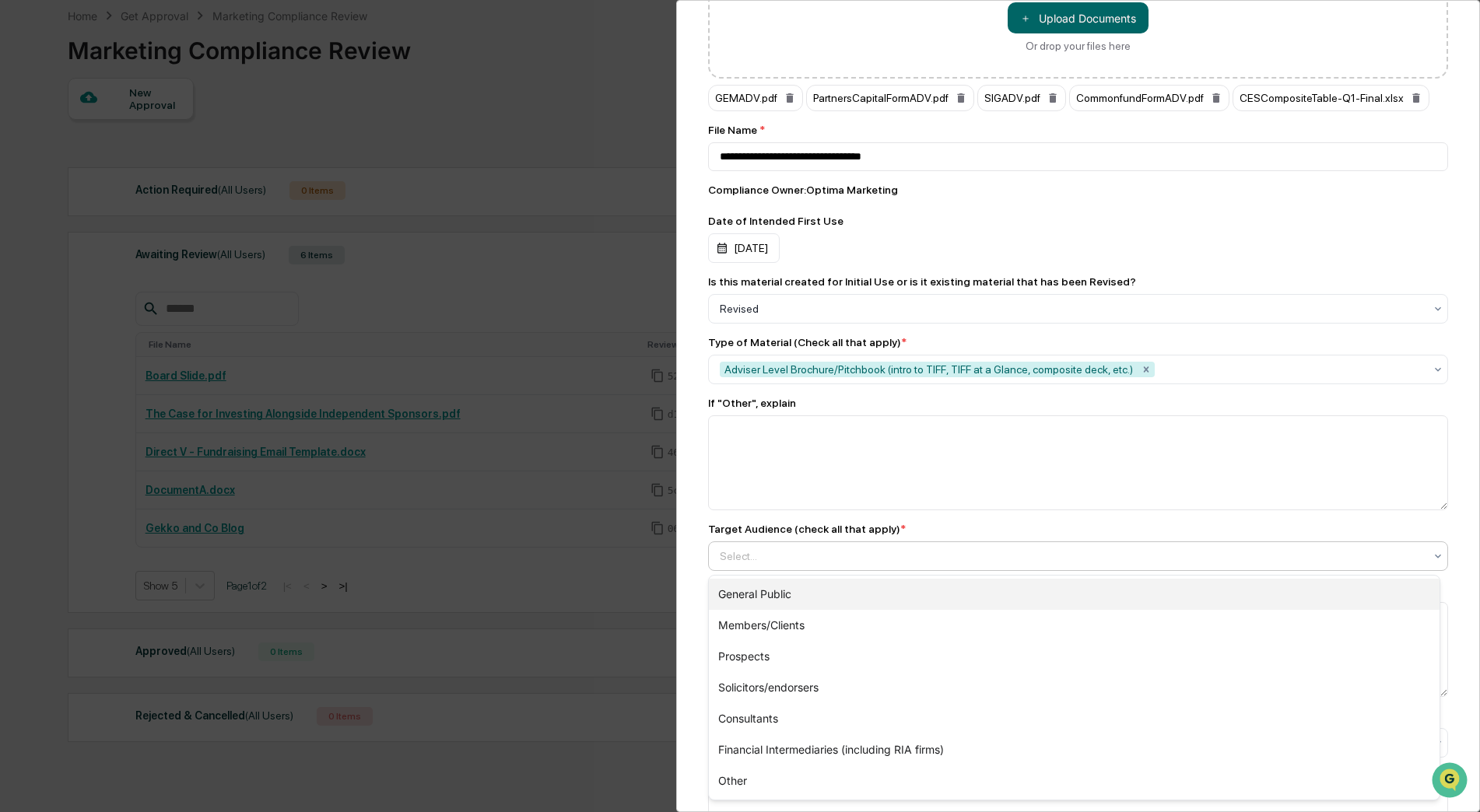
click at [759, 591] on div "General Public" at bounding box center [1073, 594] width 731 height 31
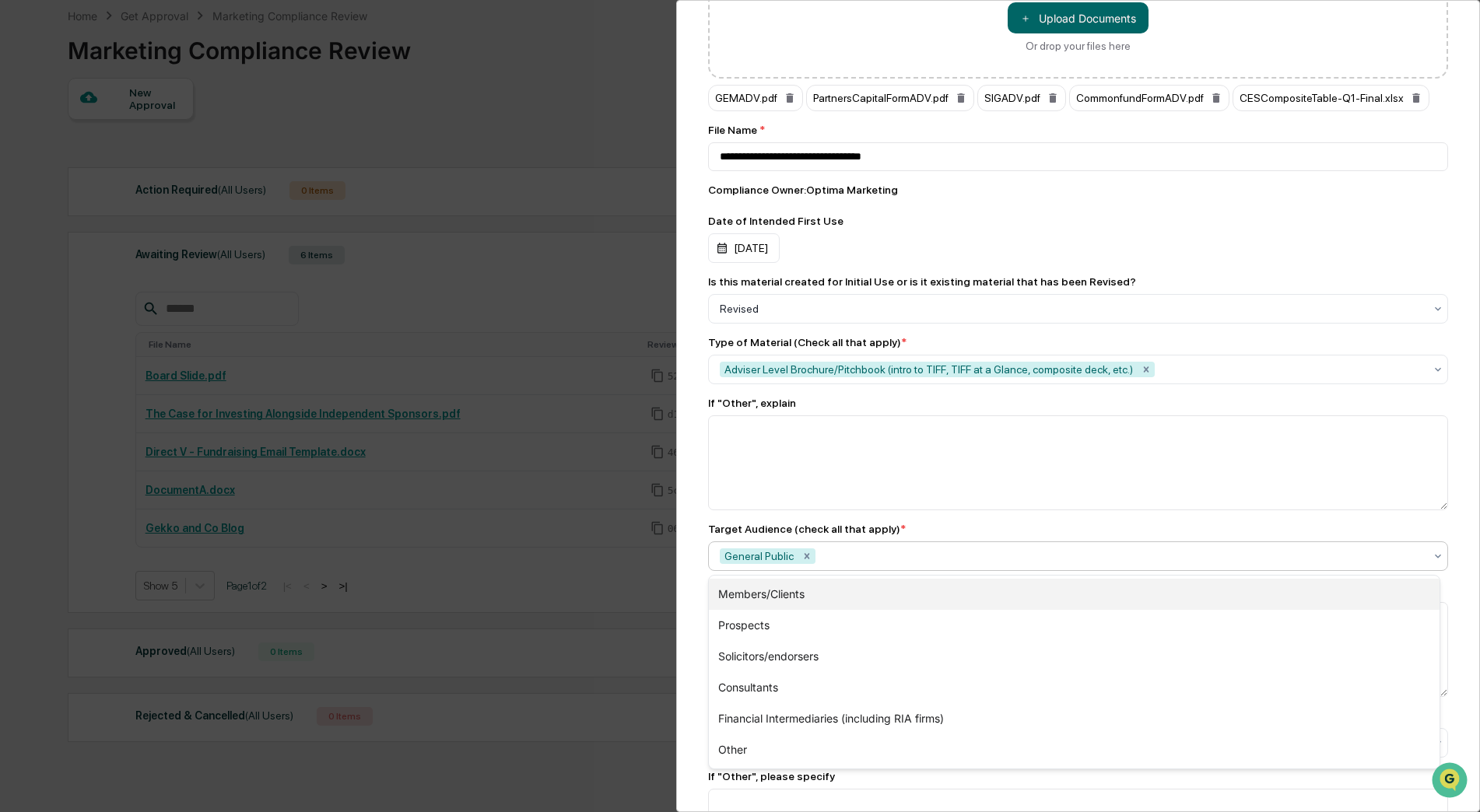
click at [760, 599] on div "Members/Clients" at bounding box center [1073, 594] width 731 height 31
click at [751, 603] on div "Prospects" at bounding box center [1073, 594] width 731 height 31
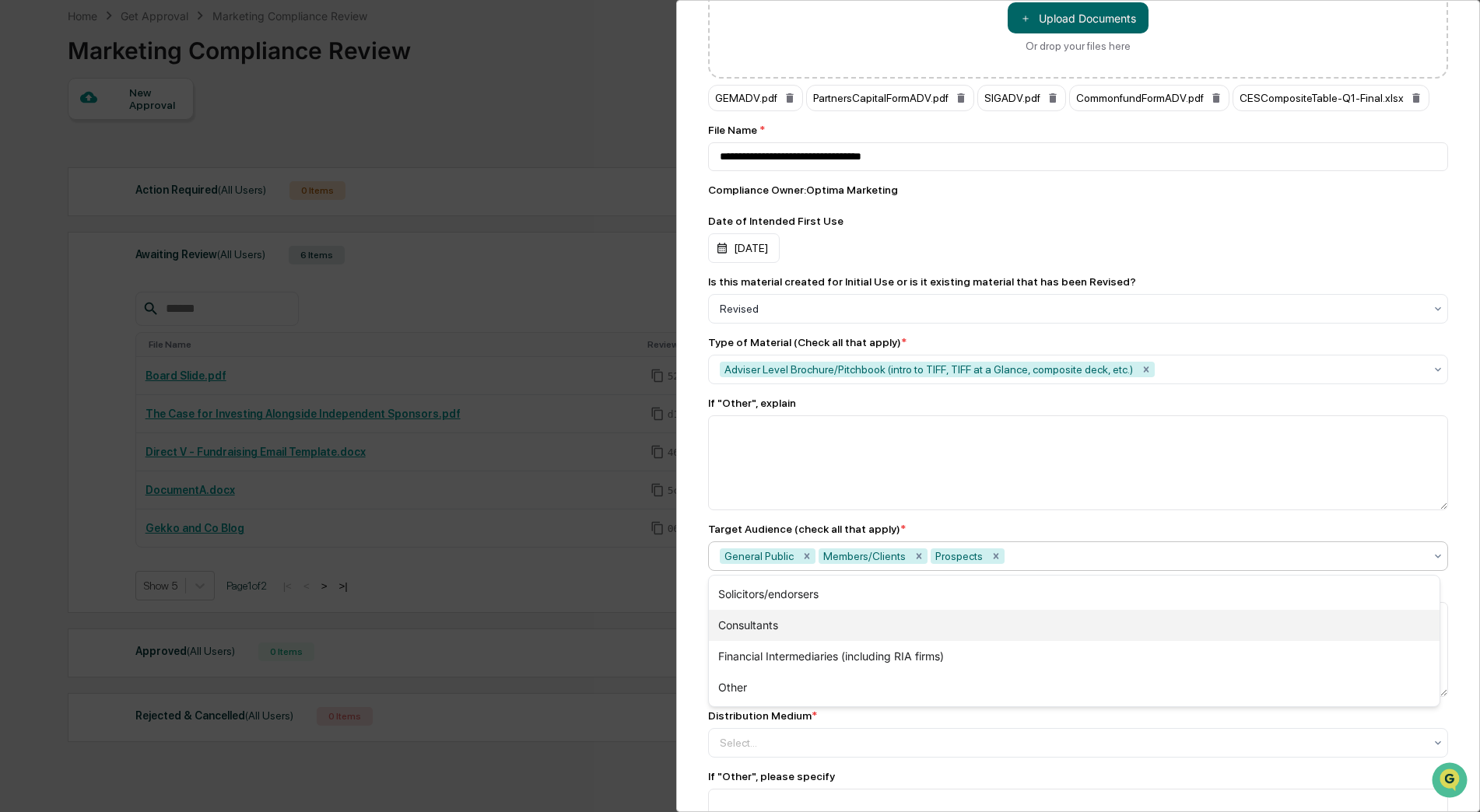
click at [749, 630] on div "Consultants" at bounding box center [1073, 625] width 731 height 31
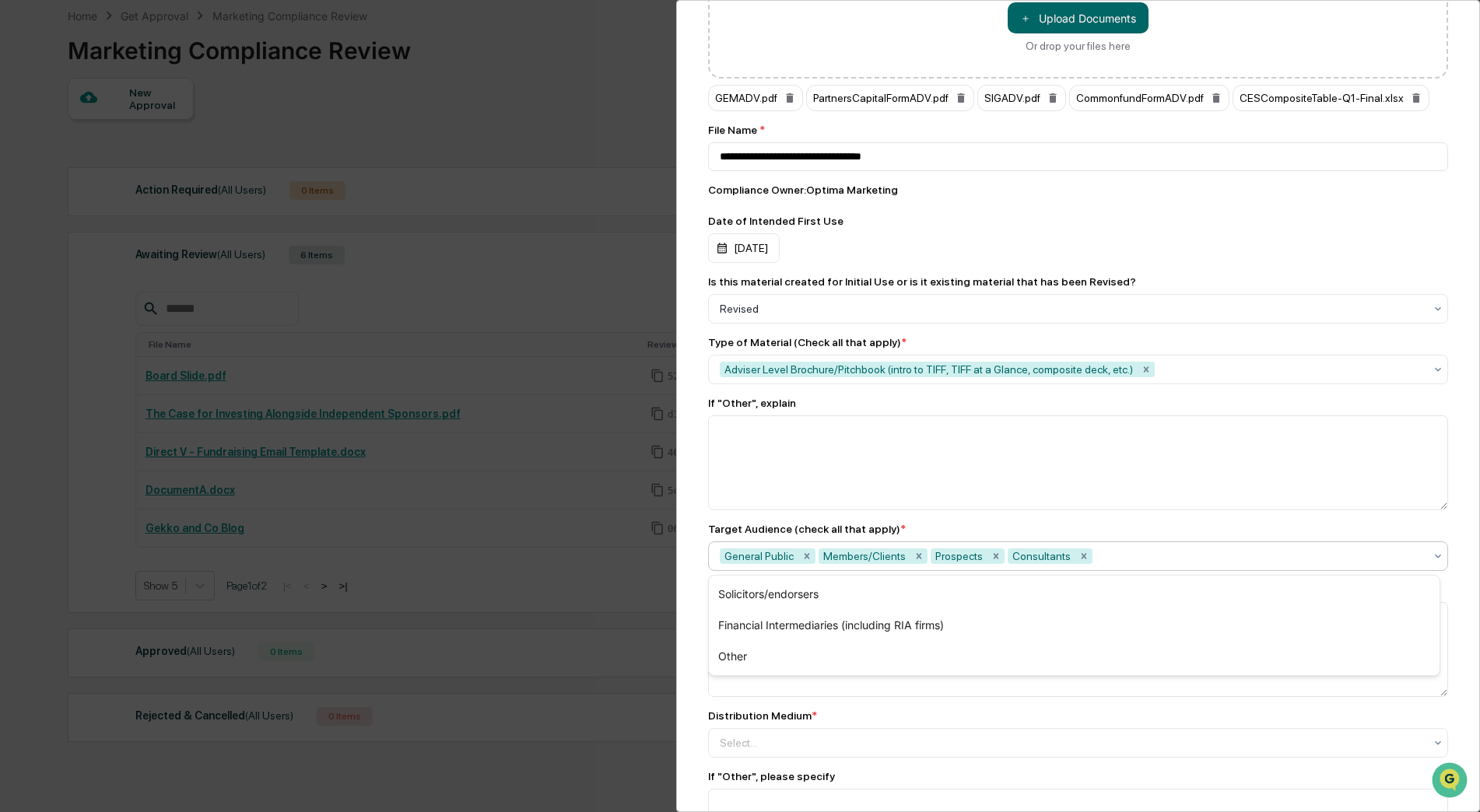
click at [682, 641] on div "Marketing Review Submit New Approval Submit New Approval To be completed for ea…" at bounding box center [1078, 406] width 804 height 812
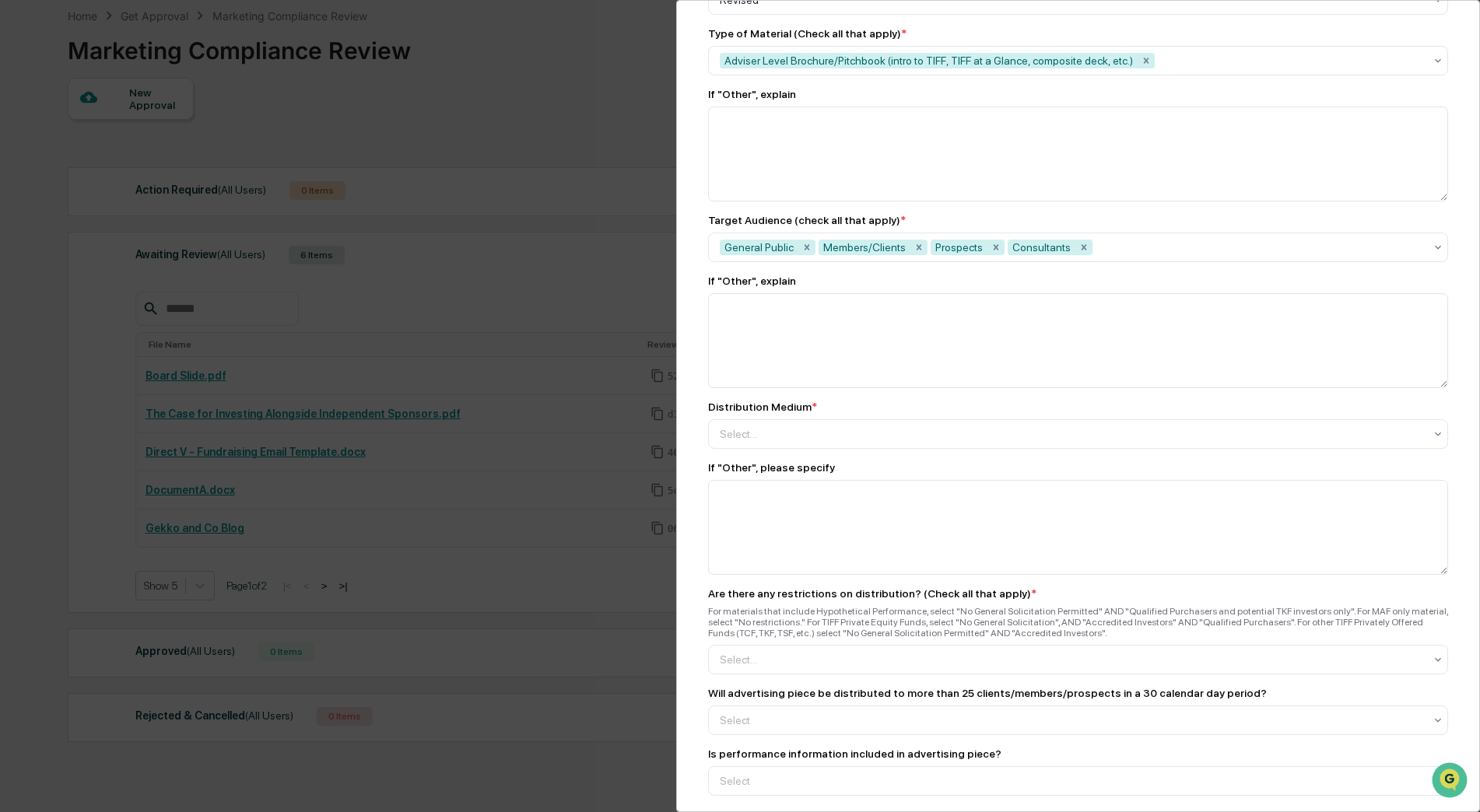
scroll to position [1089, 0]
click at [759, 424] on div "Select..." at bounding box center [1072, 432] width 720 height 25
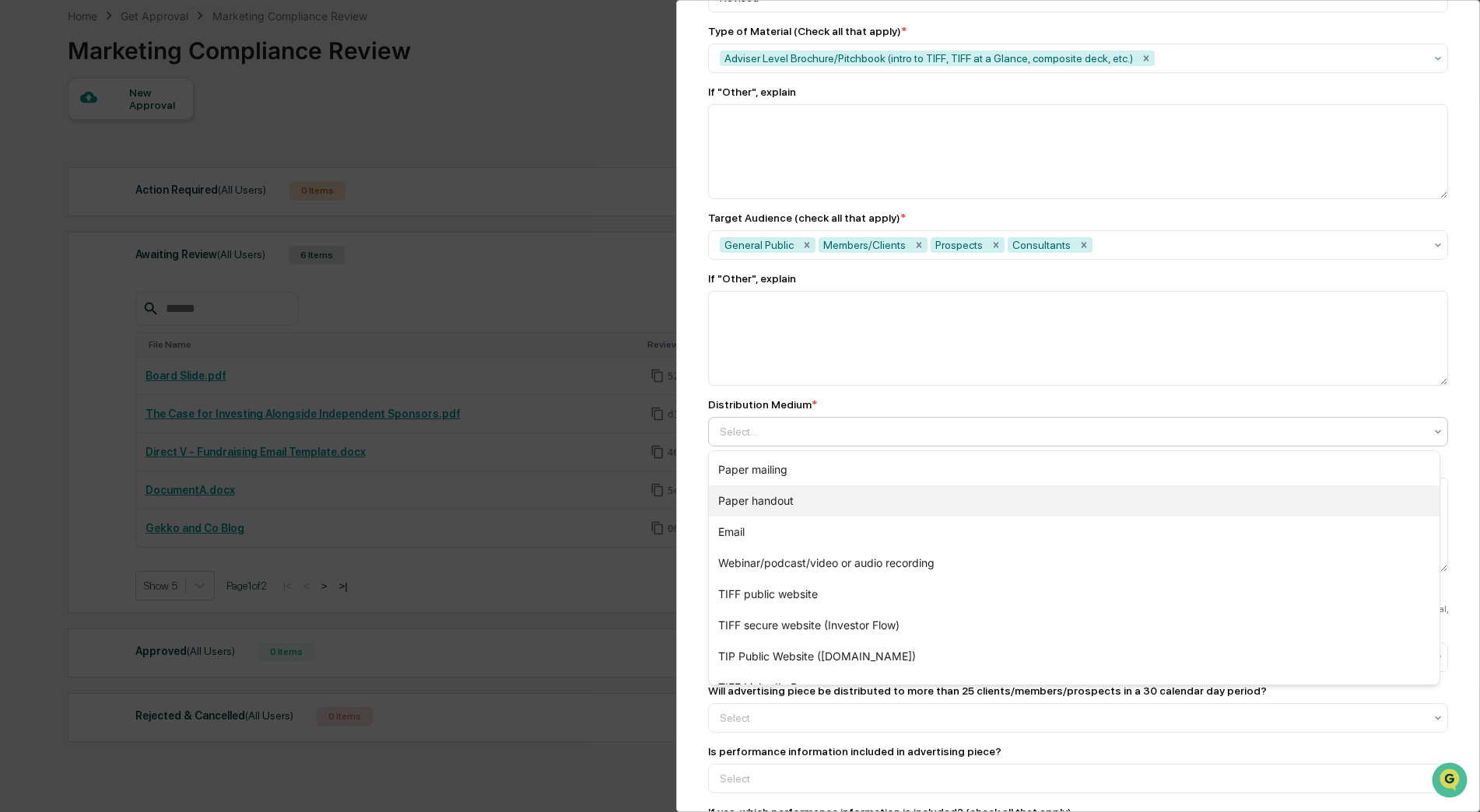
click at [766, 493] on div "Paper handout" at bounding box center [1073, 500] width 731 height 31
click at [762, 496] on div "Email" at bounding box center [1073, 500] width 731 height 31
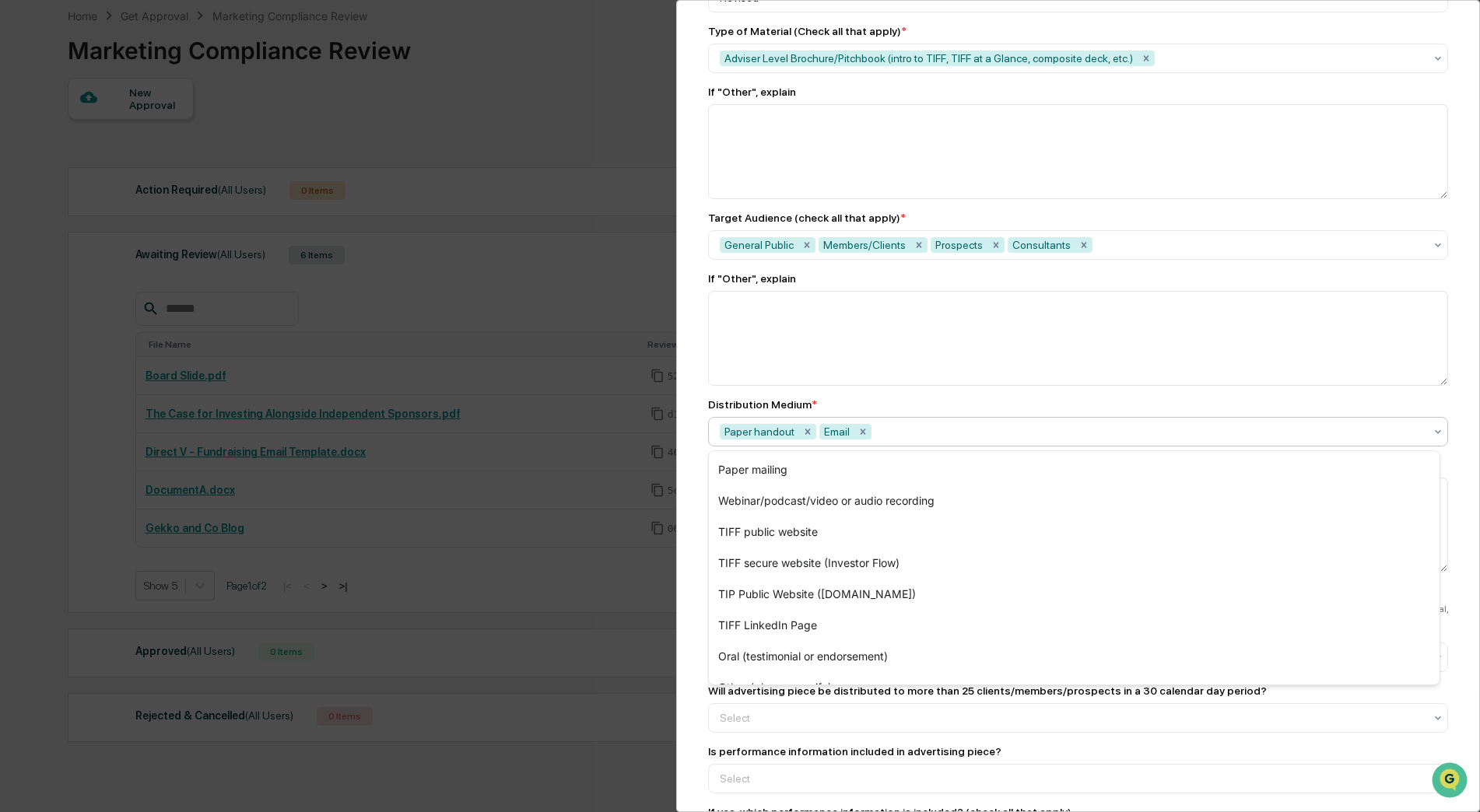
click at [687, 505] on div "Marketing Review Submit New Approval Submit New Approval To be completed for ea…" at bounding box center [1078, 406] width 804 height 812
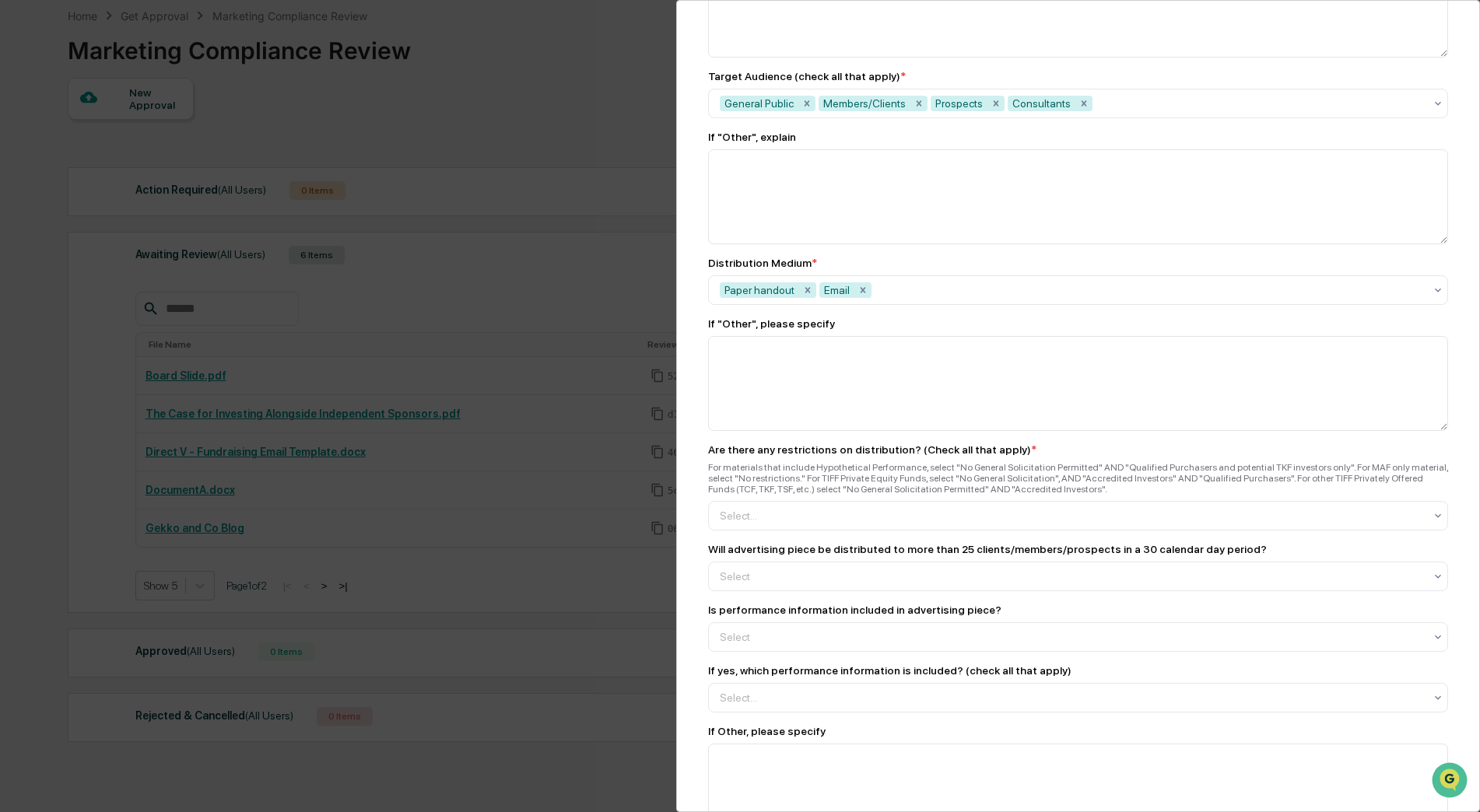
scroll to position [1322, 0]
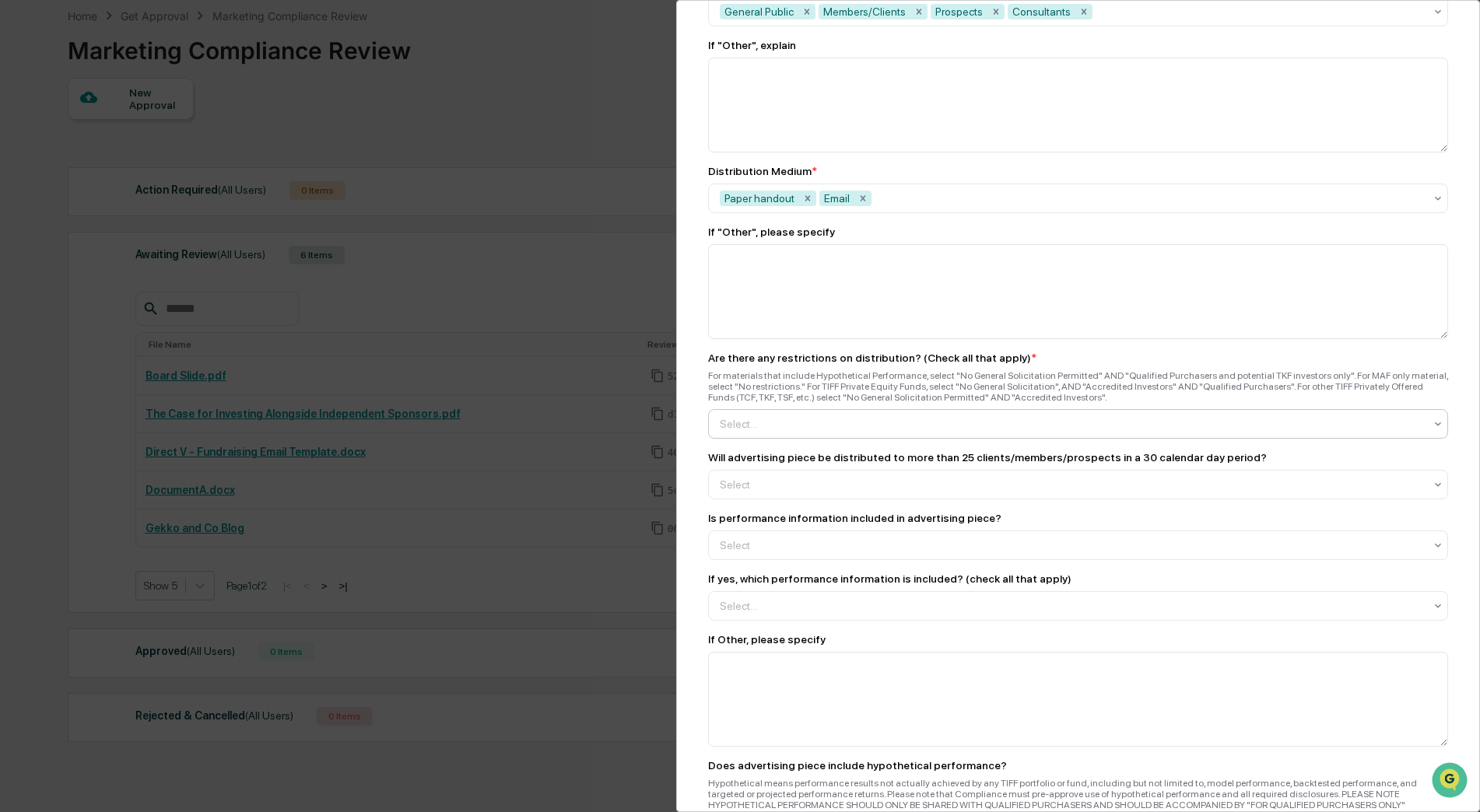
click at [771, 432] on div at bounding box center [1072, 424] width 704 height 15
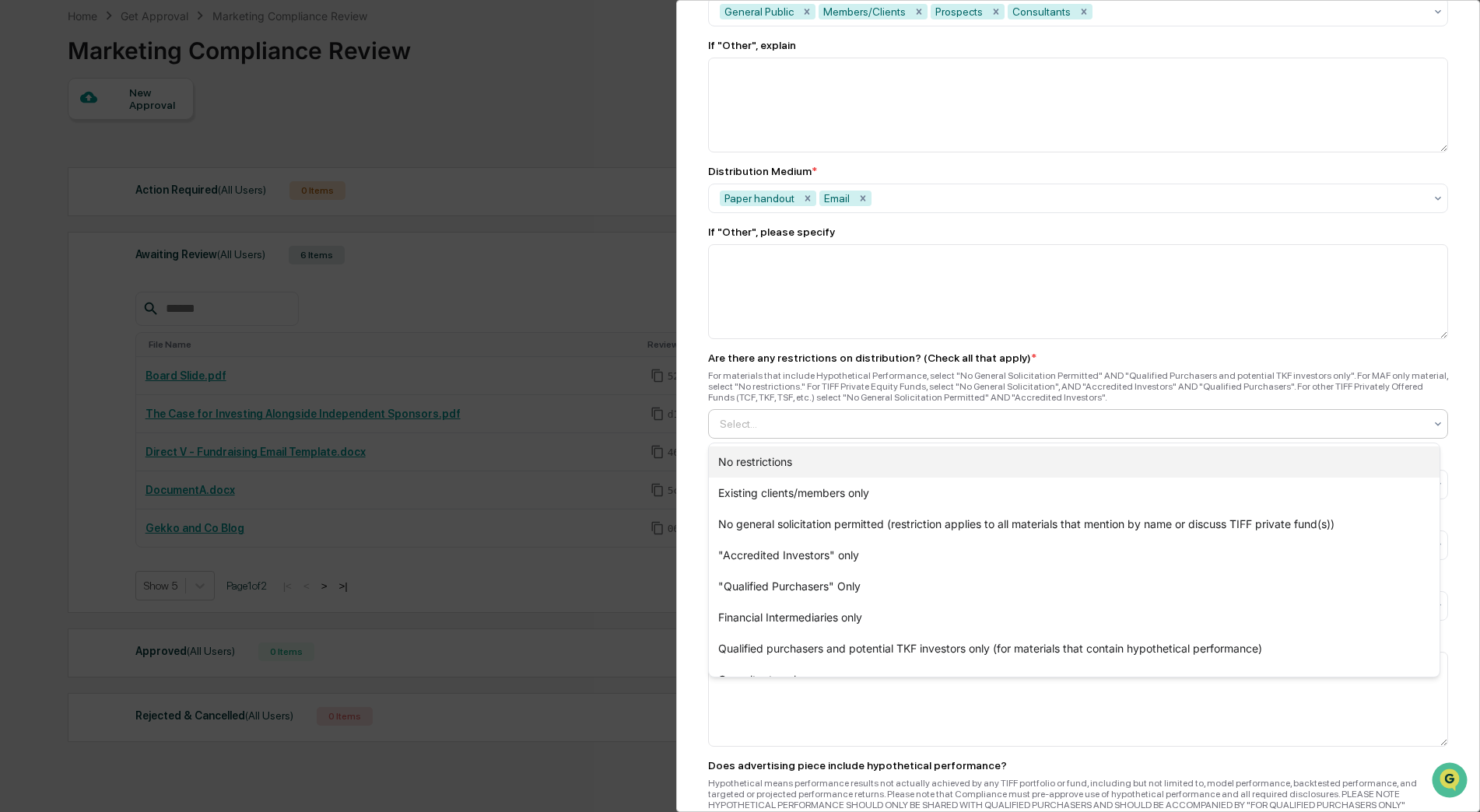
click at [766, 457] on div "No restrictions" at bounding box center [1073, 462] width 731 height 31
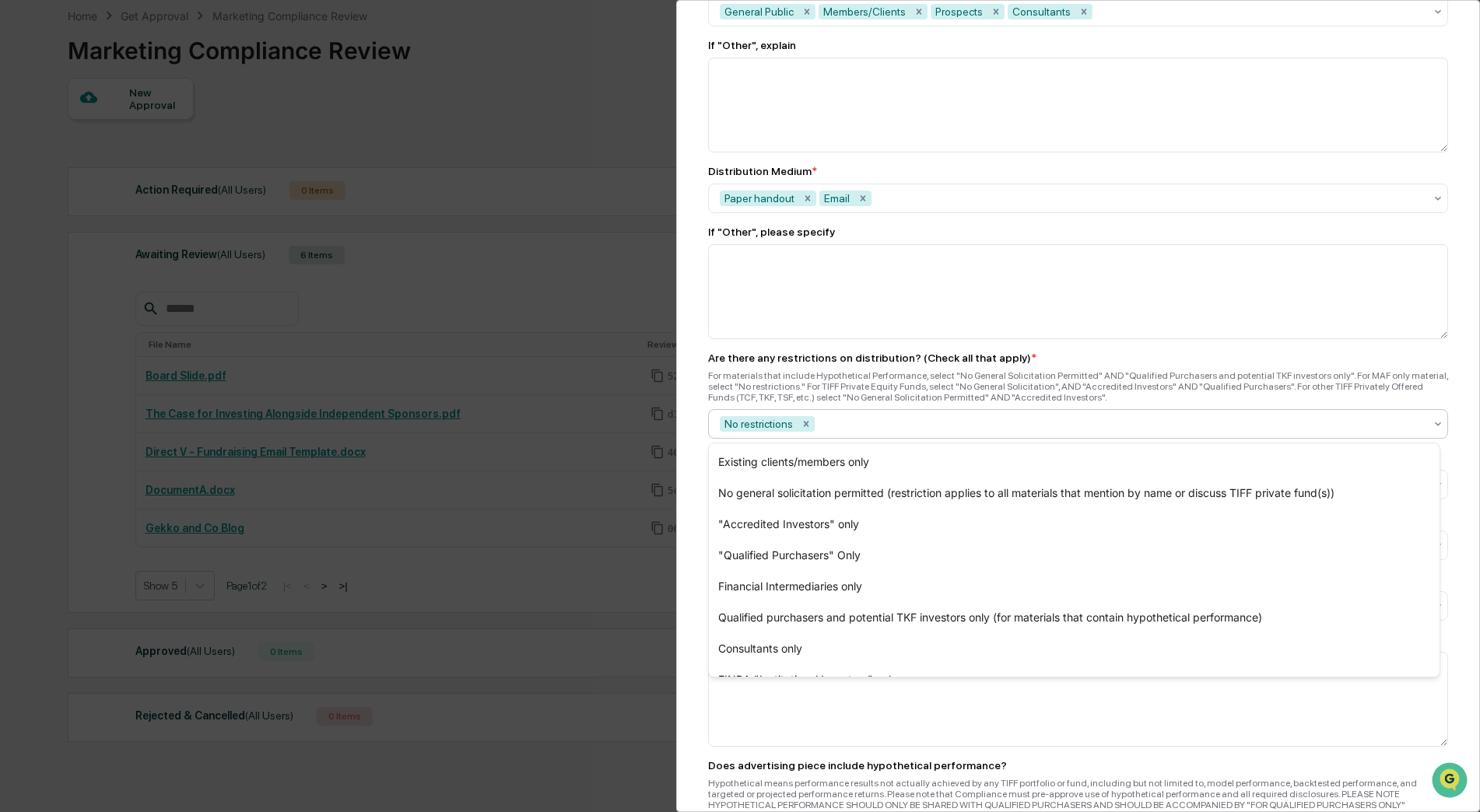
click at [691, 476] on div "Marketing Review Submit New Approval Submit New Approval To be completed for ea…" at bounding box center [1078, 406] width 804 height 812
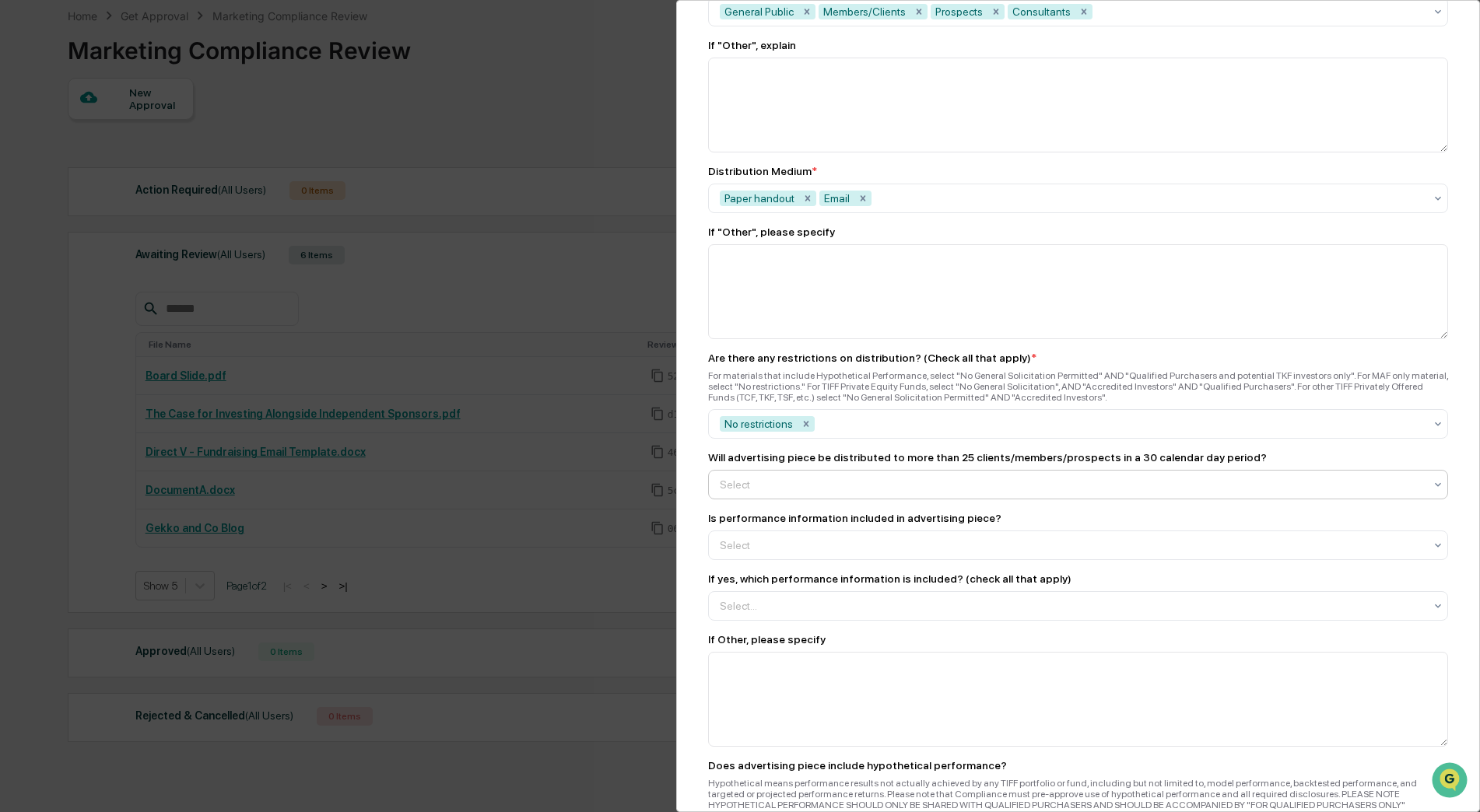
click at [738, 520] on div "Yes (If yes, it will require ACA Foreside review and approval prior to use if i…" at bounding box center [1073, 522] width 731 height 31
click at [682, 512] on div "Marketing Review Submit New Approval Submit New Approval To be completed for ea…" at bounding box center [1078, 406] width 804 height 812
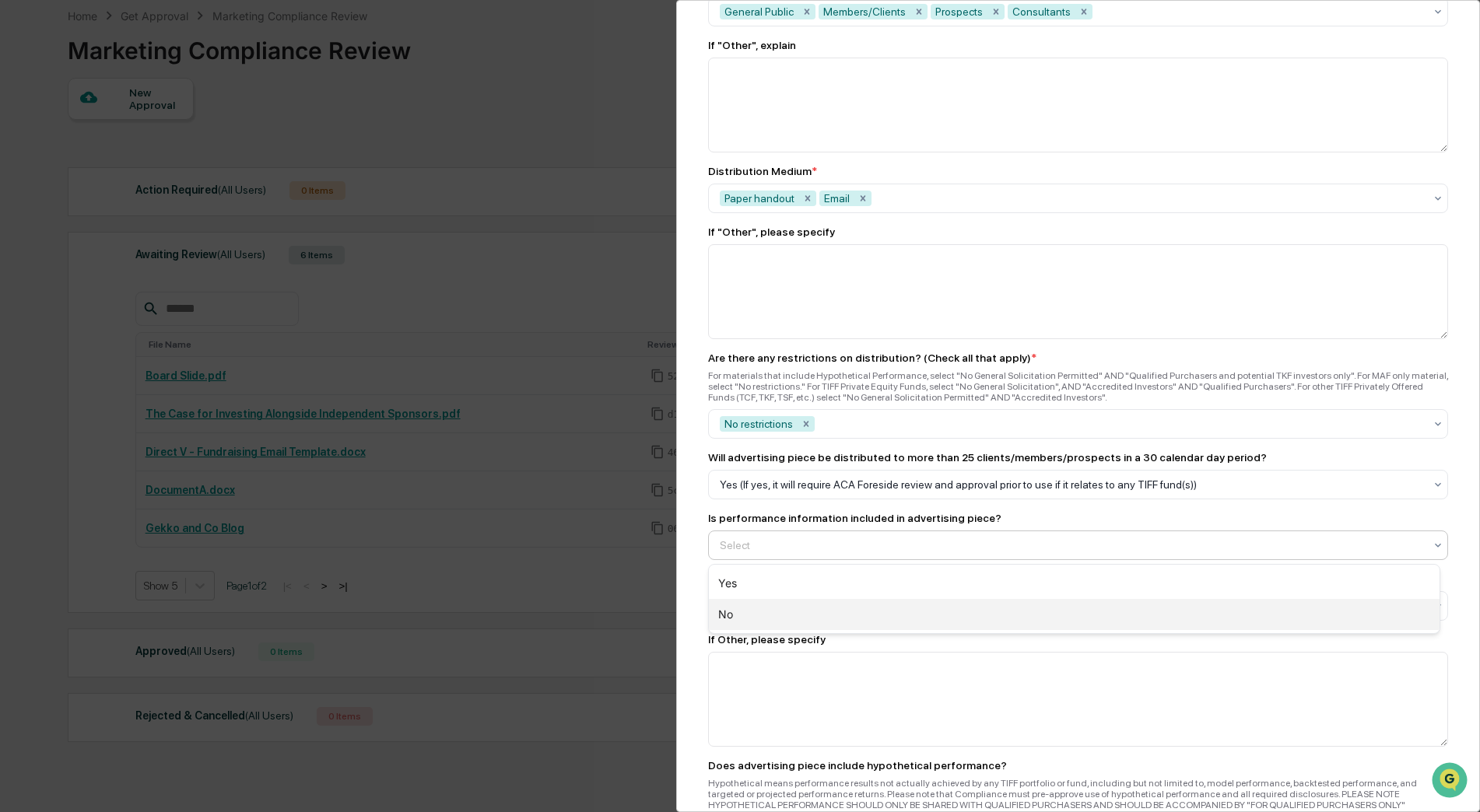
click at [736, 613] on div "No" at bounding box center [1073, 614] width 731 height 31
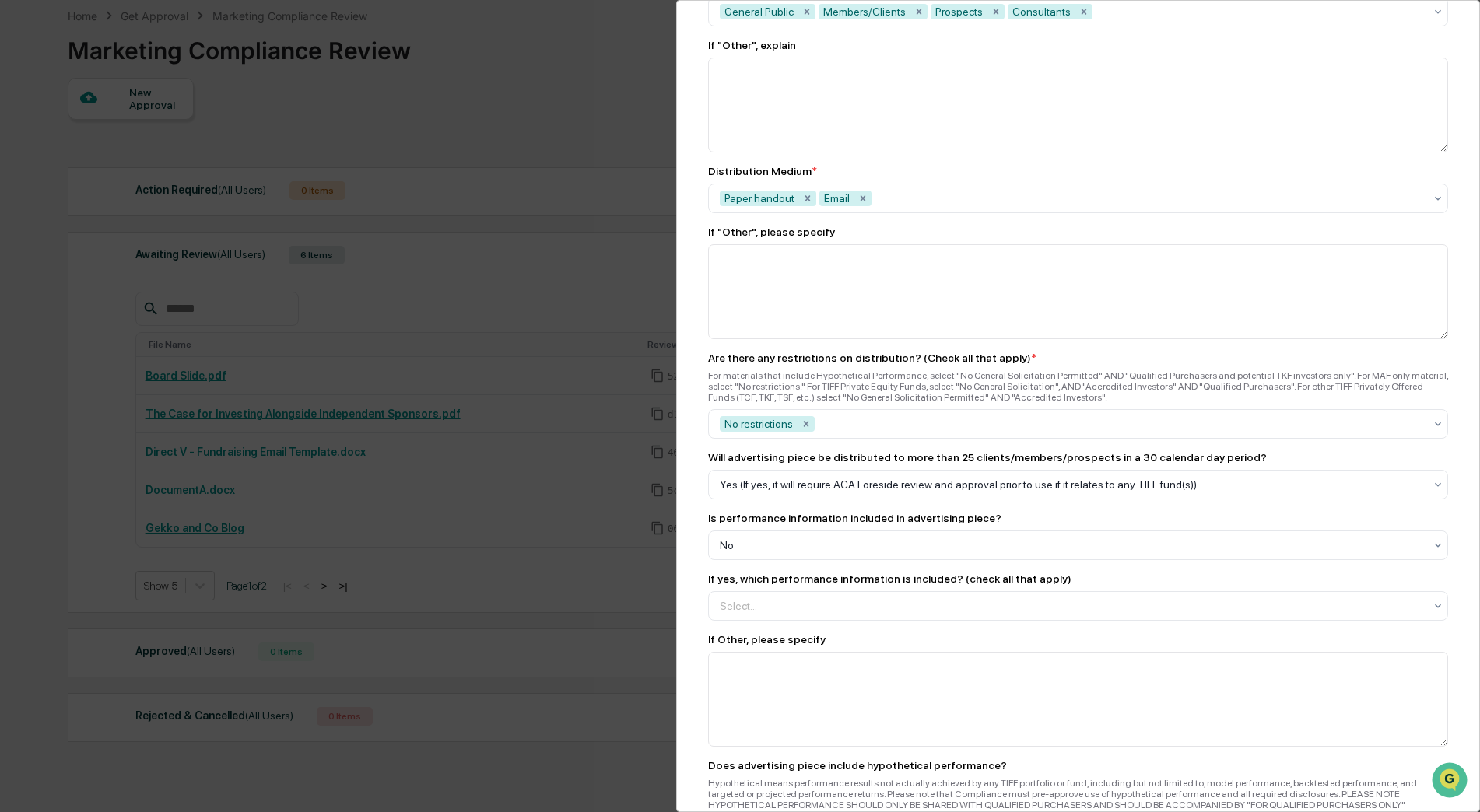
click at [697, 598] on div "Marketing Review Submit New Approval Submit New Approval To be completed for ea…" at bounding box center [1078, 406] width 804 height 812
click at [766, 549] on div at bounding box center [1072, 545] width 704 height 15
click at [756, 611] on div at bounding box center [1072, 605] width 704 height 15
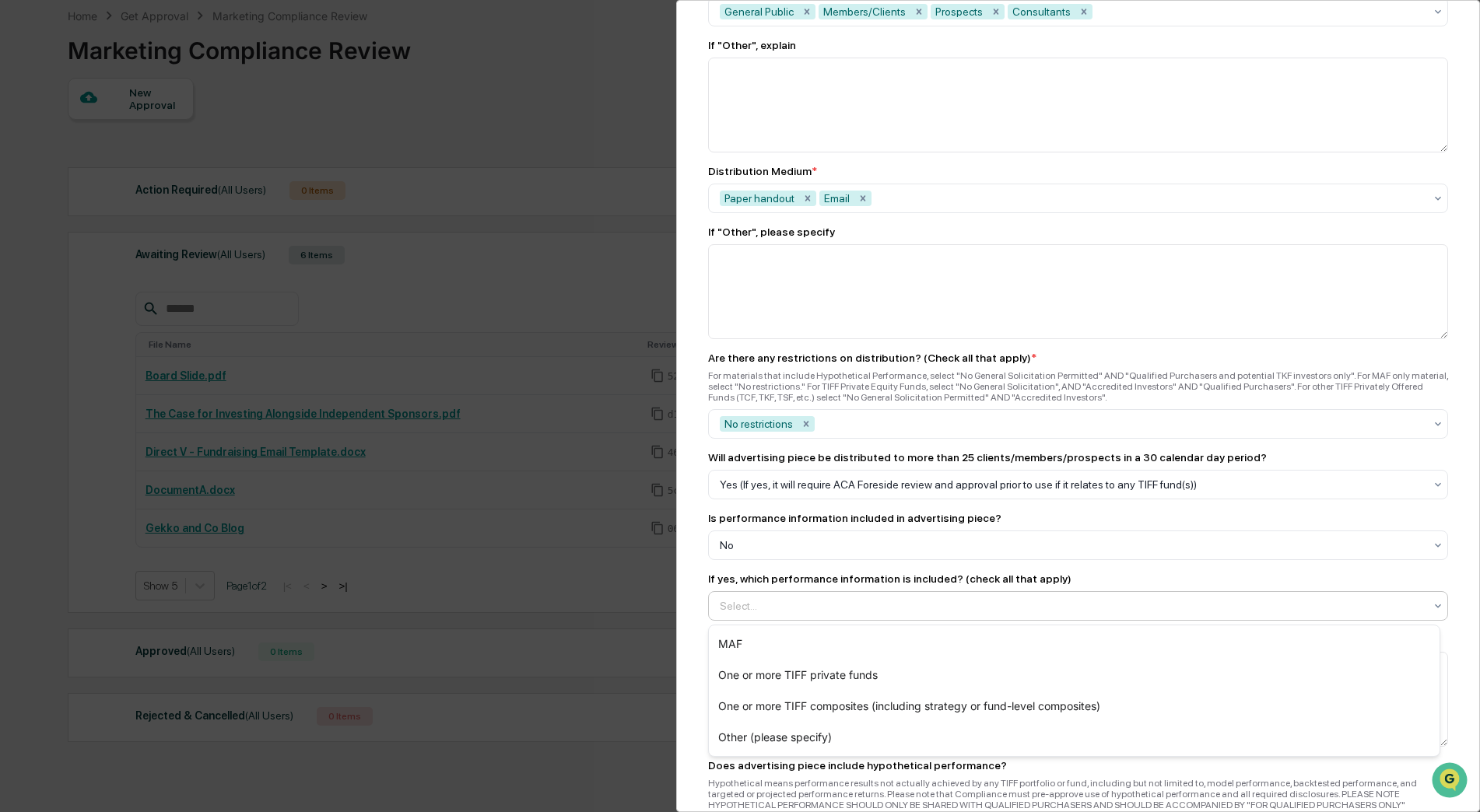
click at [692, 630] on div "Marketing Review Submit New Approval Submit New Approval To be completed for ea…" at bounding box center [1078, 406] width 804 height 812
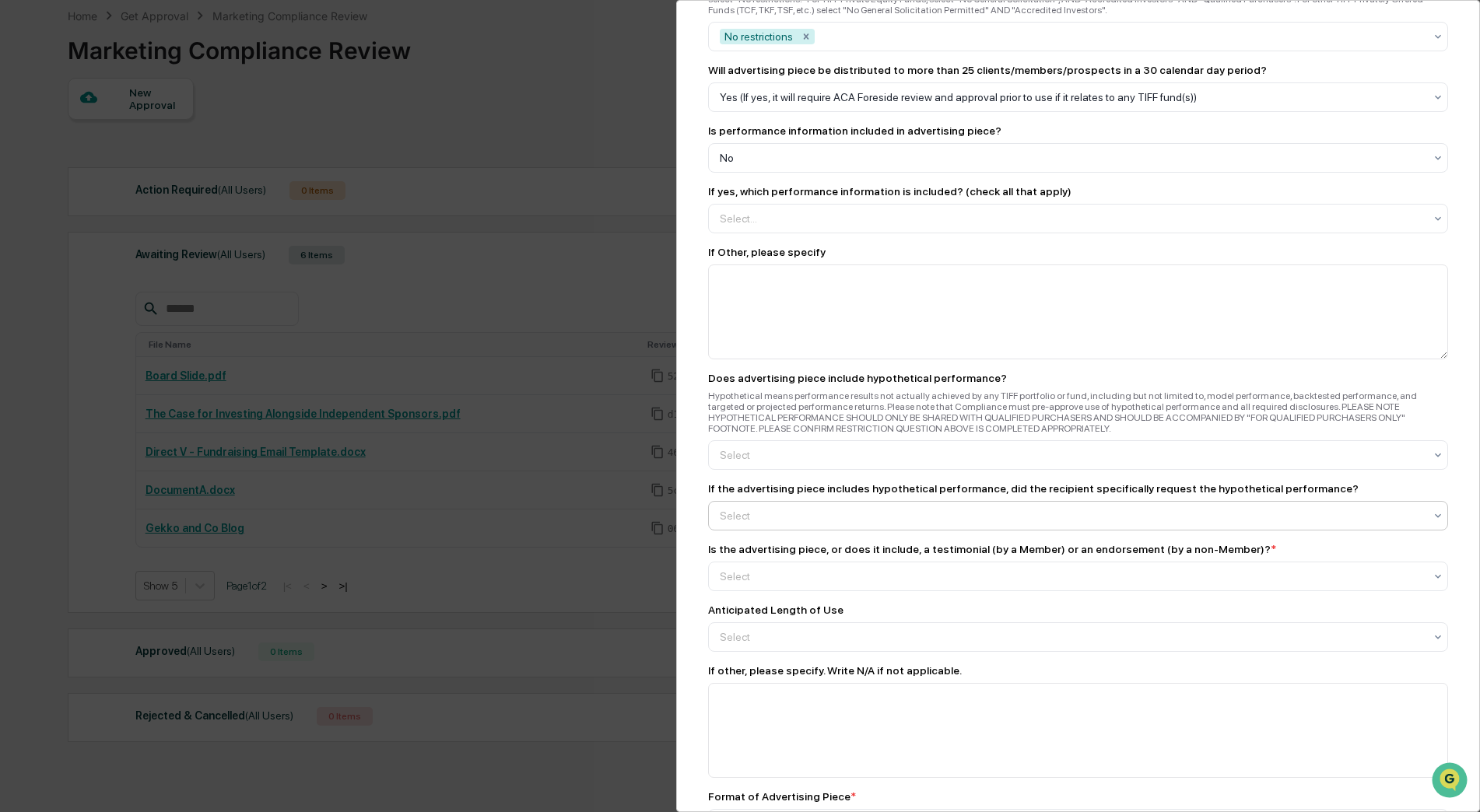
scroll to position [1712, 0]
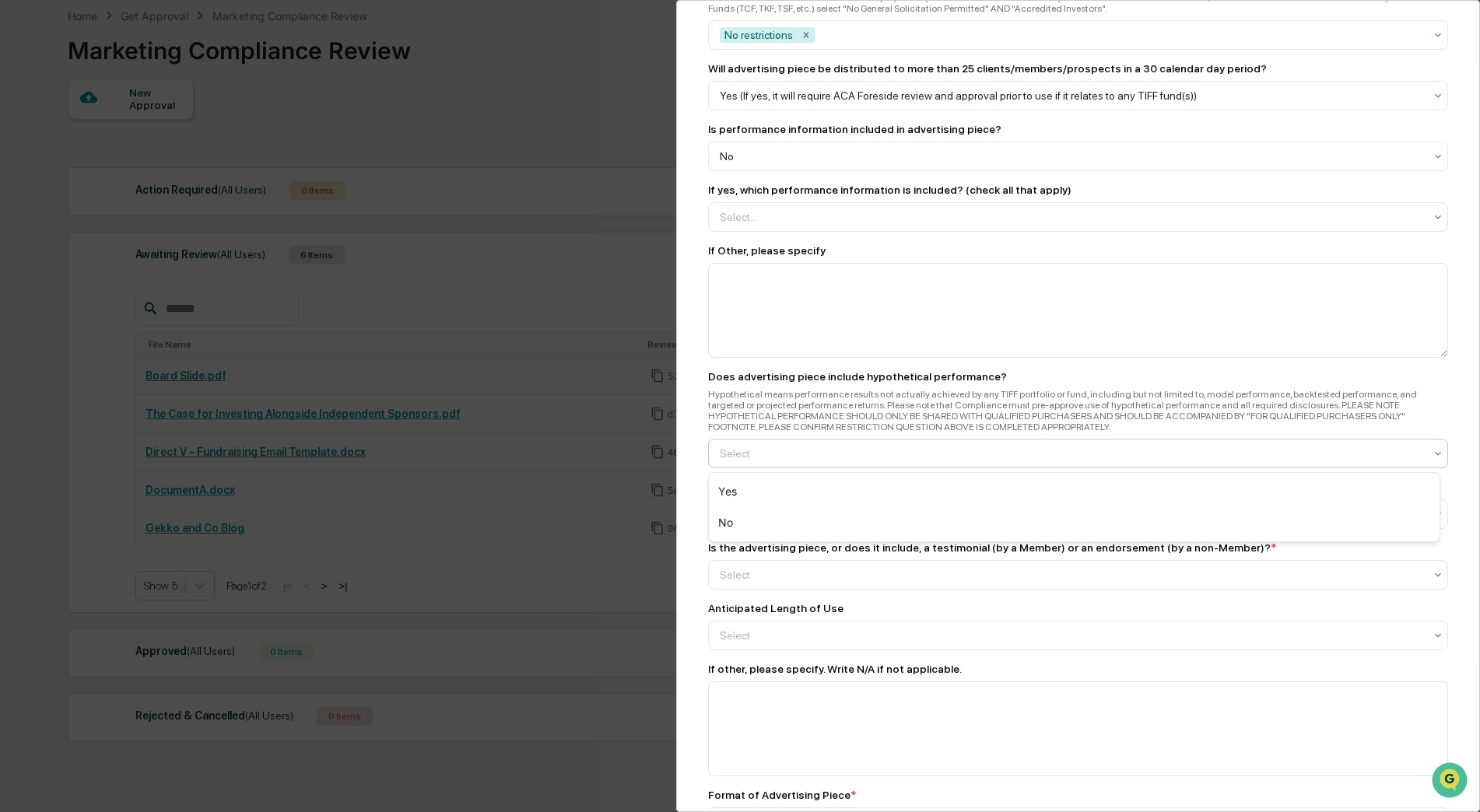
click at [742, 463] on div "Select" at bounding box center [1072, 453] width 720 height 22
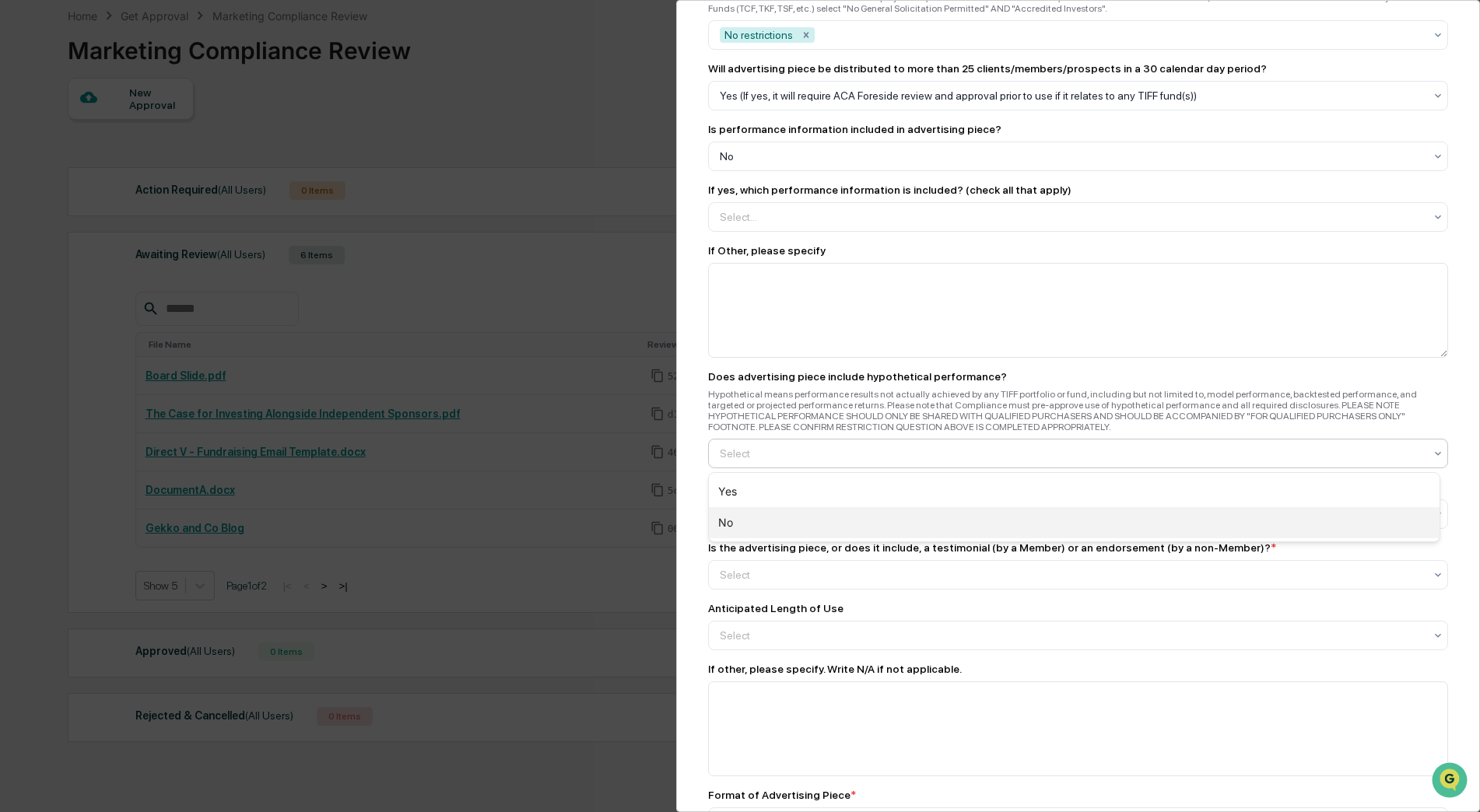
click at [742, 517] on div "No" at bounding box center [1073, 522] width 731 height 31
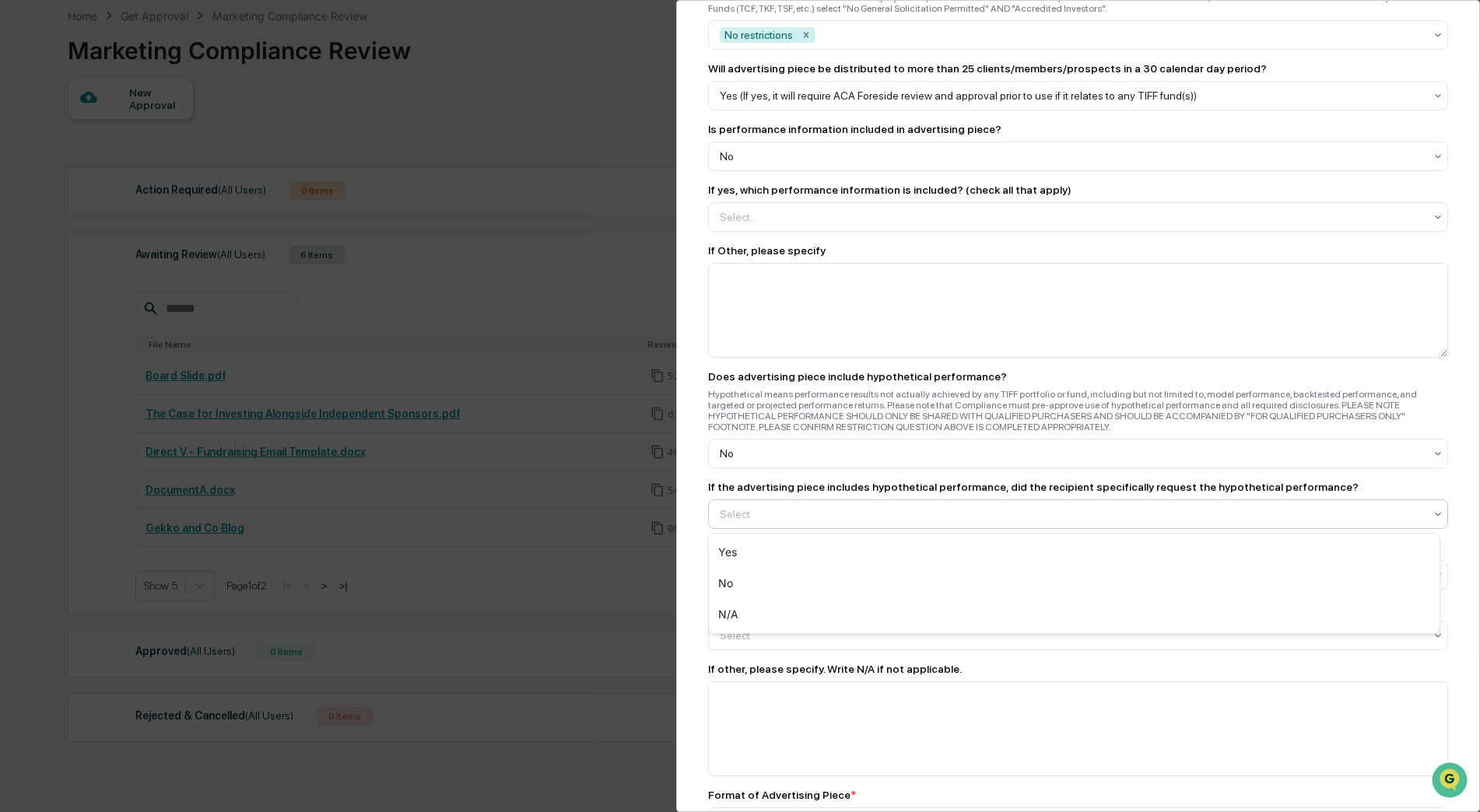
click at [740, 511] on div at bounding box center [1072, 514] width 704 height 15
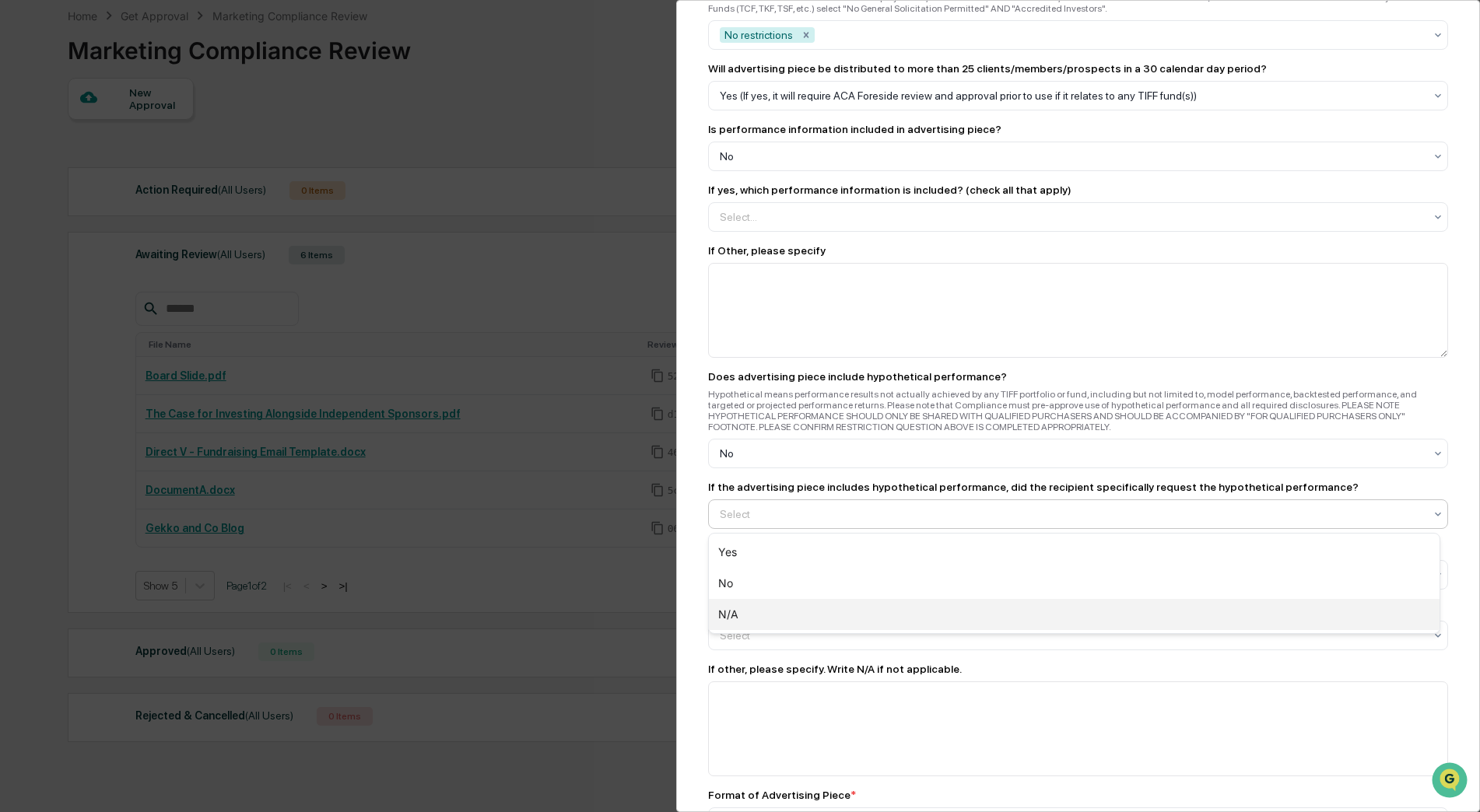
click at [732, 606] on div "N/A" at bounding box center [1073, 614] width 731 height 31
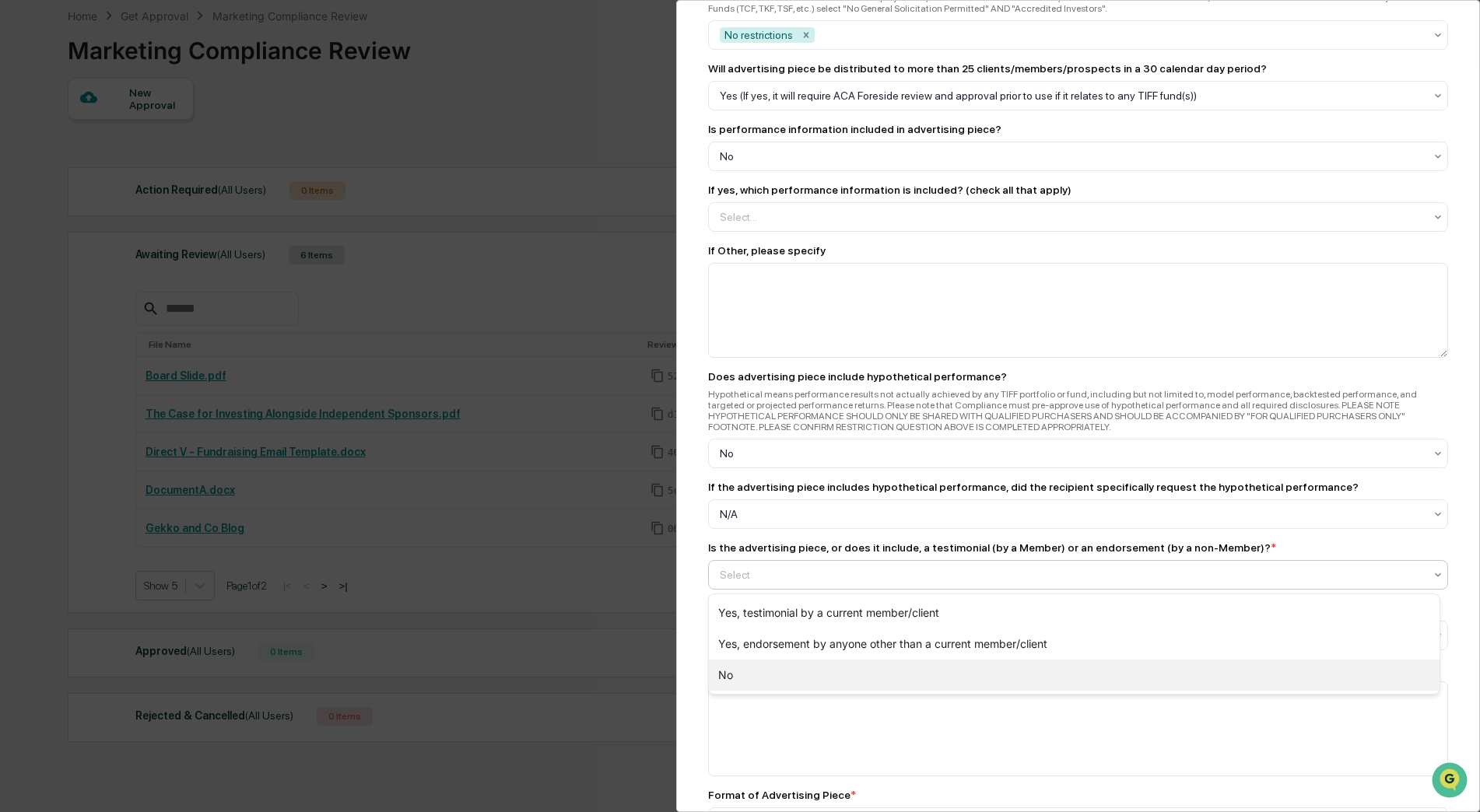
click at [766, 668] on div "No" at bounding box center [1073, 675] width 731 height 31
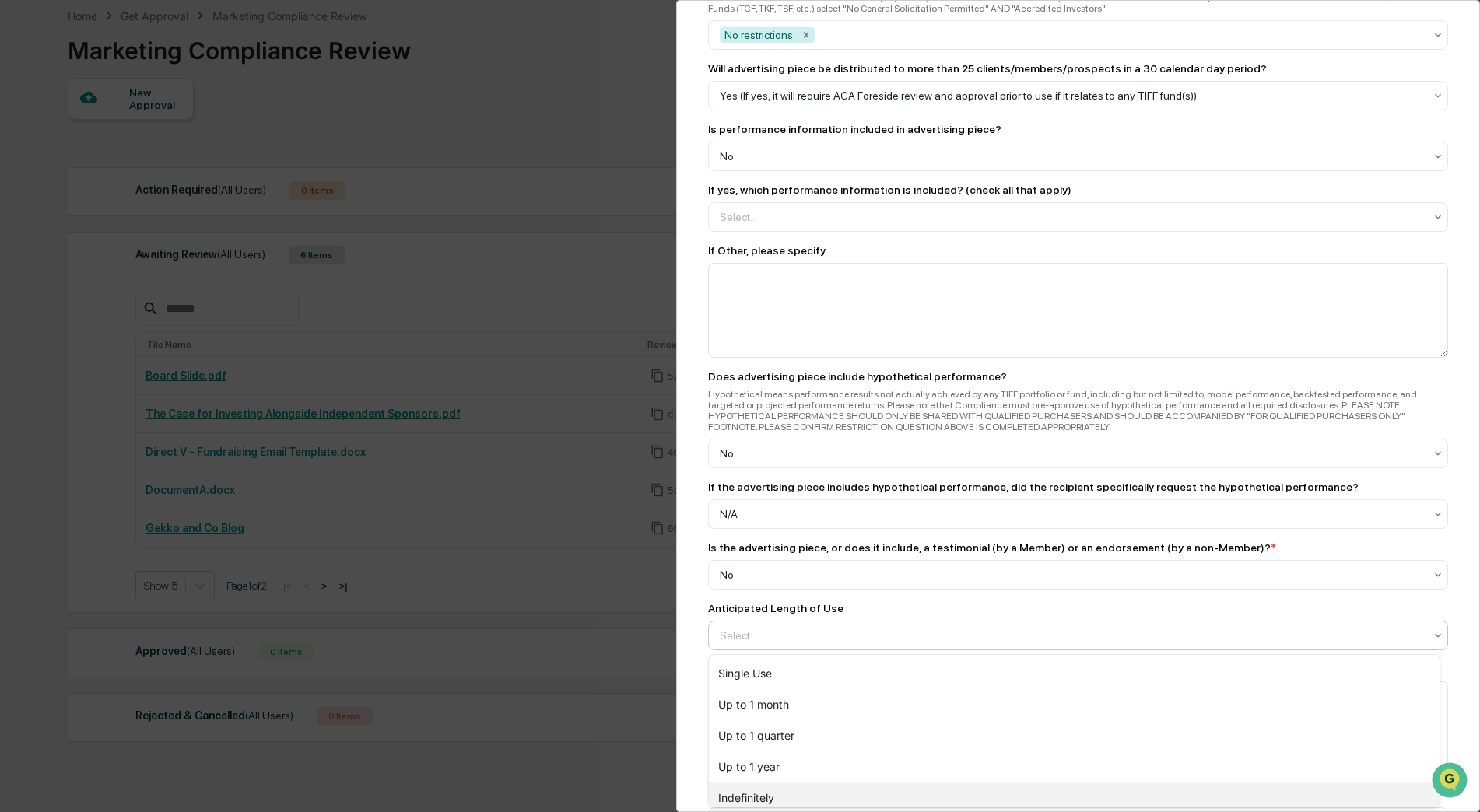
click at [749, 792] on div "Indefinitely" at bounding box center [1073, 798] width 731 height 31
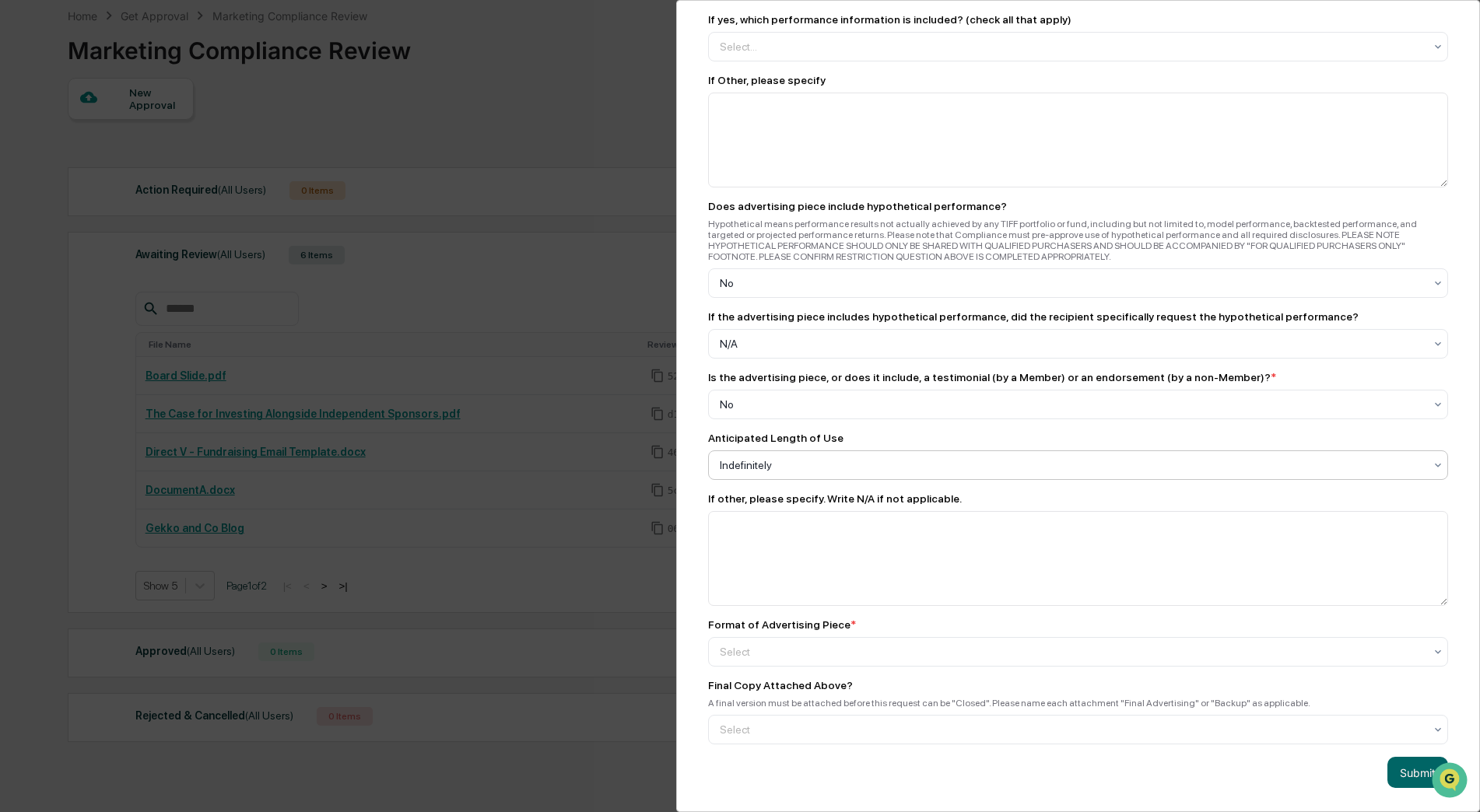
scroll to position [1890, 0]
click at [743, 644] on div at bounding box center [1072, 651] width 704 height 15
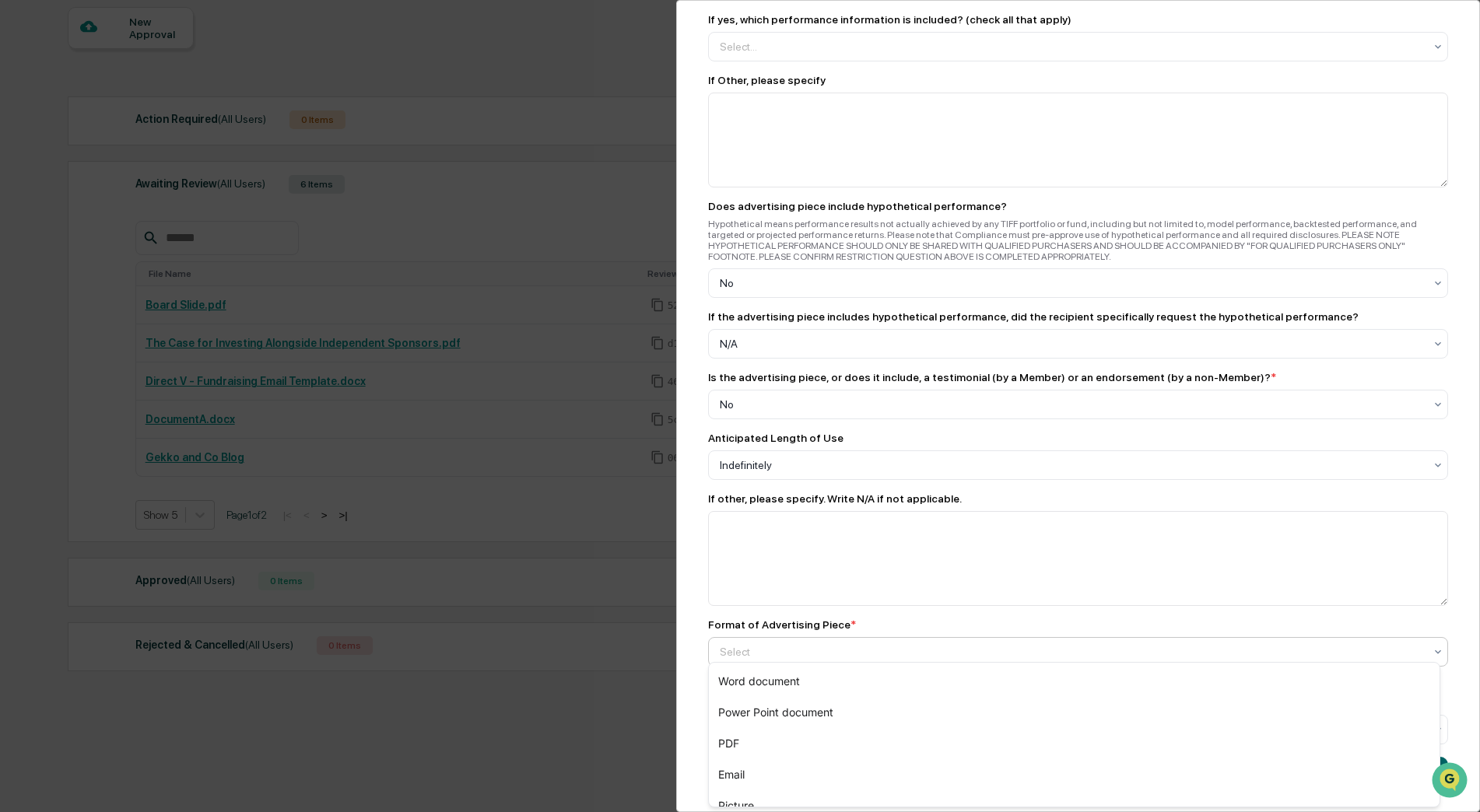
scroll to position [145, 0]
click at [761, 742] on div "PDF" at bounding box center [1073, 743] width 731 height 31
click at [726, 723] on div at bounding box center [1072, 729] width 704 height 15
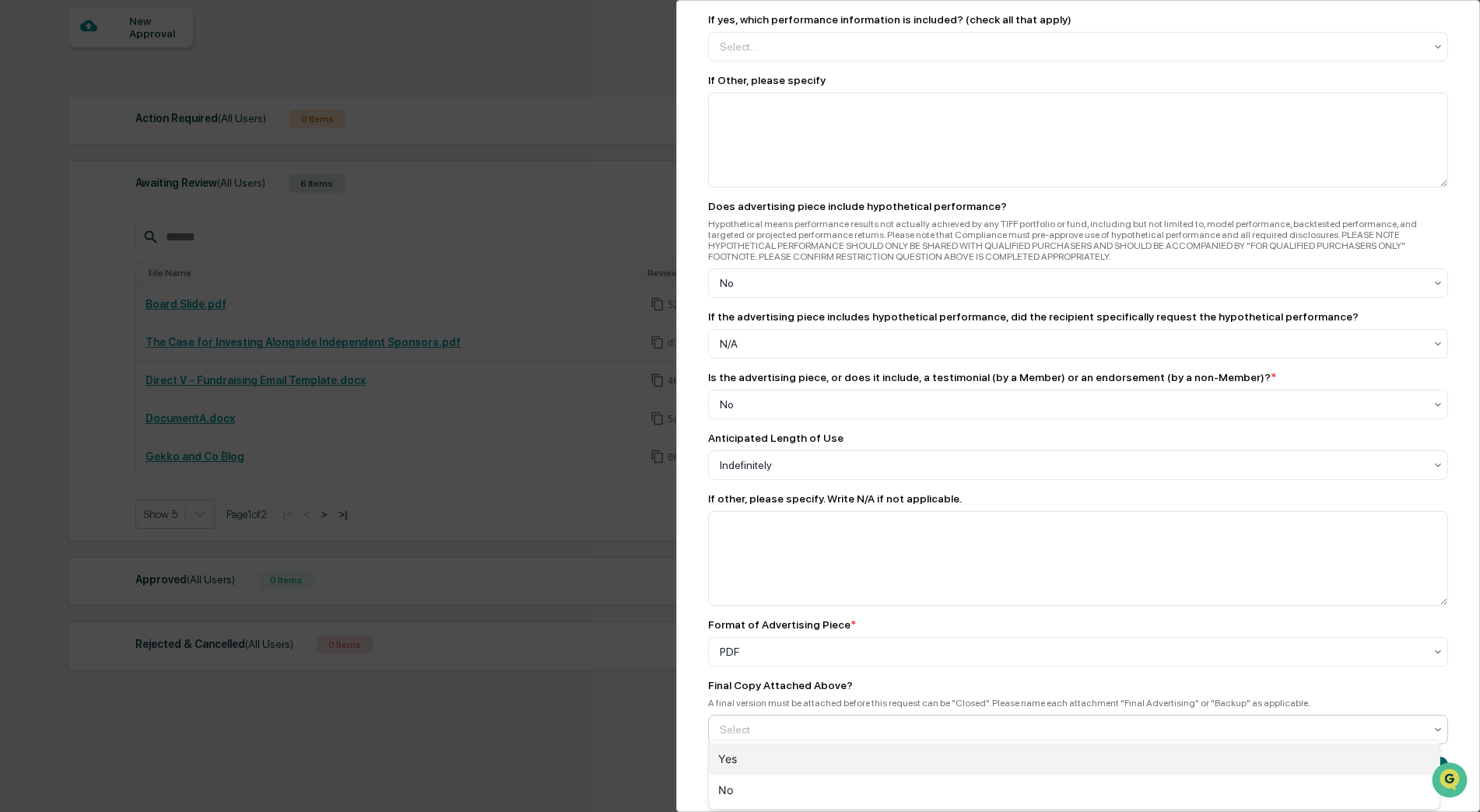
click at [739, 767] on div "Yes" at bounding box center [1073, 759] width 731 height 31
click at [696, 728] on div "Marketing Review Submit New Approval Submit New Approval To be completed for ea…" at bounding box center [1078, 406] width 804 height 812
click at [1394, 757] on button "Submit" at bounding box center [1417, 772] width 61 height 31
click at [1404, 757] on button "Submit" at bounding box center [1417, 772] width 61 height 31
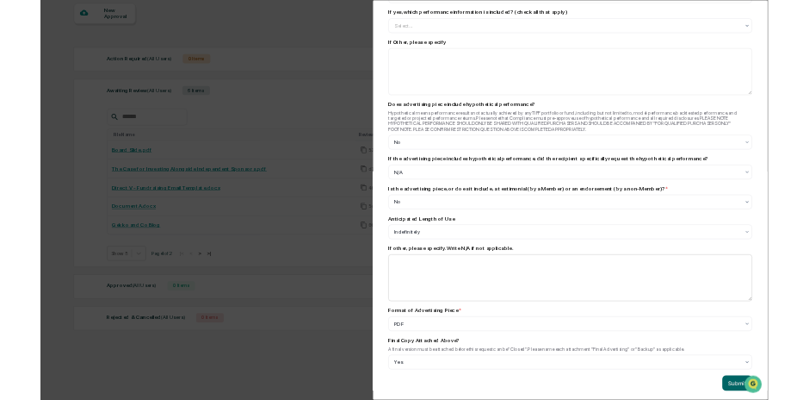
scroll to position [2093, 0]
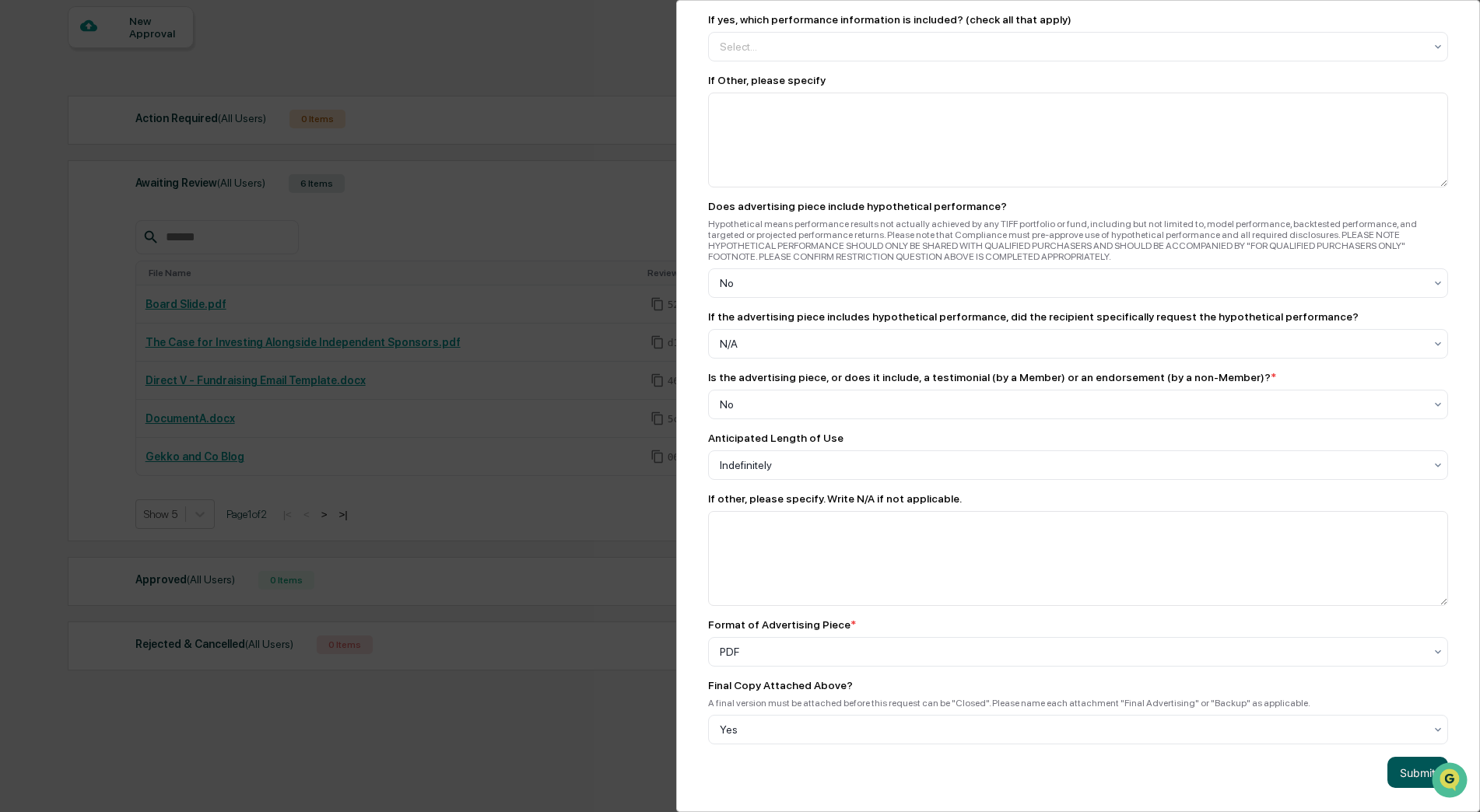
click at [1411, 764] on button "Submit" at bounding box center [1417, 772] width 61 height 31
click at [1417, 761] on button "Submit" at bounding box center [1417, 772] width 61 height 31
click at [1416, 767] on button "Submit" at bounding box center [1417, 772] width 61 height 31
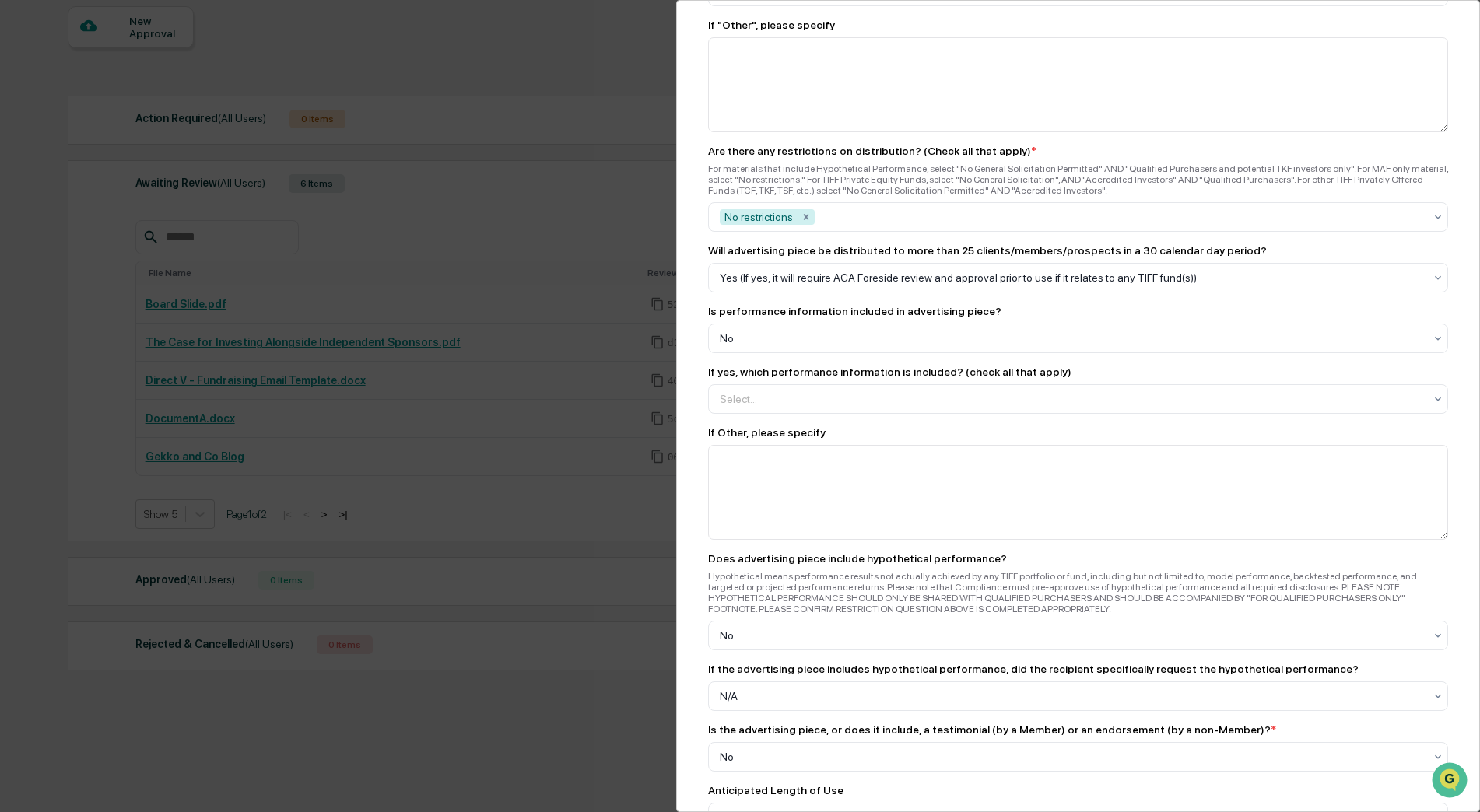
scroll to position [1501, 0]
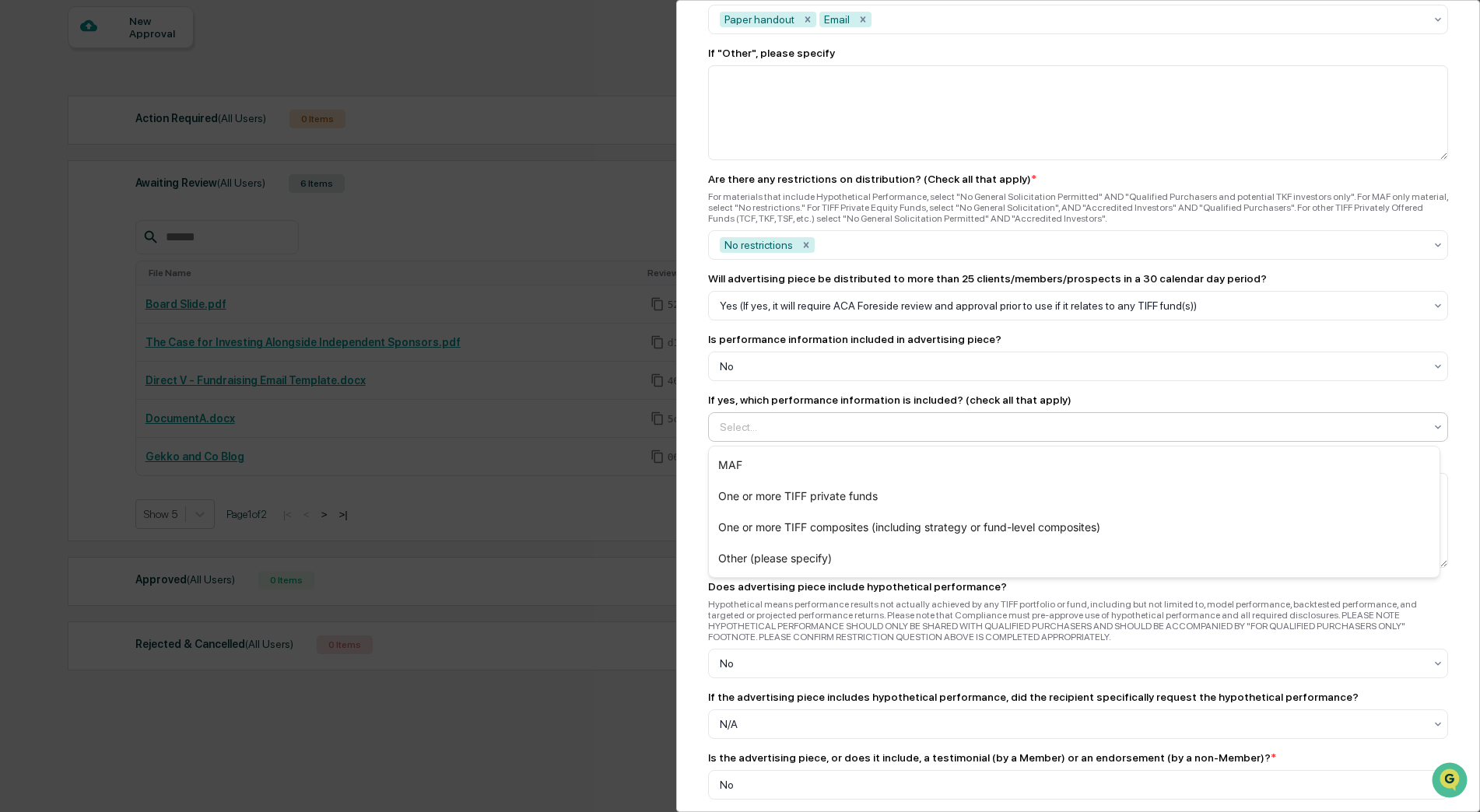
click at [768, 429] on div at bounding box center [1072, 426] width 704 height 15
click at [697, 557] on div "Marketing Review Submit New Approval Submit New Approval To be completed for ea…" at bounding box center [1078, 406] width 804 height 812
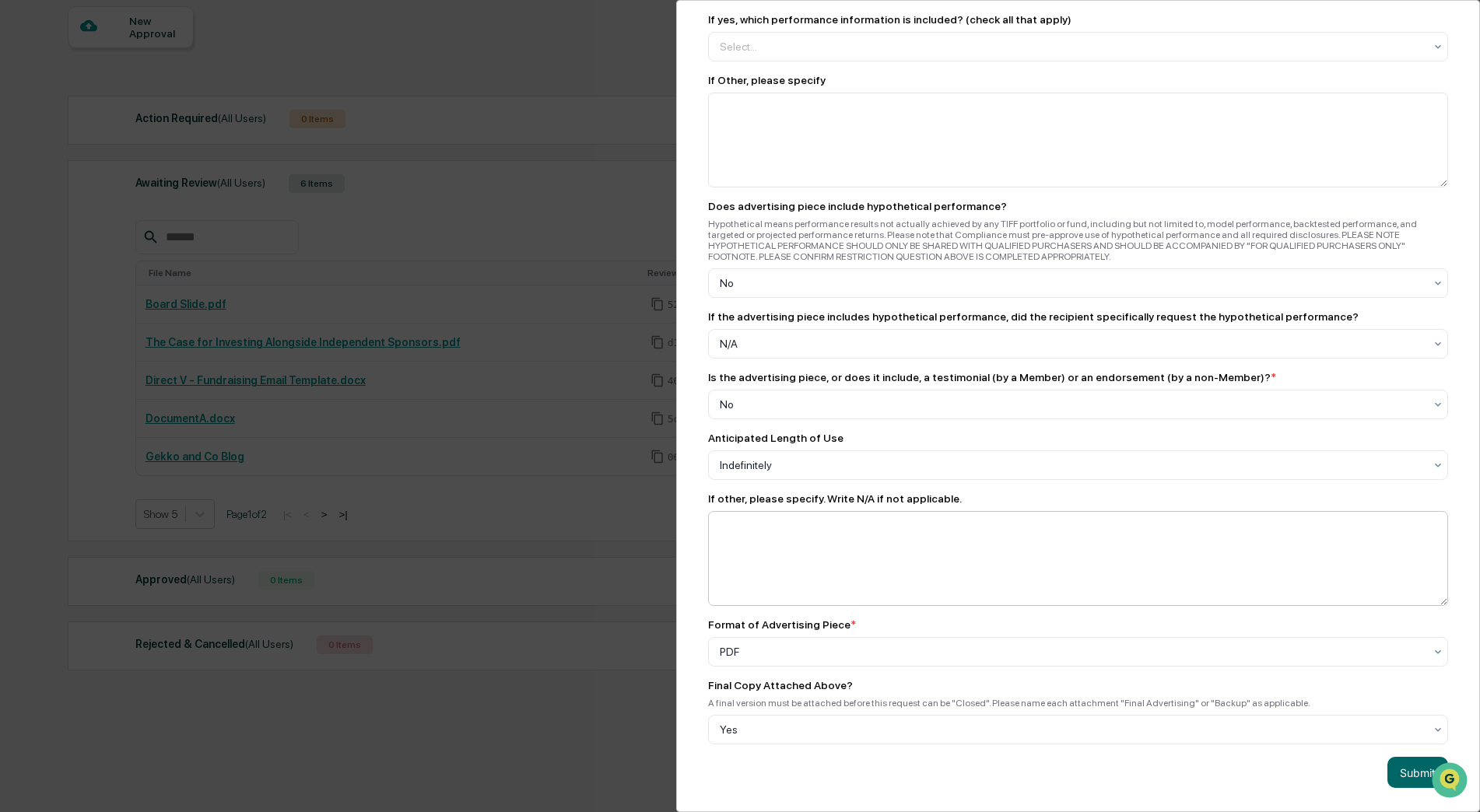
scroll to position [1890, 0]
click at [1410, 767] on button "Submit" at bounding box center [1417, 772] width 61 height 31
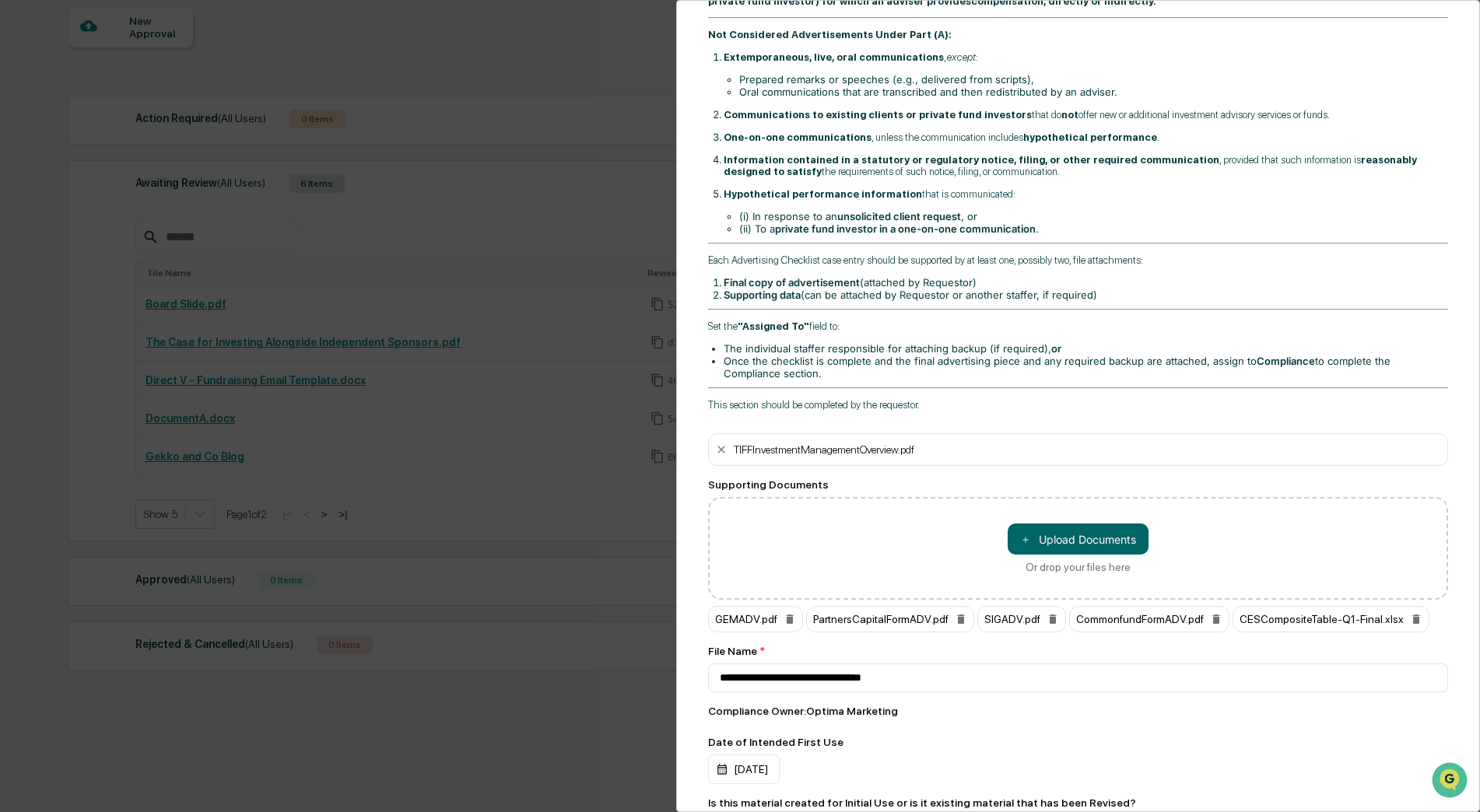
scroll to position [257, 0]
